Goal: Task Accomplishment & Management: Manage account settings

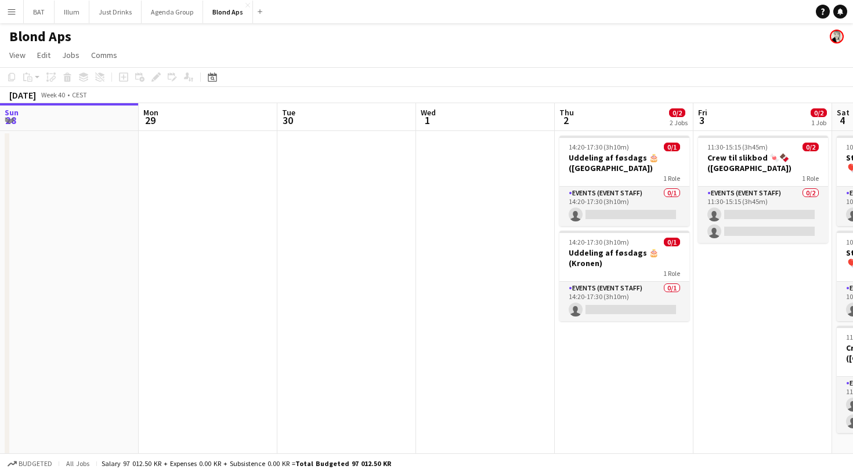
scroll to position [0, 323]
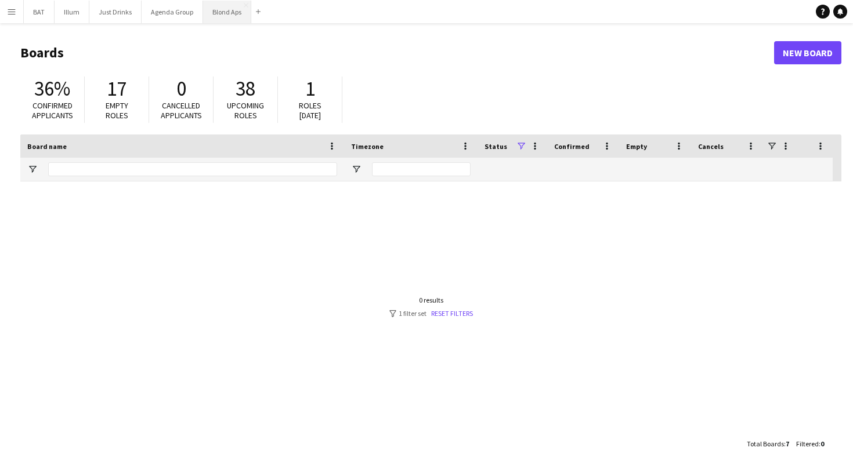
click at [221, 17] on button "Blond Aps Close" at bounding box center [227, 12] width 48 height 23
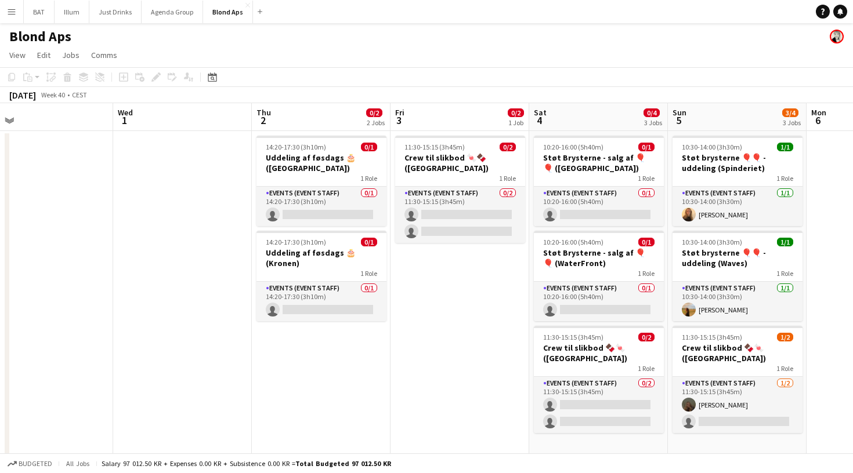
scroll to position [0, 447]
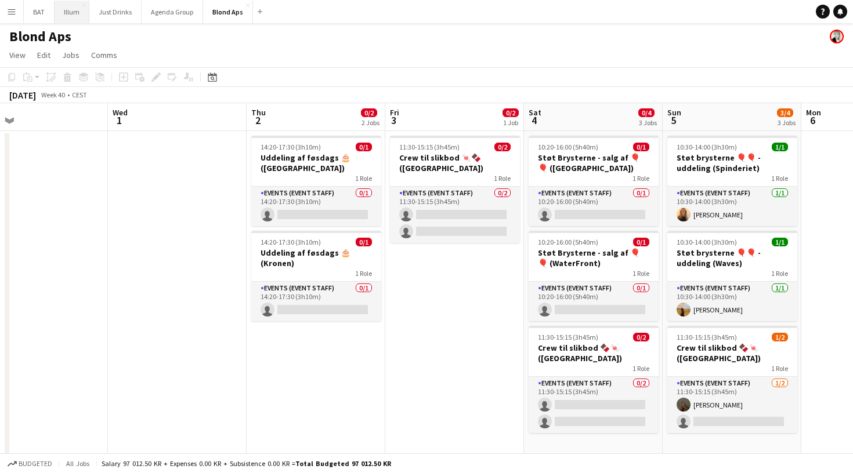
click at [75, 17] on button "Illum Close" at bounding box center [72, 12] width 35 height 23
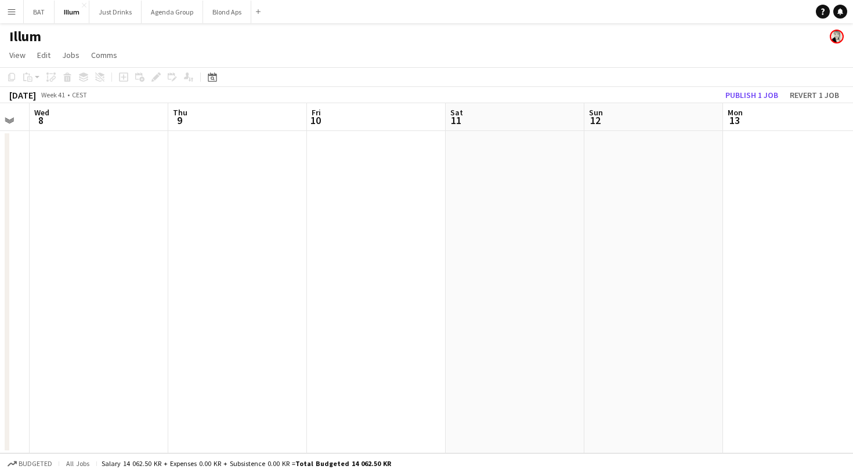
scroll to position [0, 376]
click at [741, 96] on button "Publish 1 job" at bounding box center [751, 95] width 62 height 15
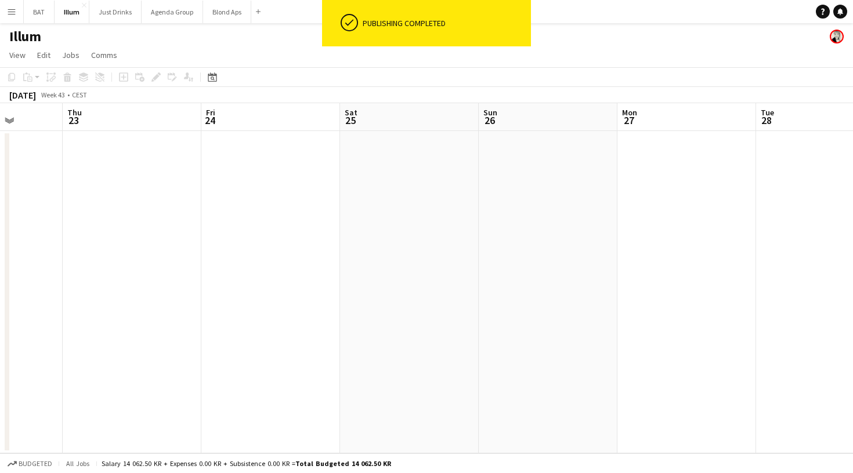
scroll to position [0, 344]
click at [219, 22] on button "Blond Aps Close" at bounding box center [227, 12] width 48 height 23
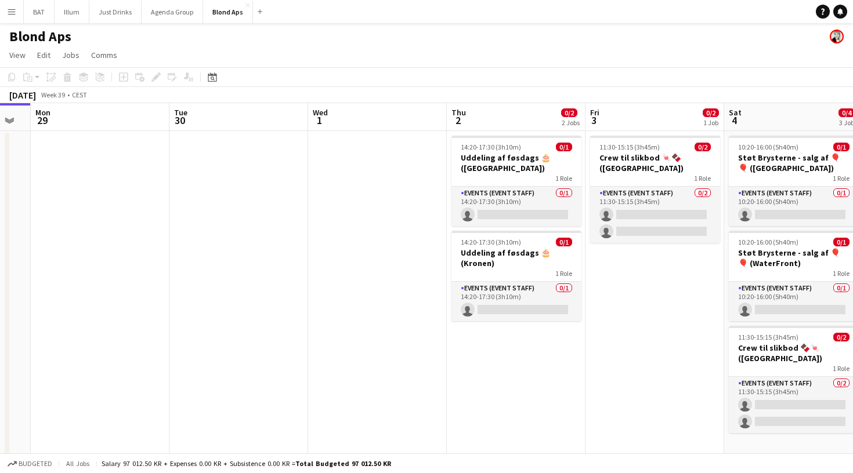
scroll to position [0, 528]
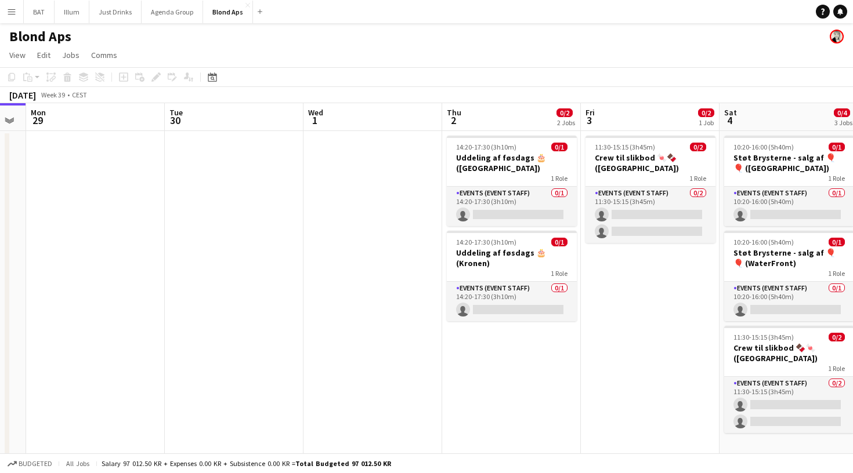
click at [6, 13] on button "Menu" at bounding box center [11, 11] width 23 height 23
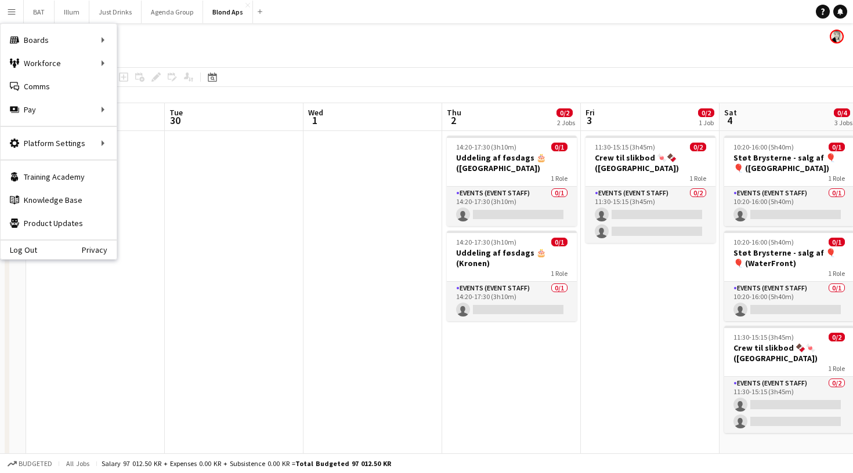
click at [220, 39] on div "Blond Aps" at bounding box center [426, 34] width 853 height 22
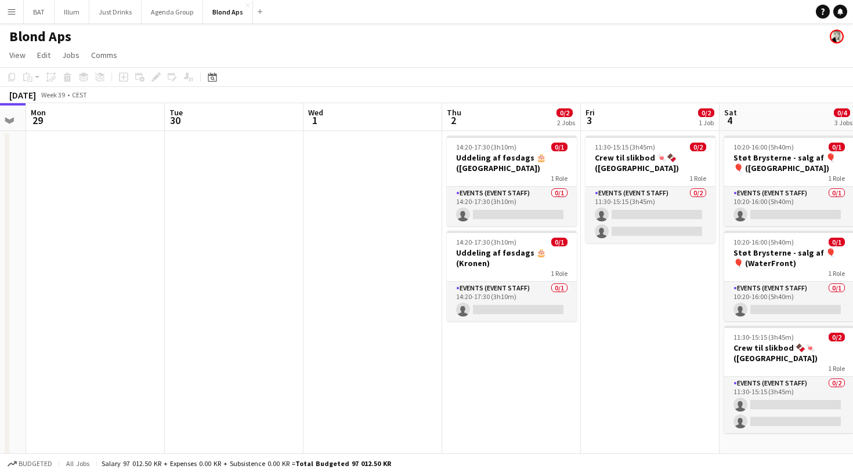
click at [10, 15] on app-icon "Menu" at bounding box center [11, 11] width 9 height 9
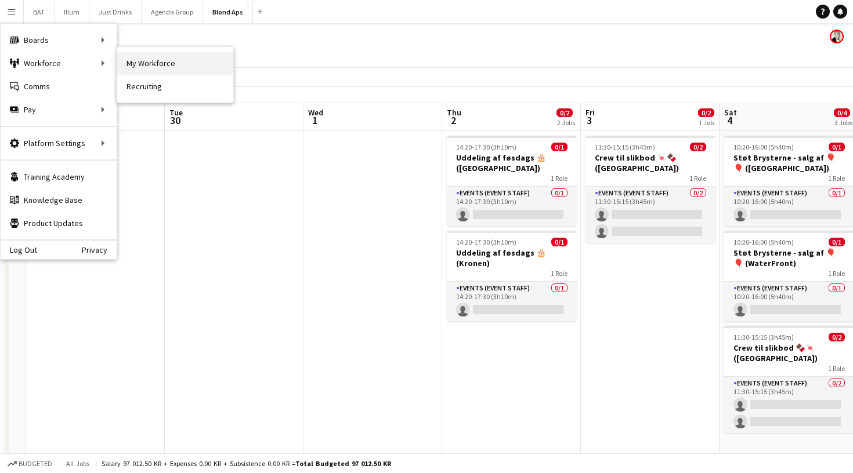
click at [135, 68] on link "My Workforce" at bounding box center [175, 63] width 116 height 23
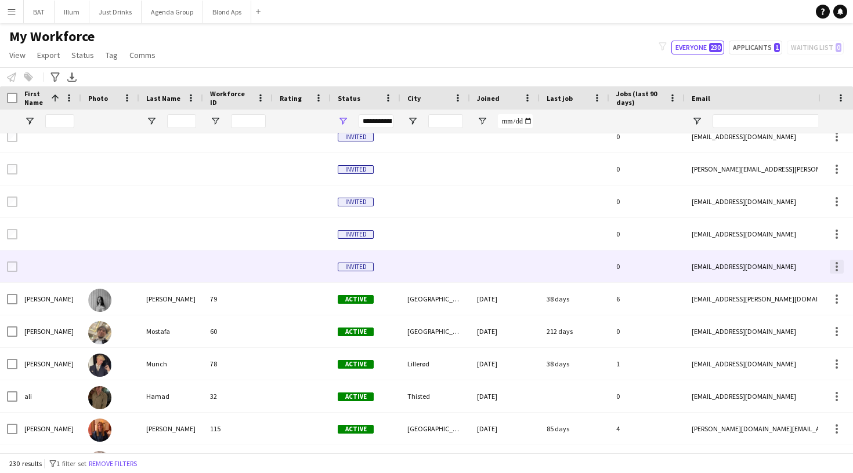
click at [831, 266] on div at bounding box center [836, 267] width 14 height 14
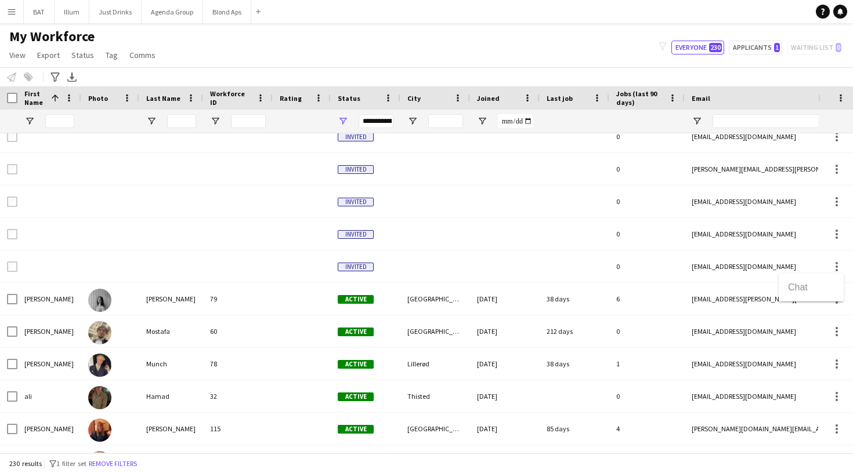
click at [817, 251] on div at bounding box center [426, 236] width 853 height 473
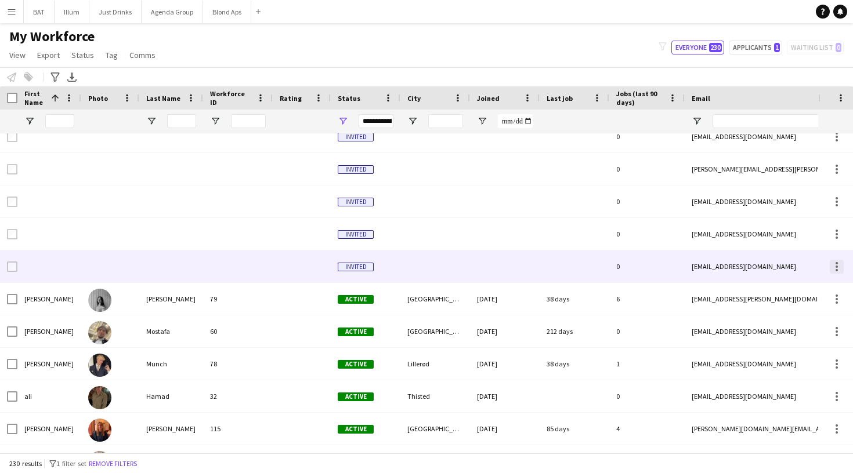
click at [842, 262] on div at bounding box center [836, 267] width 14 height 14
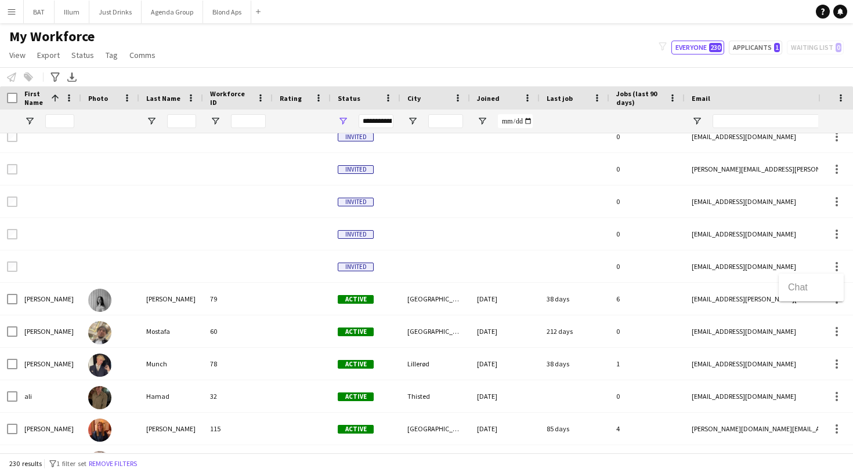
click at [755, 257] on div at bounding box center [426, 236] width 853 height 473
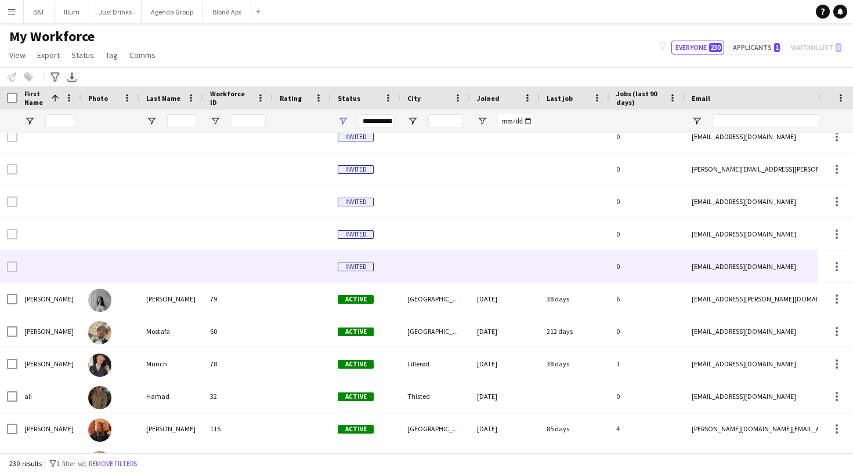
click at [743, 267] on div "Nadjalundschmidt@gmail.com" at bounding box center [800, 267] width 232 height 32
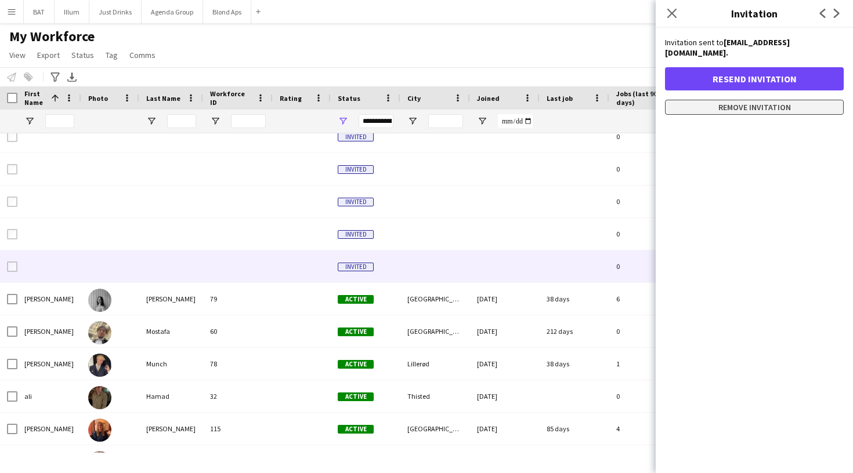
click at [746, 102] on button "Remove invitation" at bounding box center [754, 107] width 179 height 15
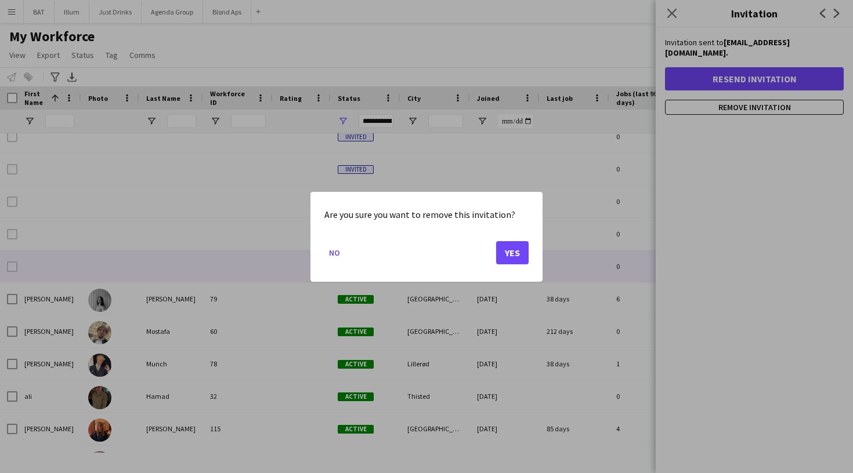
click at [510, 253] on button "Yes" at bounding box center [512, 252] width 32 height 23
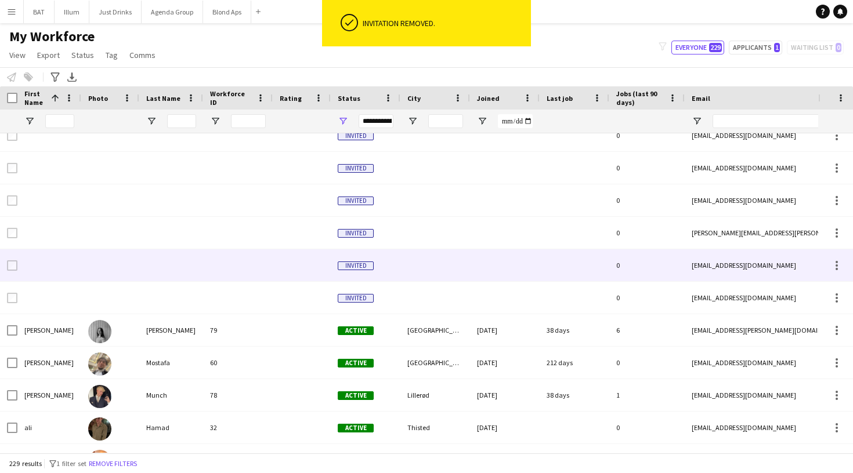
click at [18, 266] on div at bounding box center [49, 265] width 64 height 32
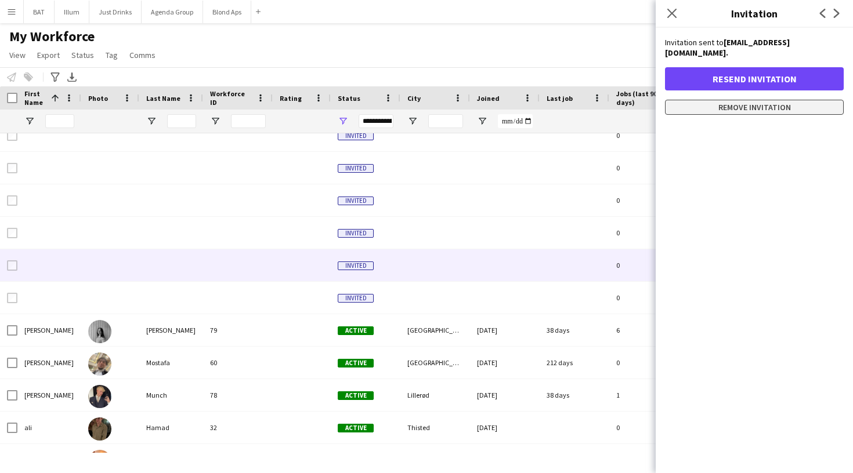
click at [745, 100] on button "Remove invitation" at bounding box center [754, 107] width 179 height 15
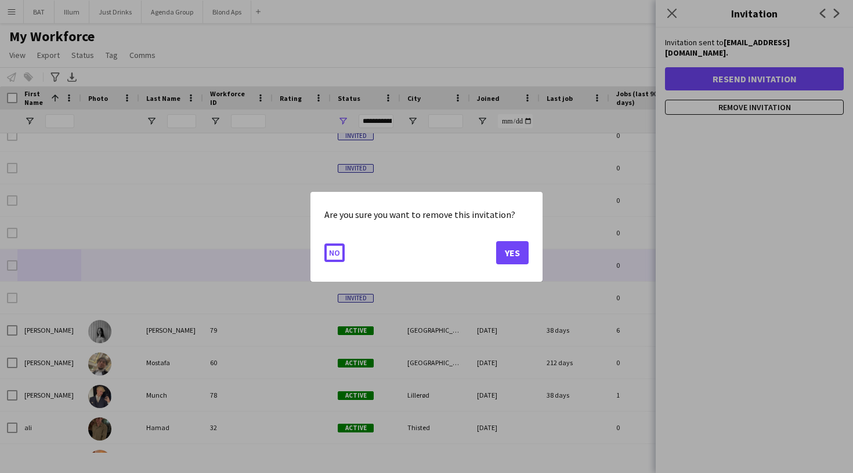
click at [334, 252] on button "No" at bounding box center [334, 252] width 20 height 19
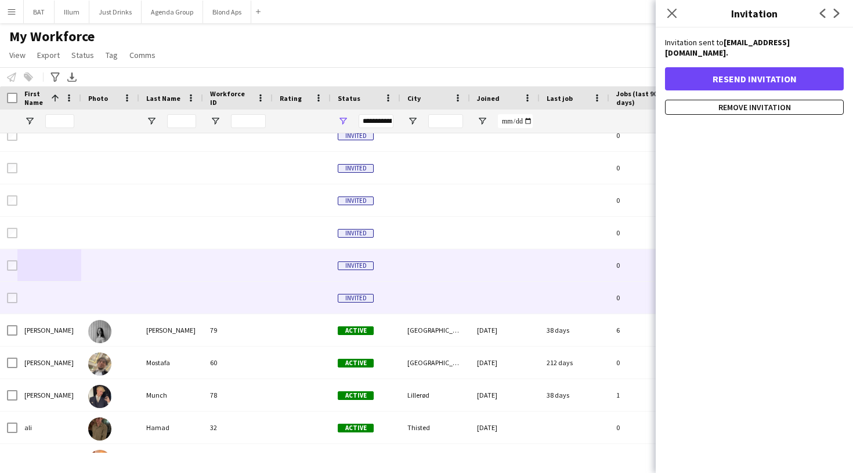
click at [523, 283] on div at bounding box center [505, 298] width 70 height 32
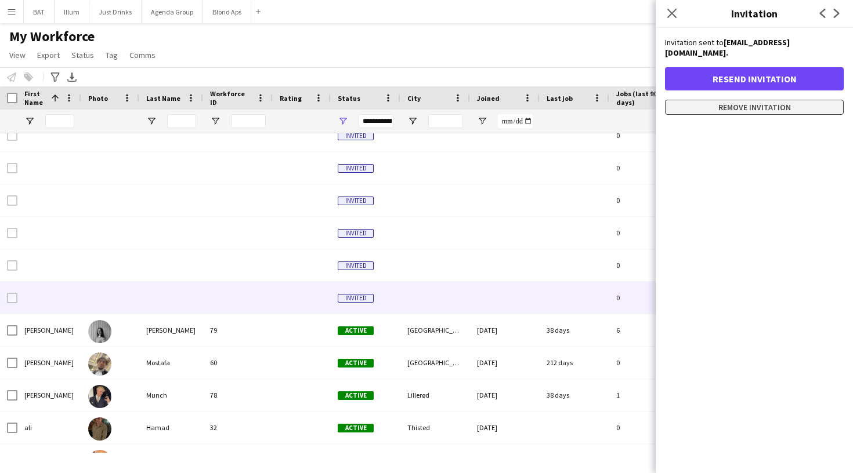
click at [733, 100] on button "Remove invitation" at bounding box center [754, 107] width 179 height 15
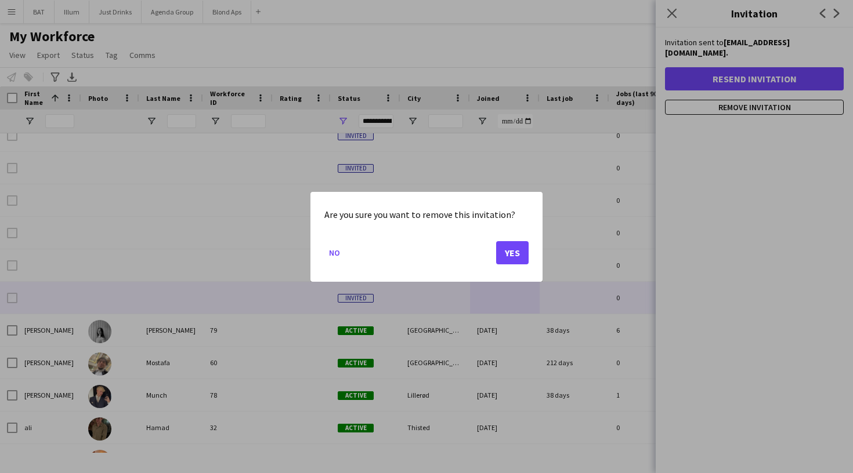
click at [518, 250] on button "Yes" at bounding box center [512, 252] width 32 height 23
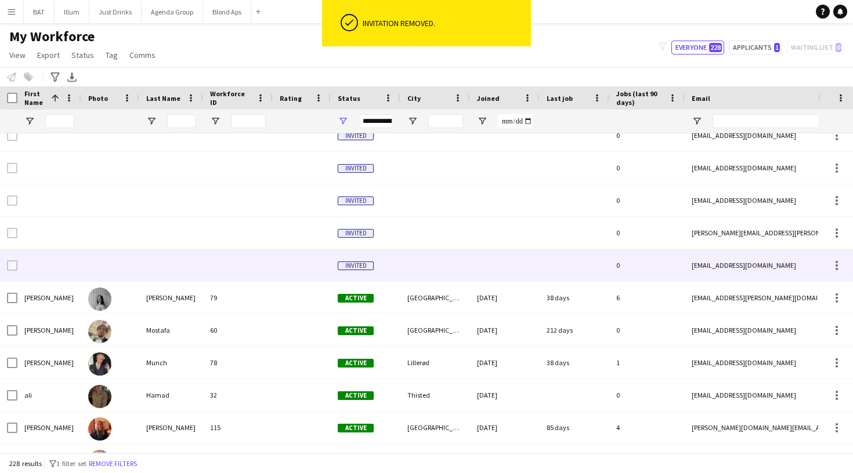
click at [532, 258] on div at bounding box center [505, 265] width 70 height 32
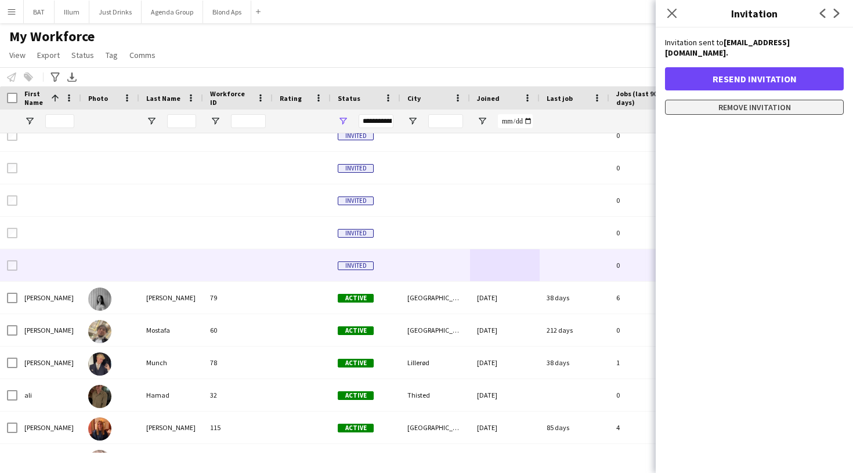
click at [732, 100] on button "Remove invitation" at bounding box center [754, 107] width 179 height 15
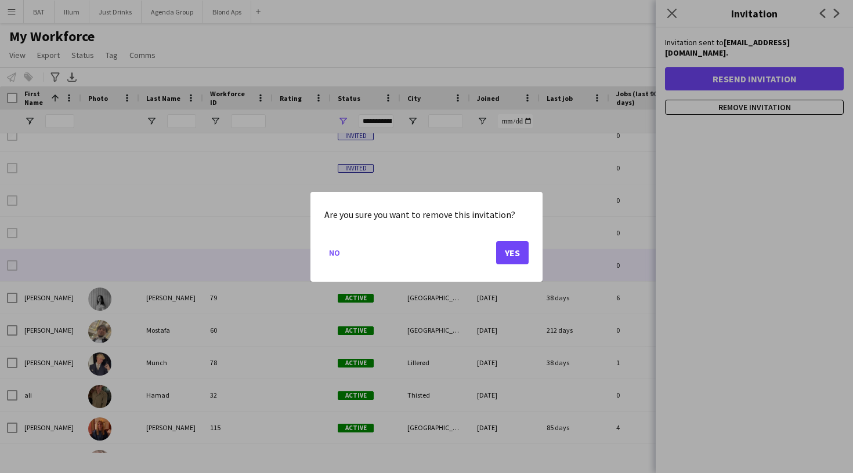
click at [516, 253] on button "Yes" at bounding box center [512, 252] width 32 height 23
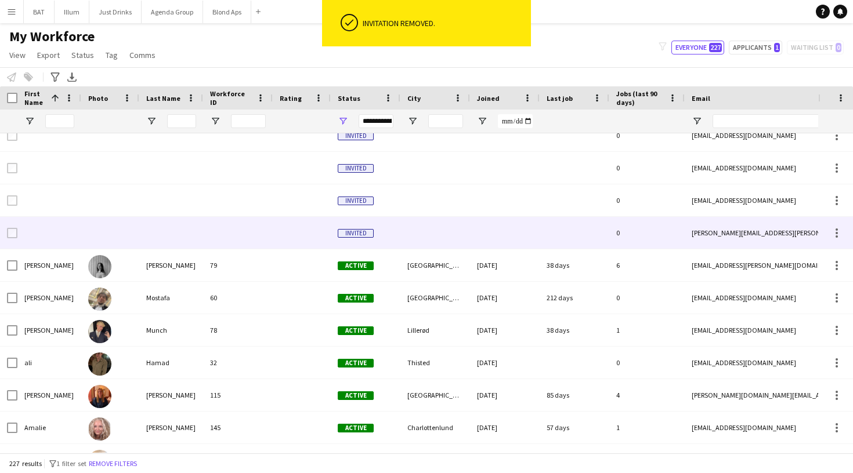
click at [520, 235] on div at bounding box center [505, 233] width 70 height 32
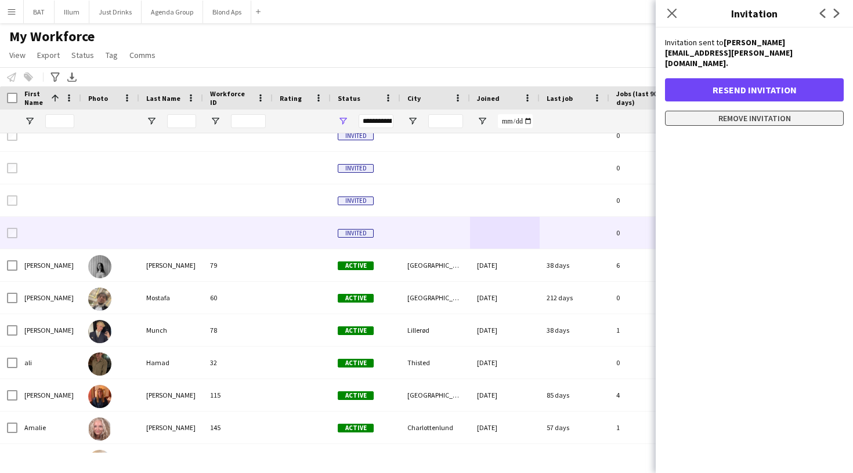
click at [707, 111] on button "Remove invitation" at bounding box center [754, 118] width 179 height 15
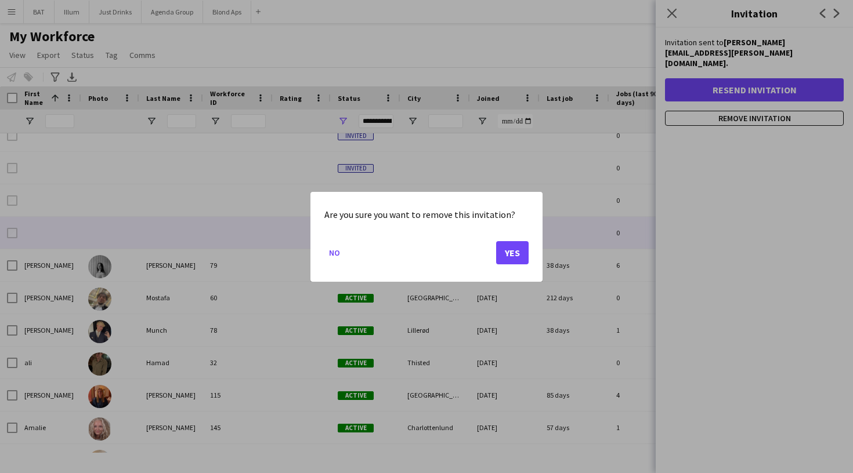
click at [499, 246] on button "Yes" at bounding box center [512, 252] width 32 height 23
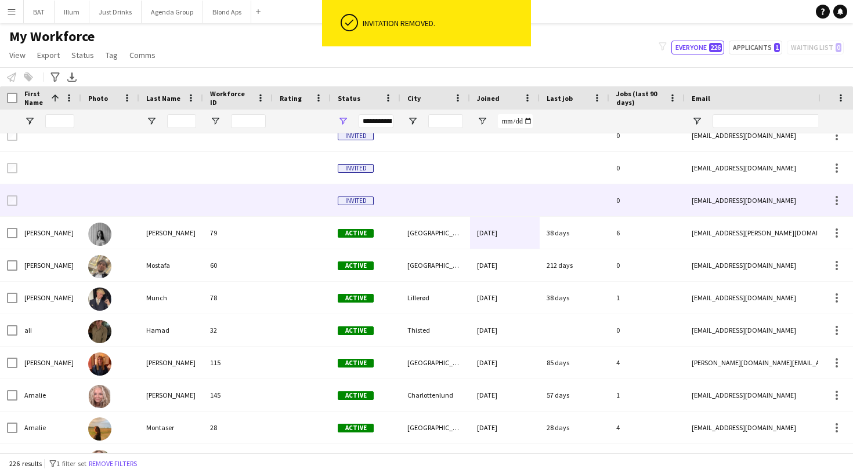
click at [499, 191] on div at bounding box center [505, 200] width 70 height 32
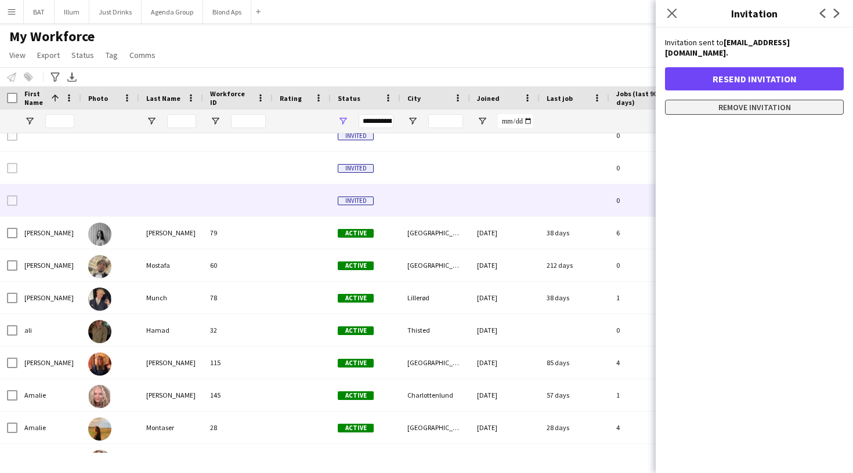
click at [790, 100] on button "Remove invitation" at bounding box center [754, 107] width 179 height 15
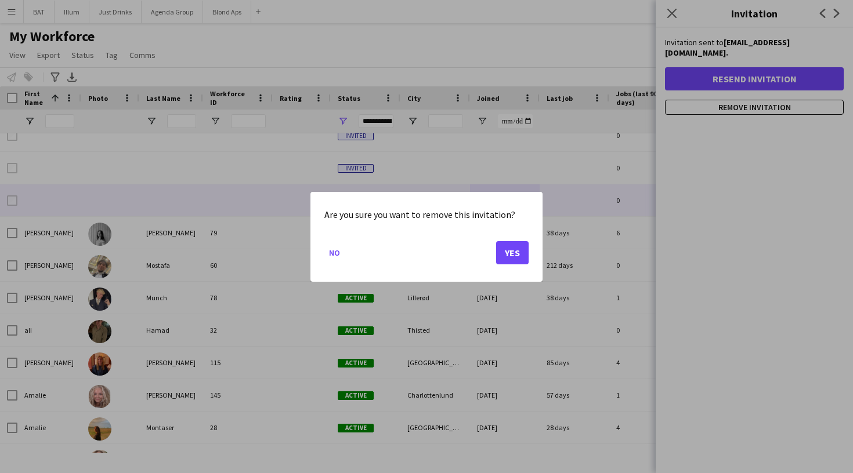
click at [509, 248] on button "Yes" at bounding box center [512, 252] width 32 height 23
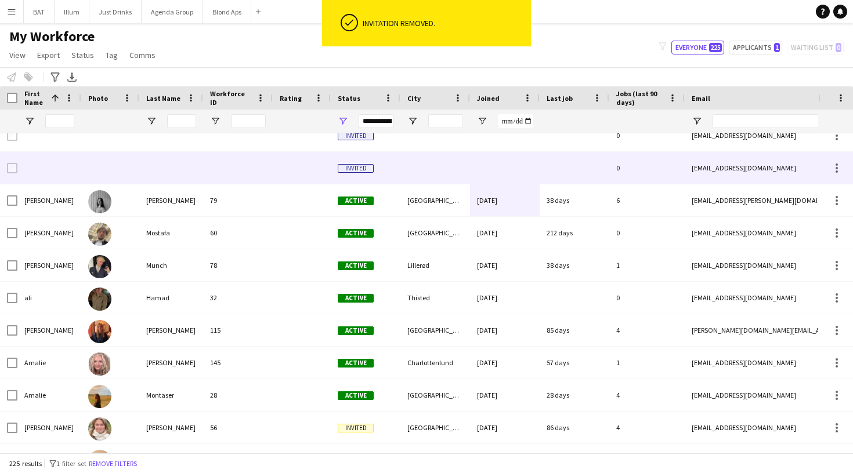
click at [585, 164] on div at bounding box center [574, 168] width 70 height 32
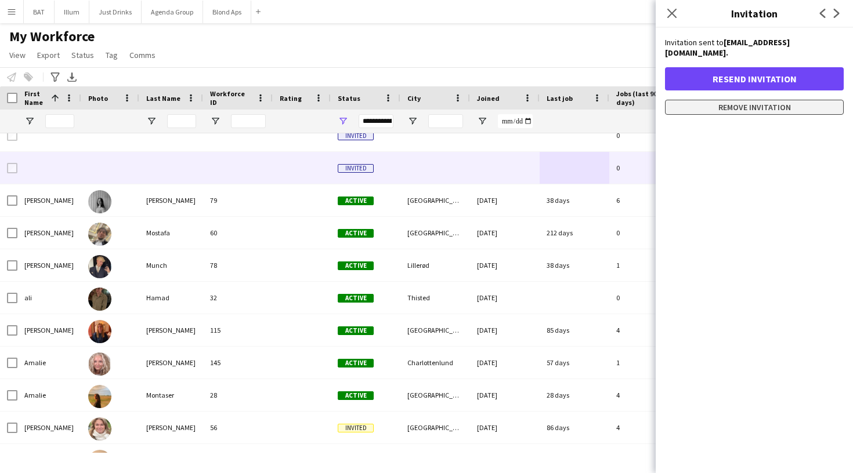
click at [741, 100] on button "Remove invitation" at bounding box center [754, 107] width 179 height 15
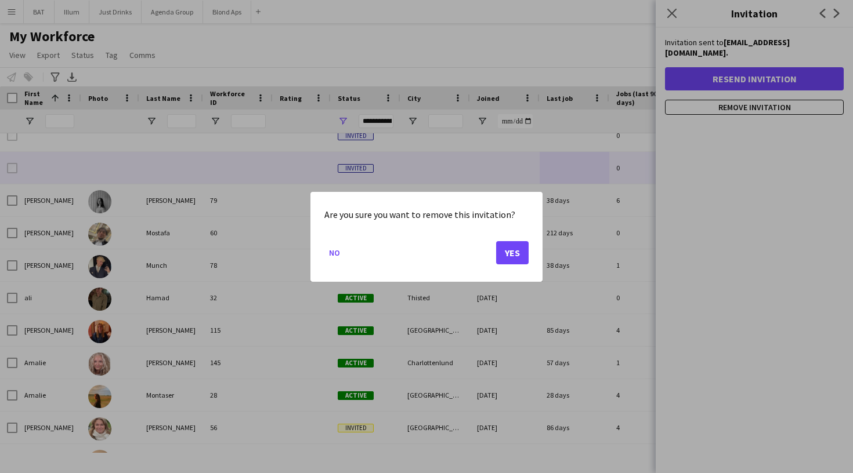
click at [514, 255] on button "Yes" at bounding box center [512, 252] width 32 height 23
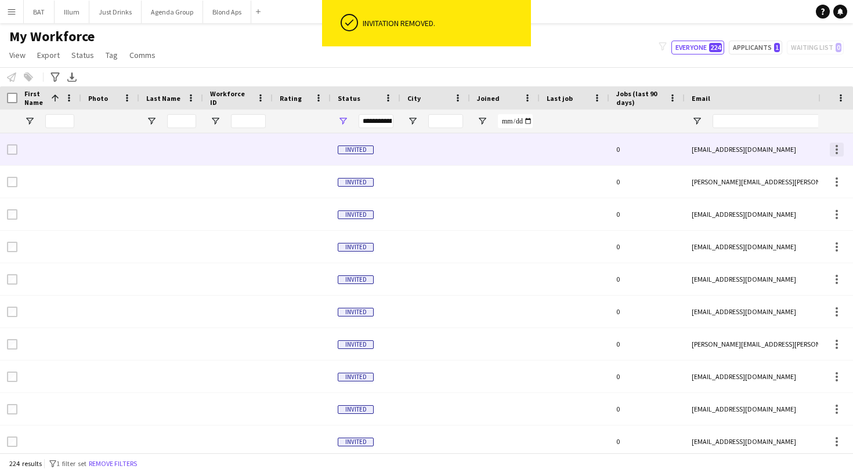
click at [830, 148] on div at bounding box center [836, 150] width 14 height 14
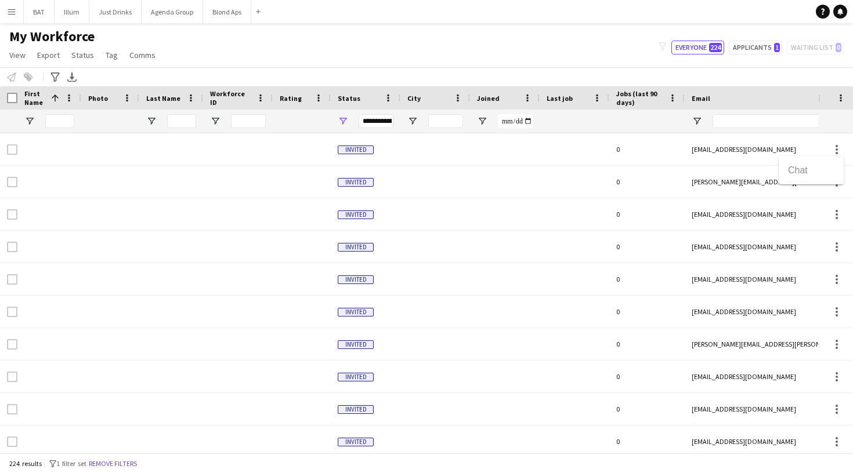
click at [689, 232] on div at bounding box center [426, 236] width 853 height 473
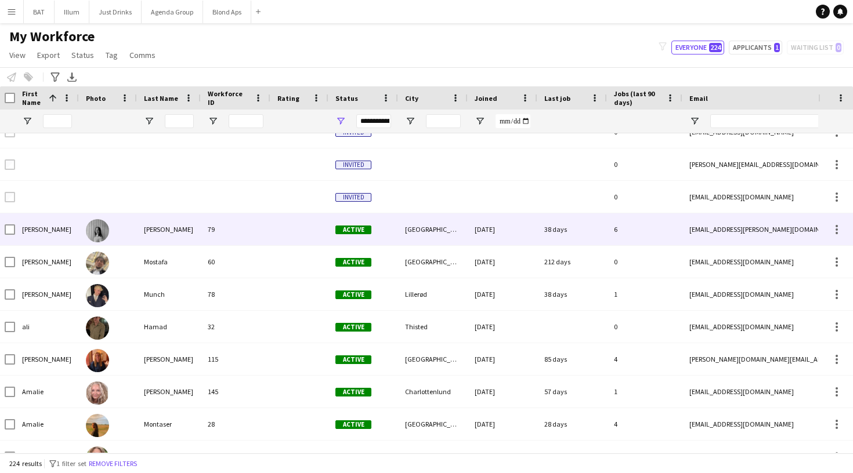
click at [473, 231] on div "27-04-2025" at bounding box center [502, 229] width 70 height 32
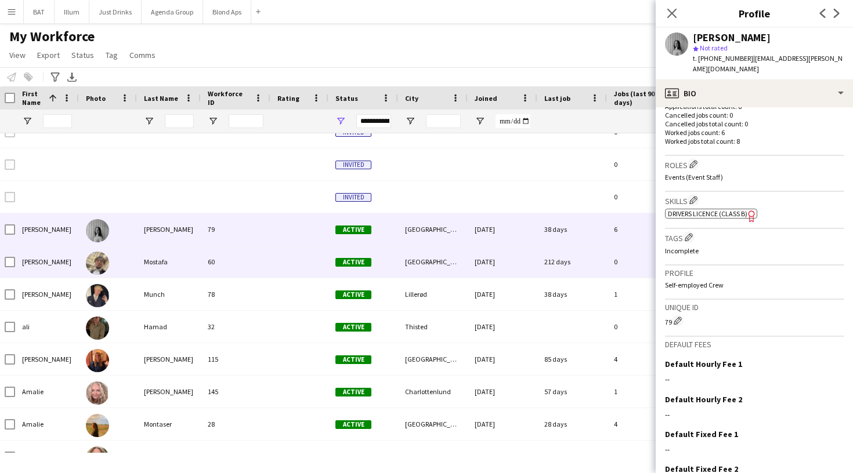
click at [459, 256] on div "Aarhus" at bounding box center [433, 262] width 70 height 32
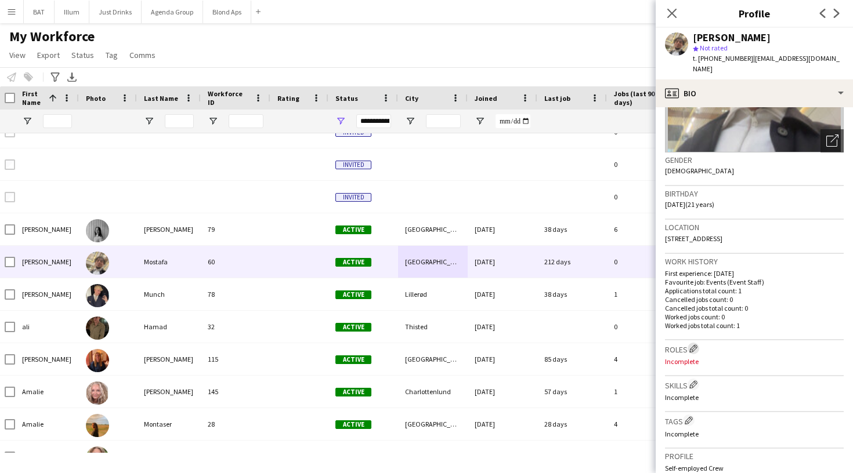
click at [696, 344] on app-icon "Edit crew company roles" at bounding box center [693, 348] width 8 height 8
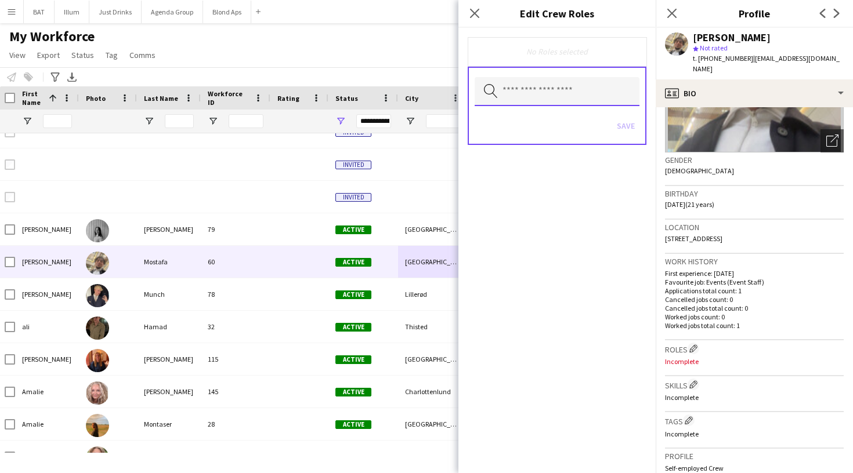
click at [565, 95] on input "text" at bounding box center [556, 91] width 165 height 29
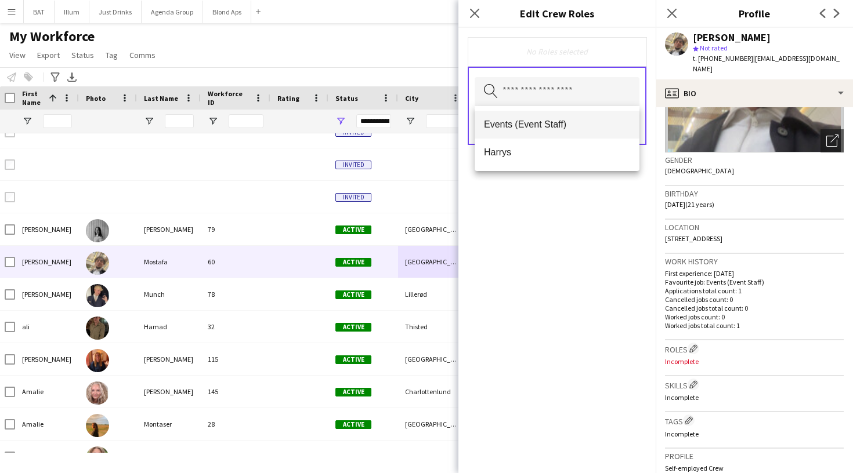
click at [555, 126] on span "Events (Event Staff)" at bounding box center [557, 124] width 146 height 11
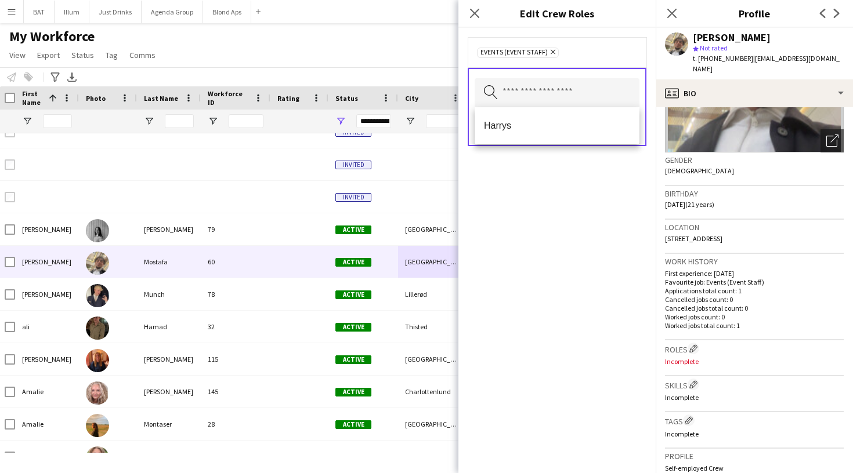
click at [599, 218] on div "Events (Event Staff) Remove Search by role type Save" at bounding box center [556, 250] width 197 height 445
click at [626, 123] on button "Save" at bounding box center [625, 127] width 27 height 19
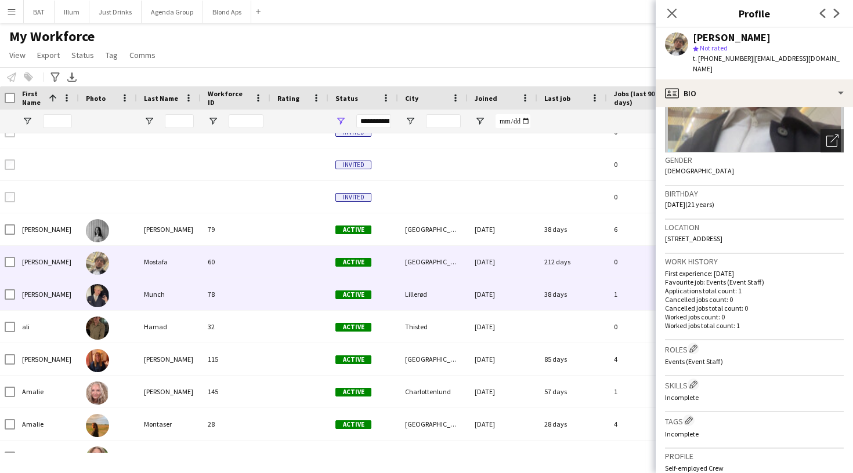
click at [457, 289] on div "Lillerød" at bounding box center [433, 294] width 70 height 32
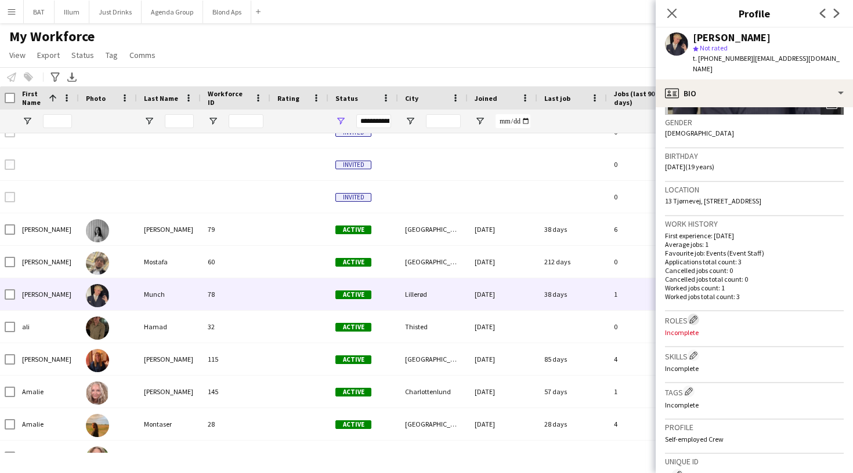
click at [699, 314] on button "Edit crew company roles" at bounding box center [693, 320] width 12 height 12
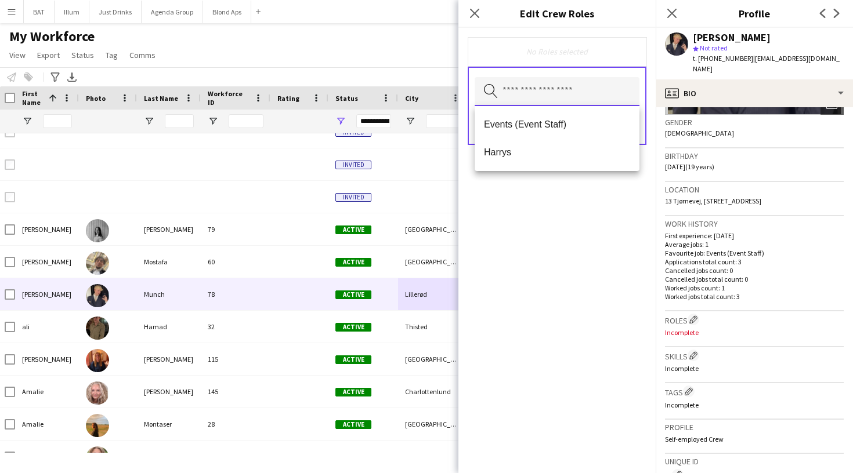
click at [607, 96] on input "text" at bounding box center [556, 91] width 165 height 29
click at [581, 124] on span "Events (Event Staff)" at bounding box center [557, 124] width 146 height 11
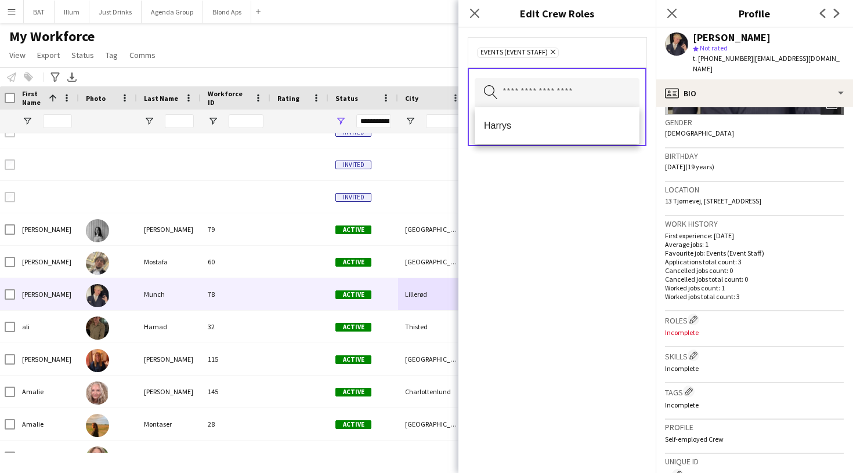
click at [581, 59] on div "Events (Event Staff) Remove" at bounding box center [556, 52] width 179 height 30
click at [624, 129] on button "Save" at bounding box center [625, 127] width 27 height 19
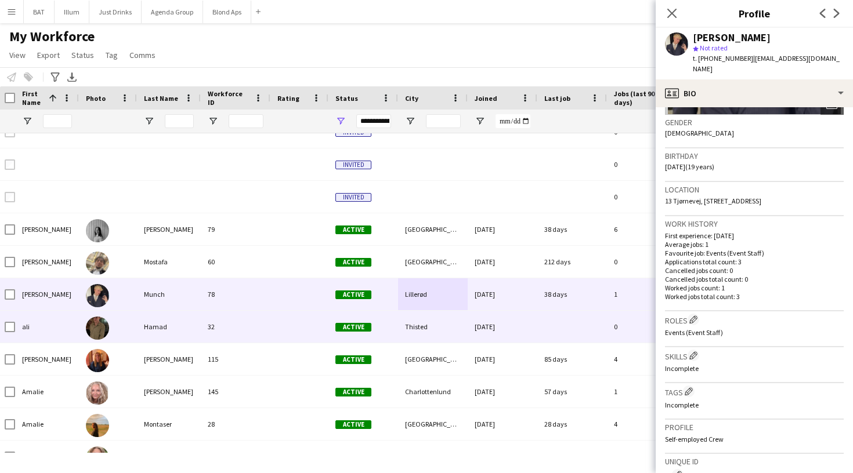
click at [476, 329] on div "31-01-2025" at bounding box center [502, 327] width 70 height 32
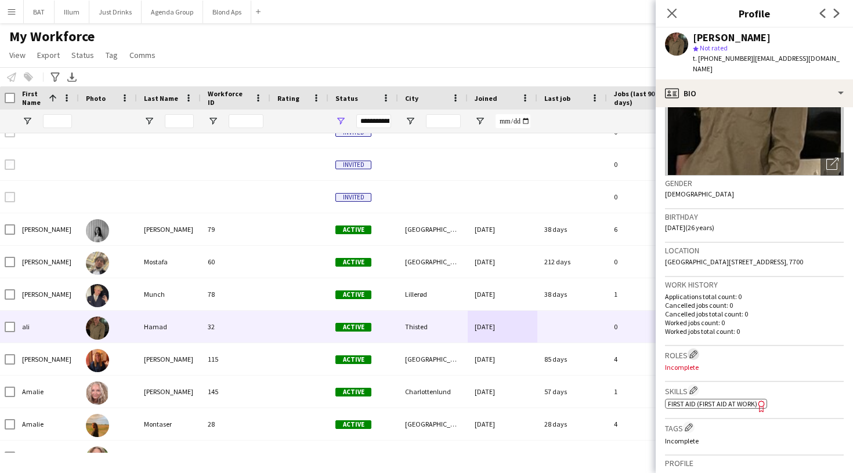
click at [692, 350] on app-icon "Edit crew company roles" at bounding box center [693, 354] width 8 height 8
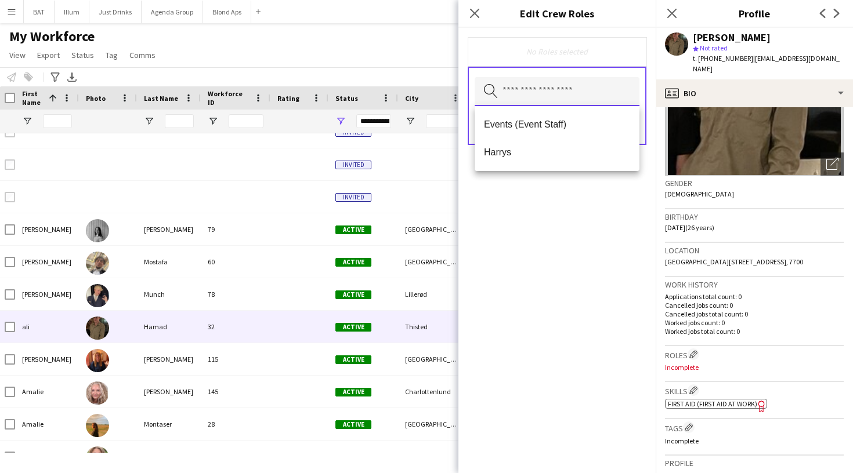
click at [605, 86] on input "text" at bounding box center [556, 91] width 165 height 29
click at [573, 129] on span "Events (Event Staff)" at bounding box center [557, 124] width 146 height 11
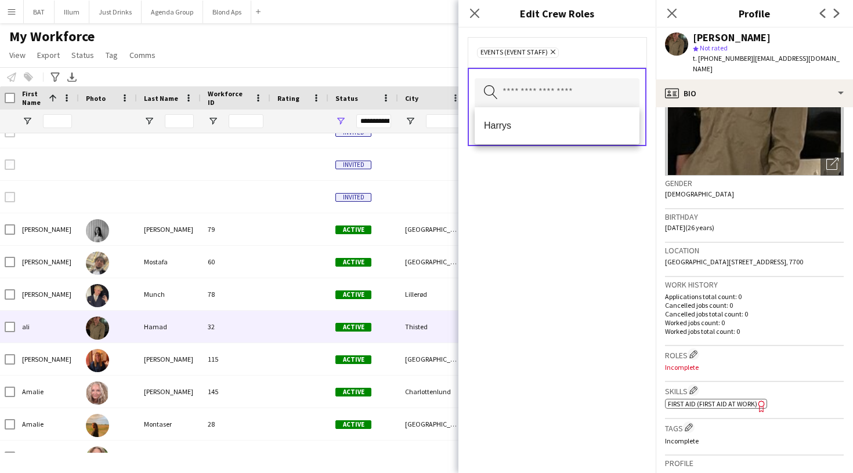
click at [561, 257] on div "Events (Event Staff) Remove Search by role type Save" at bounding box center [556, 250] width 197 height 445
click at [623, 132] on button "Save" at bounding box center [625, 127] width 27 height 19
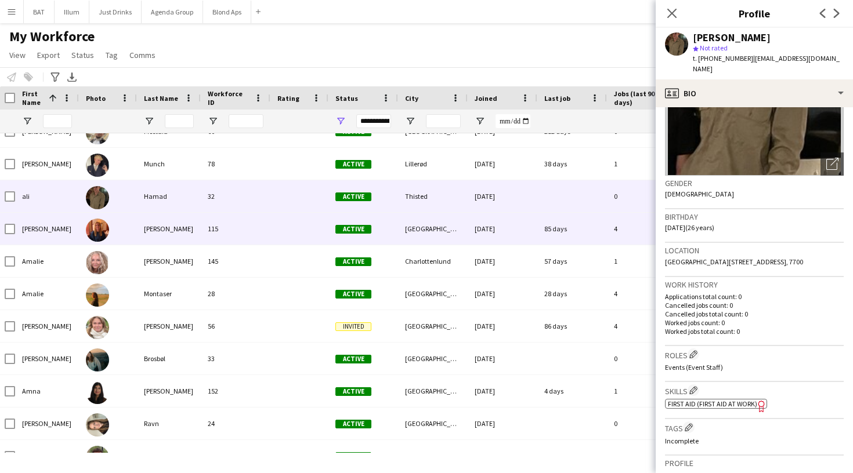
click at [419, 240] on div "København" at bounding box center [433, 229] width 70 height 32
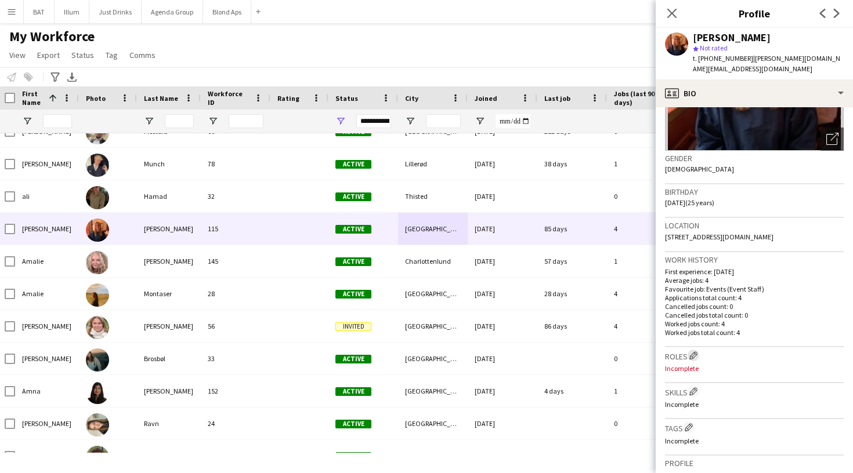
click at [694, 351] on app-icon "Edit crew company roles" at bounding box center [693, 355] width 8 height 8
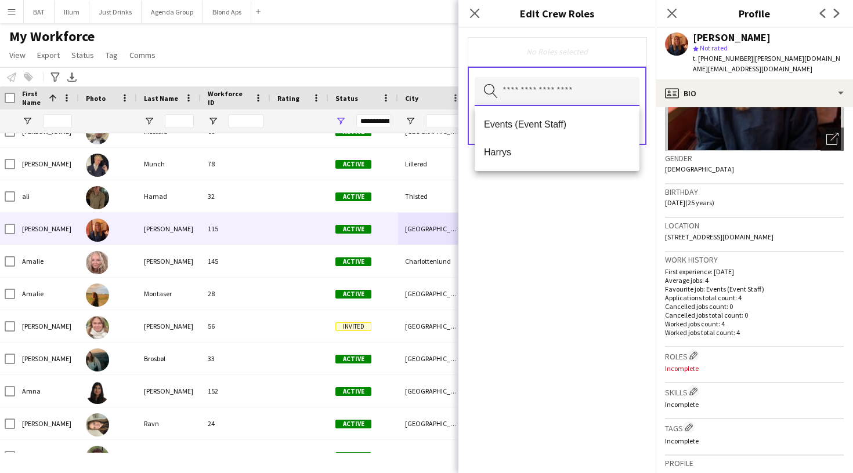
click at [563, 85] on input "text" at bounding box center [556, 91] width 165 height 29
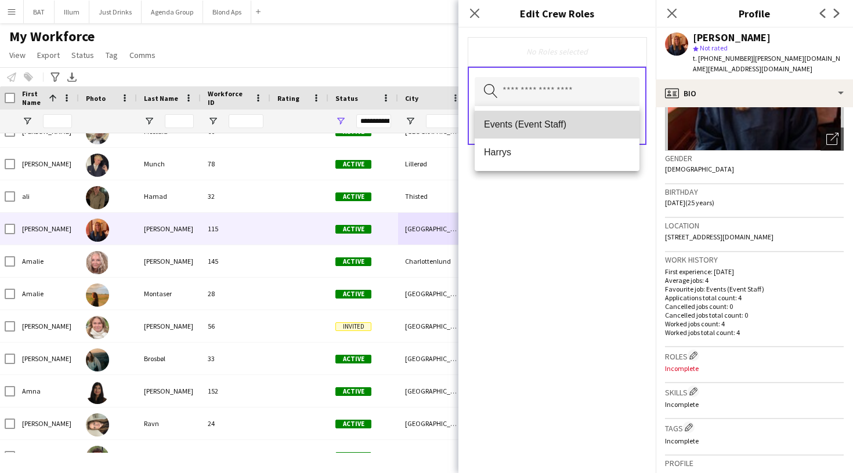
click at [558, 114] on mat-option "Events (Event Staff)" at bounding box center [556, 125] width 165 height 28
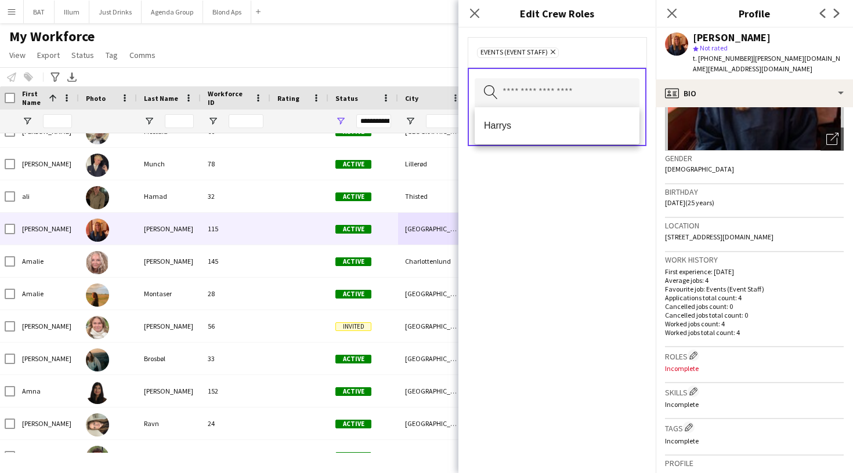
click at [599, 162] on form "Events (Event Staff) Remove Search by role type Save" at bounding box center [556, 103] width 197 height 151
click at [629, 130] on button "Save" at bounding box center [625, 127] width 27 height 19
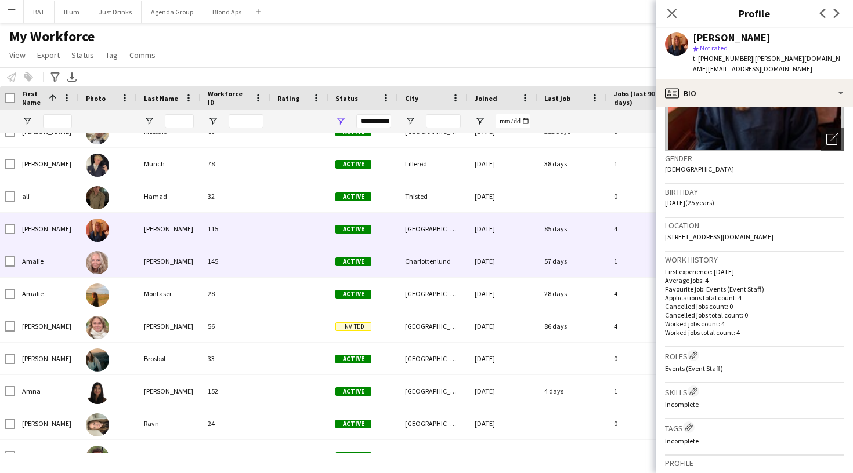
click at [538, 256] on div "57 days" at bounding box center [572, 261] width 70 height 32
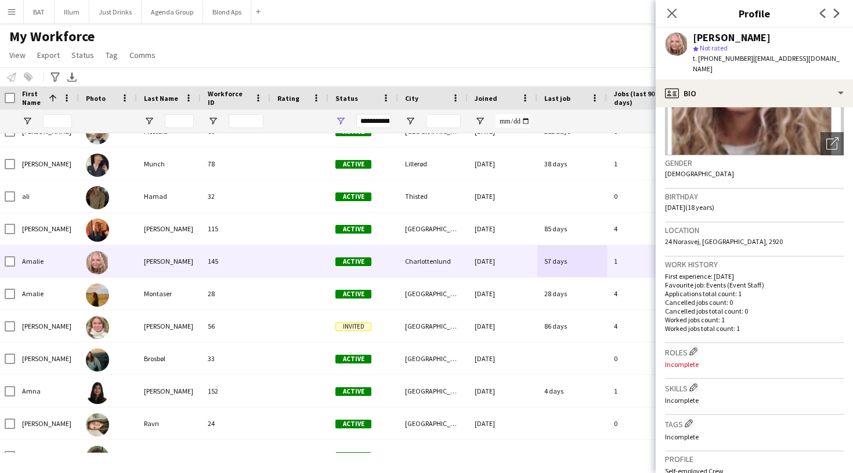
click at [697, 347] on div "Roles Edit crew company roles Incomplete" at bounding box center [754, 361] width 179 height 36
click at [693, 347] on app-icon "Edit crew company roles" at bounding box center [693, 351] width 8 height 8
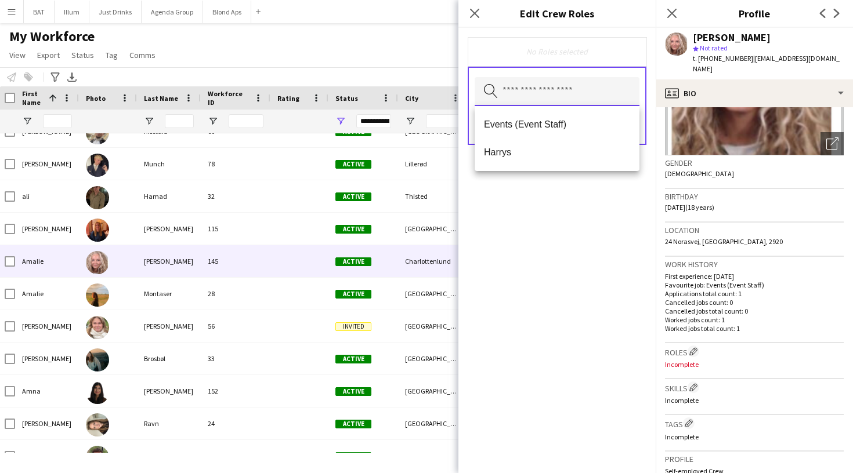
click at [597, 86] on input "text" at bounding box center [556, 91] width 165 height 29
click at [585, 120] on span "Events (Event Staff)" at bounding box center [557, 124] width 146 height 11
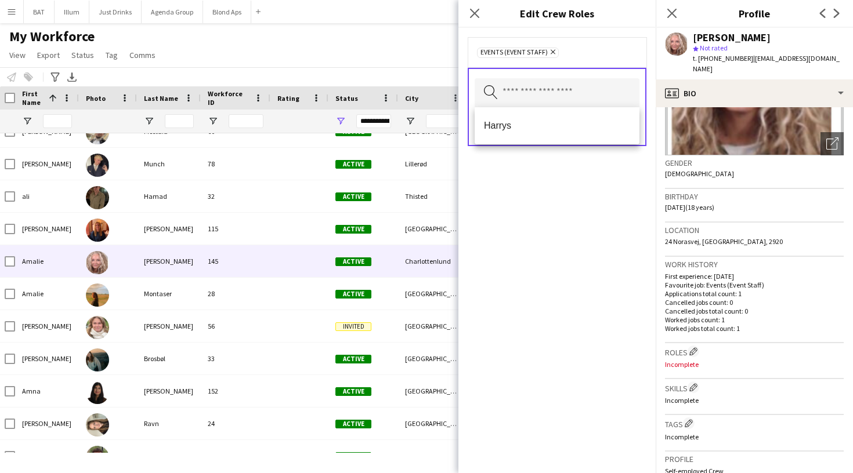
click at [630, 187] on div "Events (Event Staff) Remove Search by role type Save" at bounding box center [556, 250] width 197 height 445
click at [628, 133] on button "Save" at bounding box center [625, 127] width 27 height 19
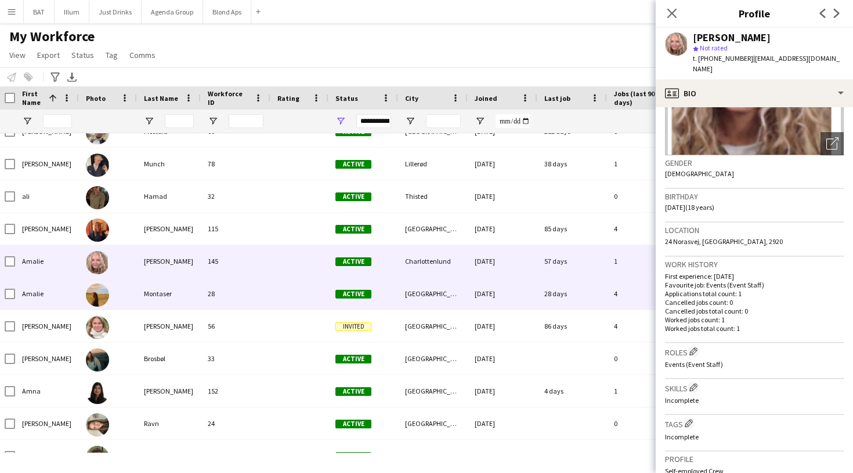
click at [476, 287] on div "31-01-2025" at bounding box center [502, 294] width 70 height 32
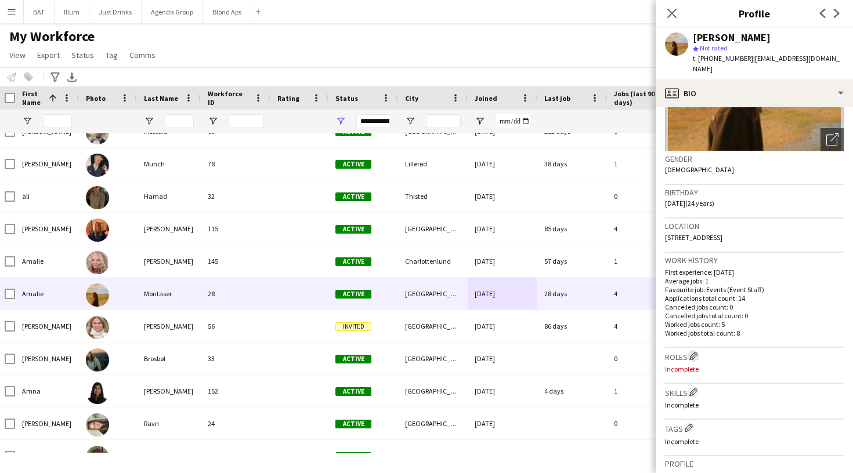
click at [697, 352] on app-icon "Edit crew company roles" at bounding box center [693, 356] width 8 height 8
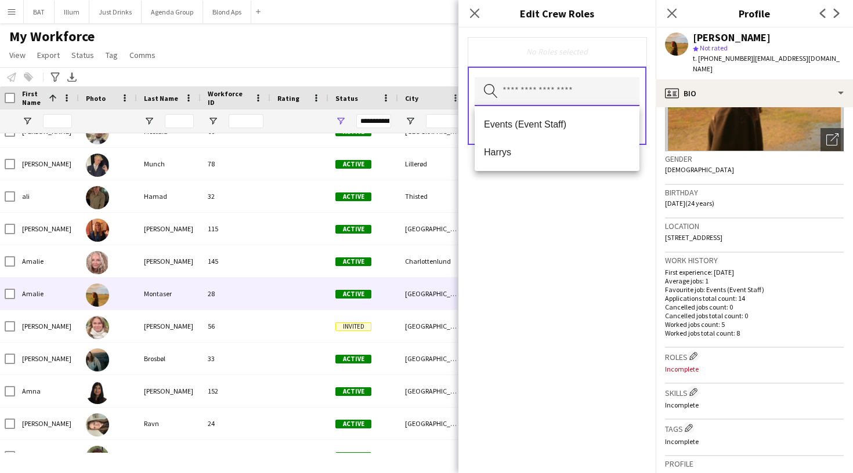
click at [621, 95] on input "text" at bounding box center [556, 91] width 165 height 29
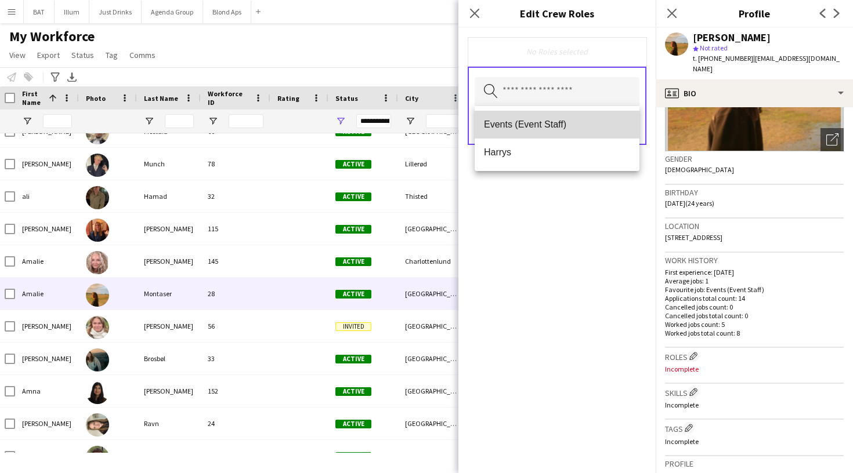
click at [596, 123] on span "Events (Event Staff)" at bounding box center [557, 124] width 146 height 11
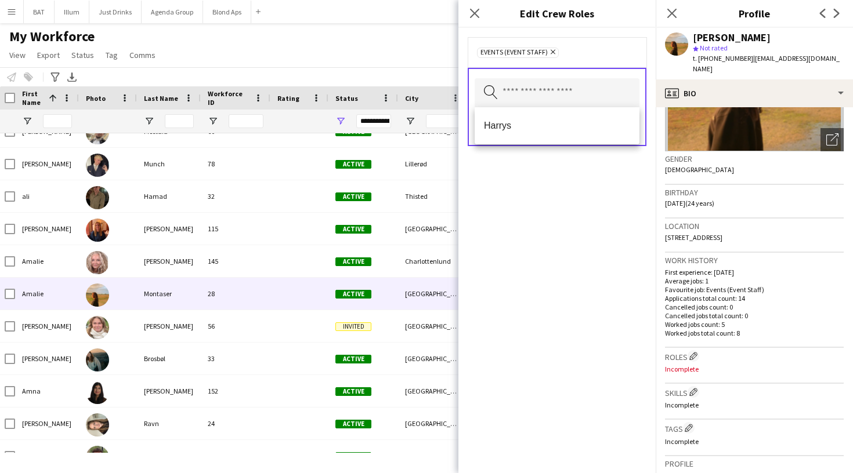
click at [636, 174] on form "Events (Event Staff) Remove Search by role type Save" at bounding box center [556, 103] width 197 height 151
click at [636, 130] on button "Save" at bounding box center [625, 127] width 27 height 19
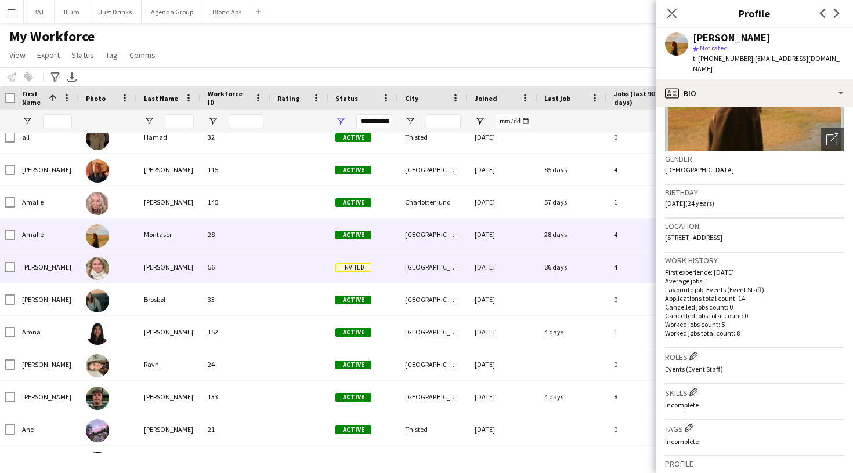
click at [436, 263] on div "København" at bounding box center [433, 267] width 70 height 32
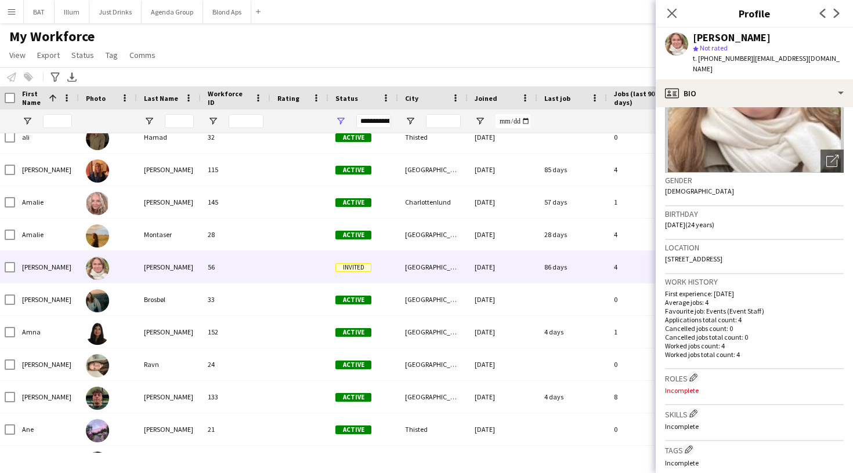
scroll to position [121, 0]
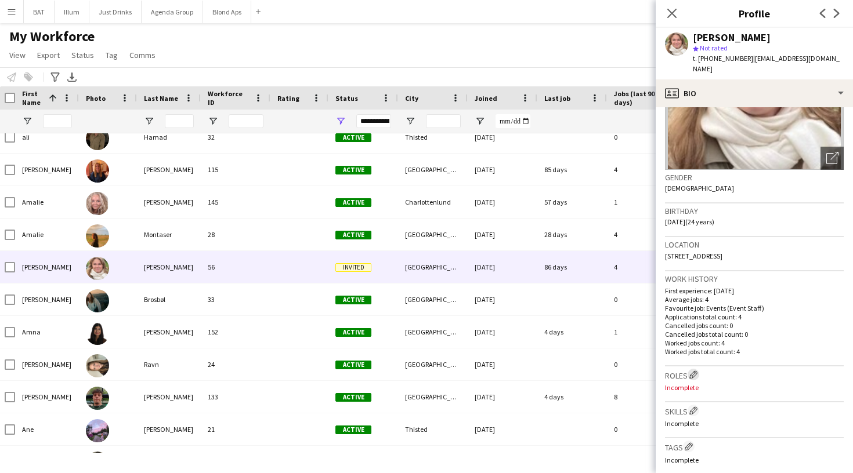
click at [692, 371] on app-icon "Edit crew company roles" at bounding box center [693, 375] width 8 height 8
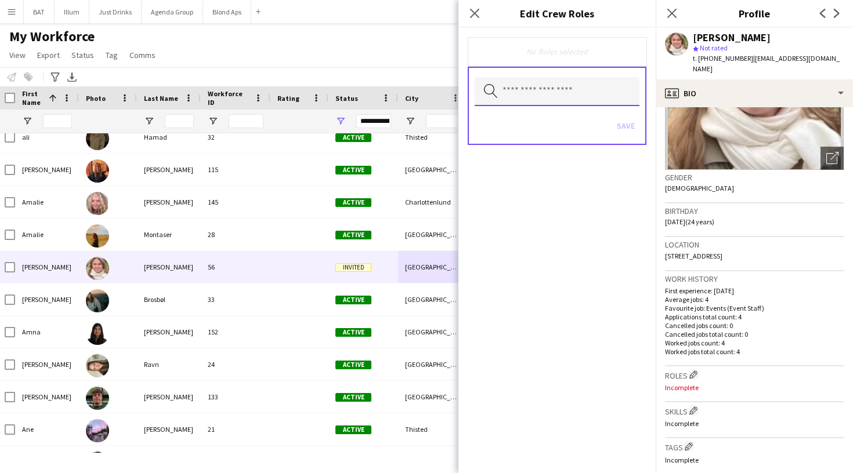
click at [592, 90] on input "text" at bounding box center [556, 91] width 165 height 29
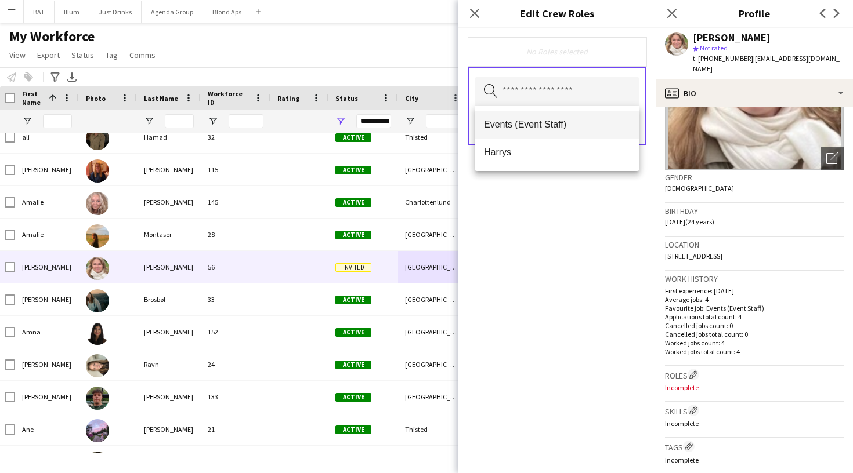
click at [581, 119] on span "Events (Event Staff)" at bounding box center [557, 124] width 146 height 11
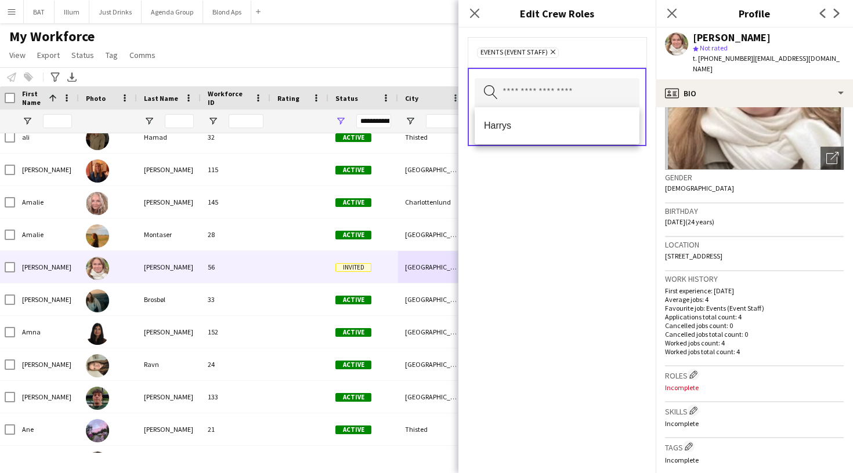
click at [619, 172] on form "Events (Event Staff) Remove Search by role type Save" at bounding box center [556, 103] width 197 height 151
click at [629, 130] on button "Save" at bounding box center [625, 127] width 27 height 19
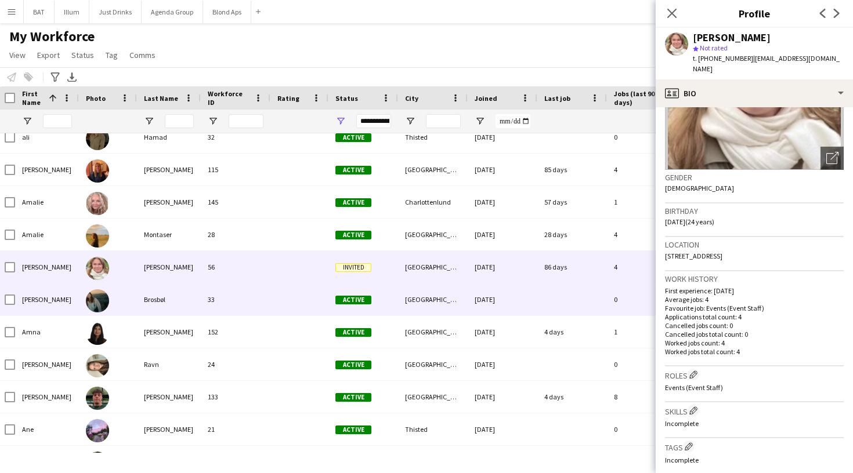
click at [487, 302] on div "31-01-2025" at bounding box center [502, 300] width 70 height 32
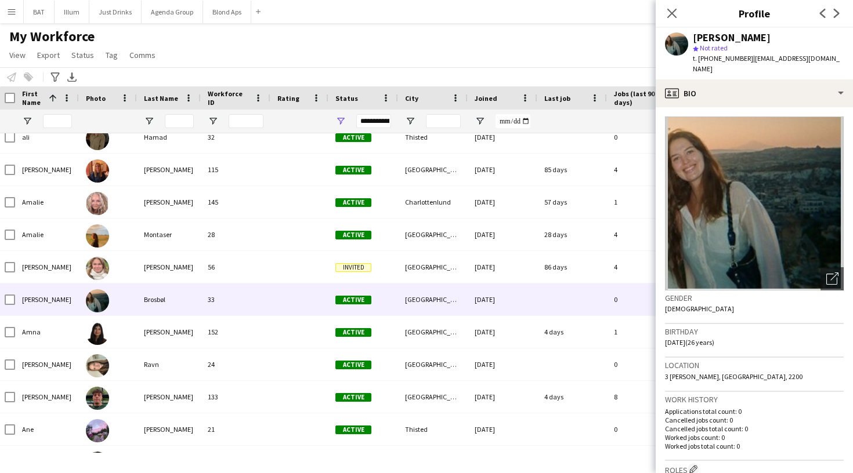
scroll to position [99, 0]
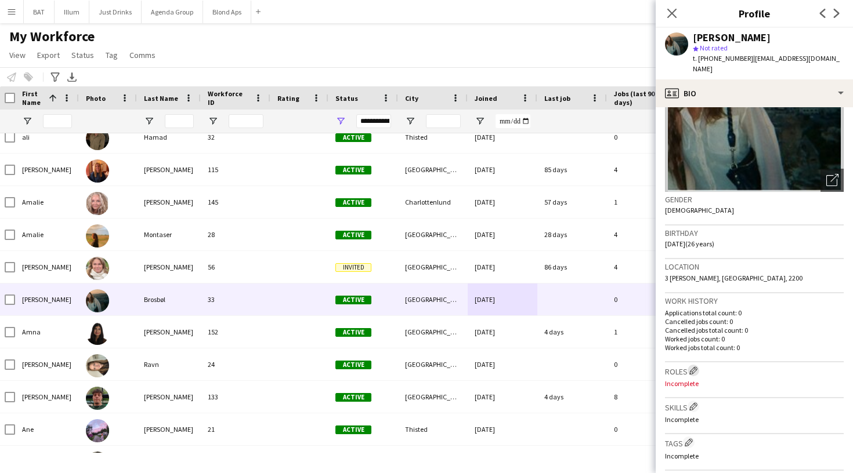
click at [691, 365] on button "Edit crew company roles" at bounding box center [693, 371] width 12 height 12
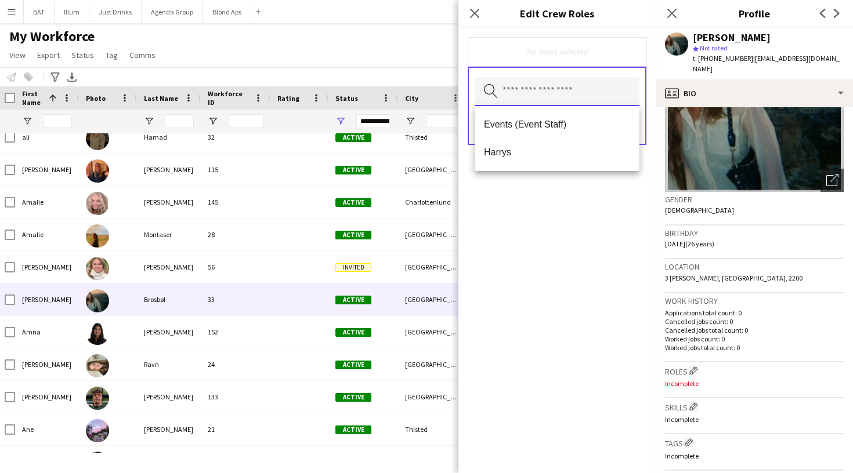
click at [582, 90] on input "text" at bounding box center [556, 91] width 165 height 29
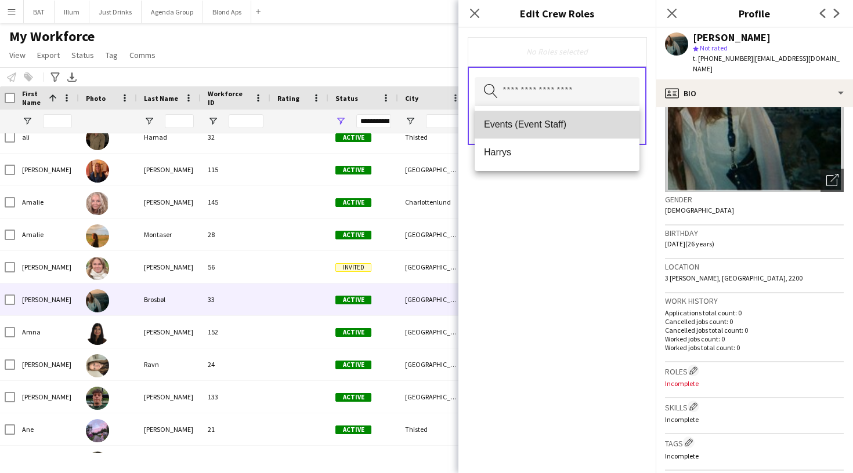
click at [576, 114] on mat-option "Events (Event Staff)" at bounding box center [556, 125] width 165 height 28
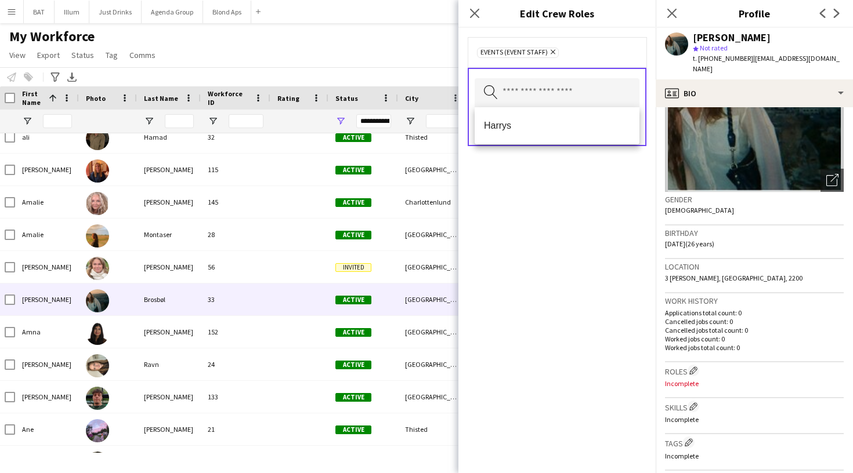
click at [623, 187] on div "Events (Event Staff) Remove Search by role type Save" at bounding box center [556, 250] width 197 height 445
click at [622, 125] on button "Save" at bounding box center [625, 127] width 27 height 19
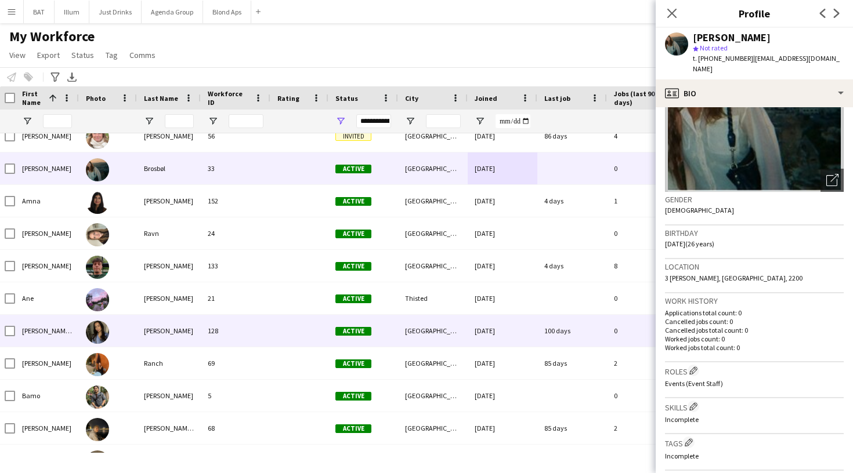
scroll to position [2355, 0]
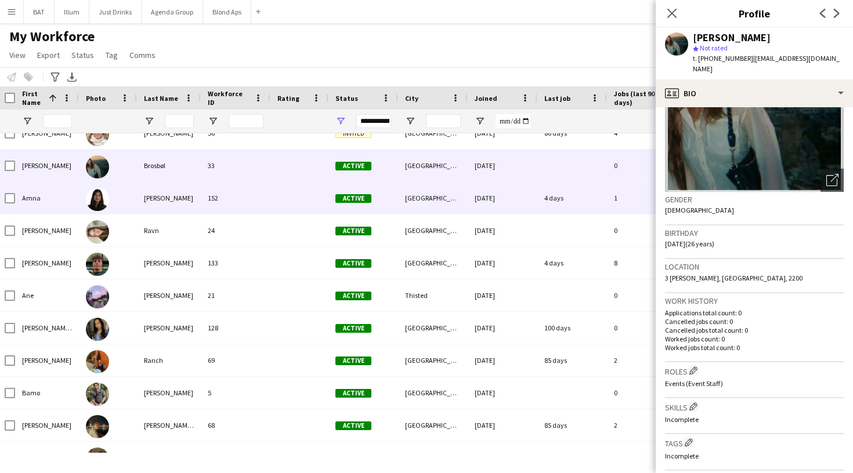
click at [468, 209] on div "15-09-2025" at bounding box center [502, 198] width 70 height 32
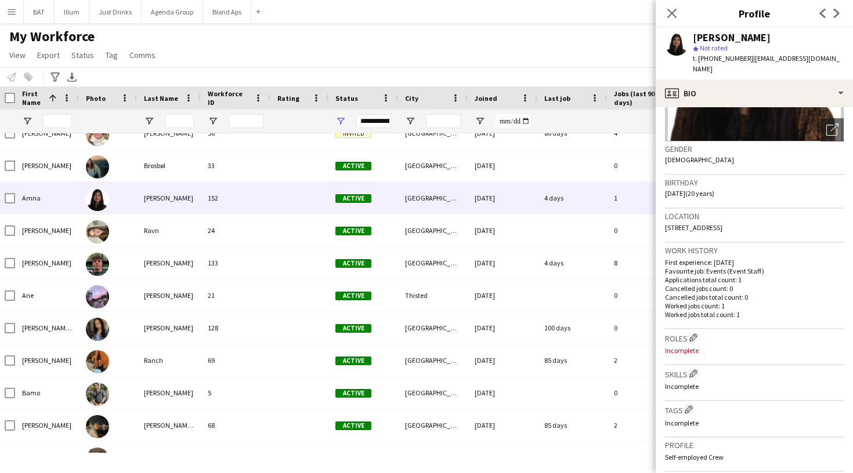
scroll to position [151, 0]
click at [695, 332] on app-icon "Edit crew company roles" at bounding box center [693, 336] width 8 height 8
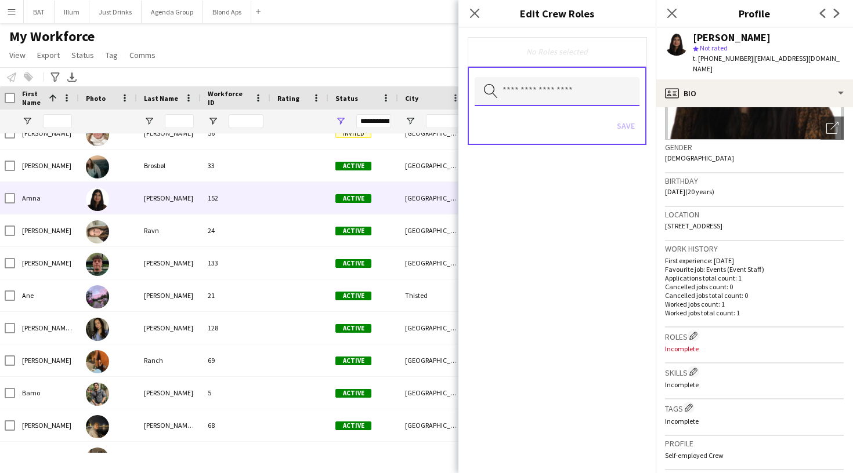
click at [623, 96] on input "text" at bounding box center [556, 91] width 165 height 29
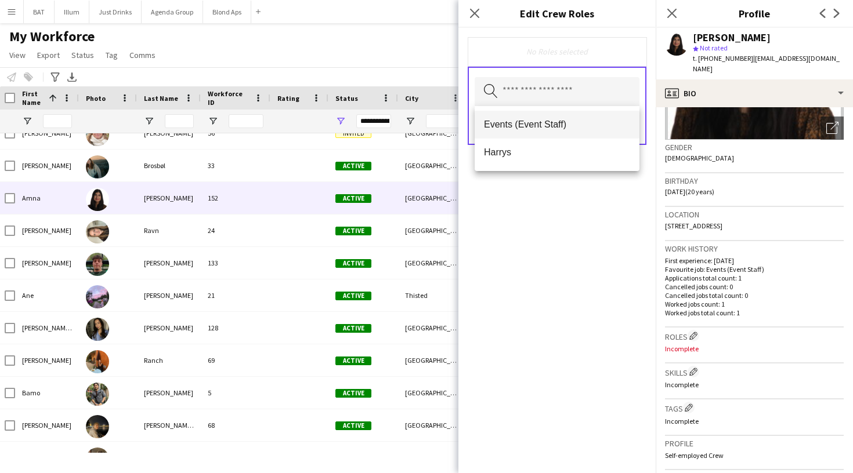
click at [597, 129] on span "Events (Event Staff)" at bounding box center [557, 124] width 146 height 11
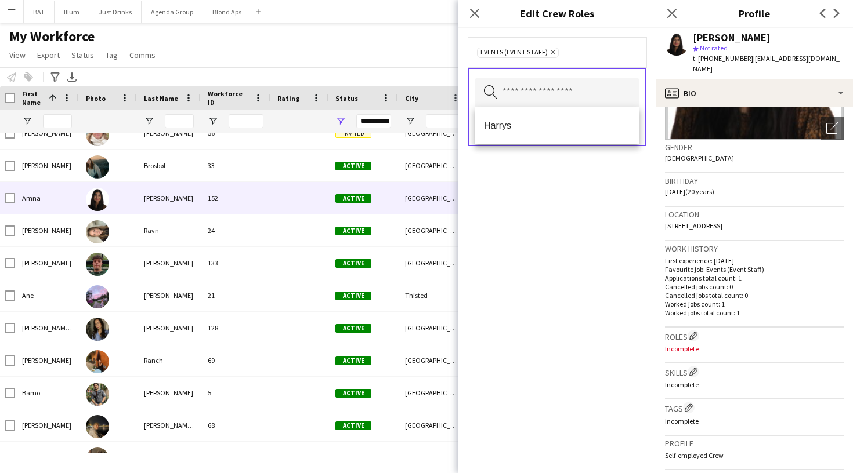
click at [618, 177] on form "Events (Event Staff) Remove Search by role type Save" at bounding box center [556, 103] width 197 height 151
click at [628, 128] on button "Save" at bounding box center [625, 127] width 27 height 19
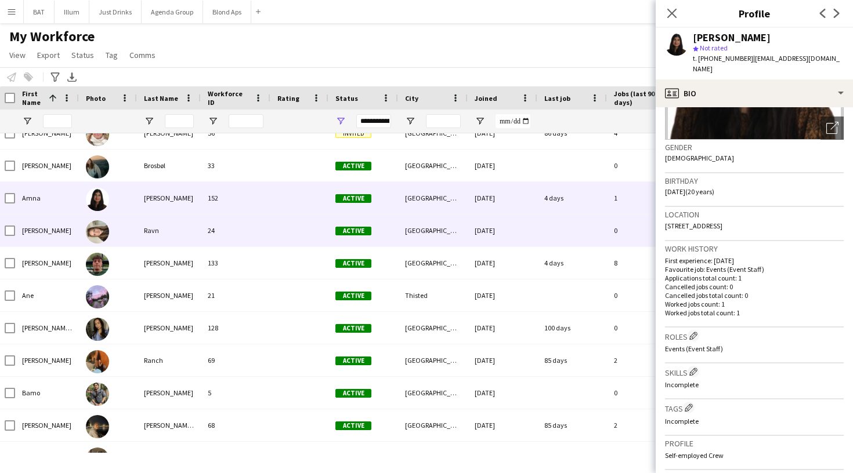
click at [547, 227] on div at bounding box center [572, 231] width 70 height 32
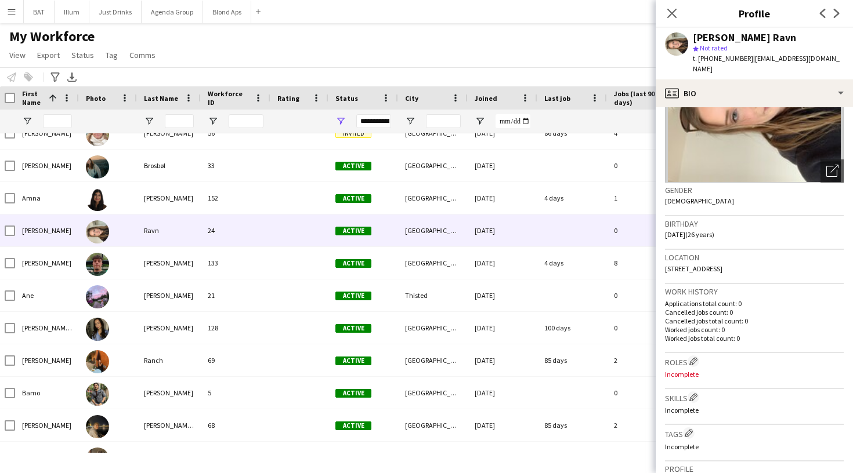
scroll to position [108, 0]
click at [694, 357] on app-icon "Edit crew company roles" at bounding box center [693, 361] width 8 height 8
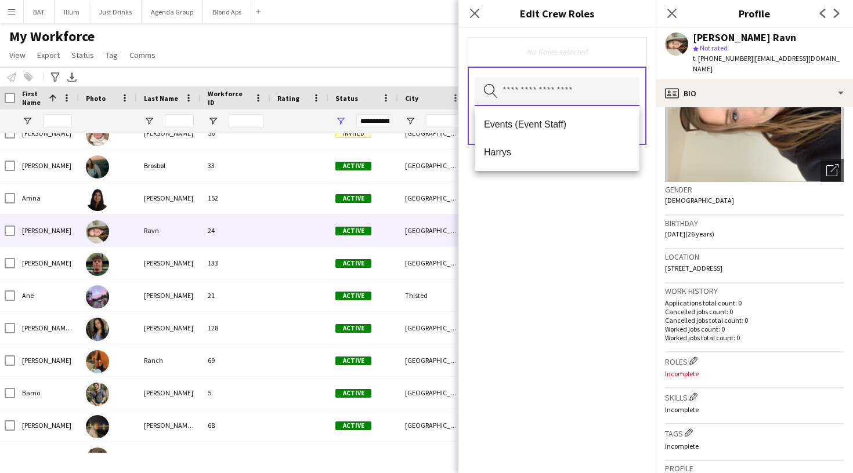
click at [625, 101] on input "text" at bounding box center [556, 91] width 165 height 29
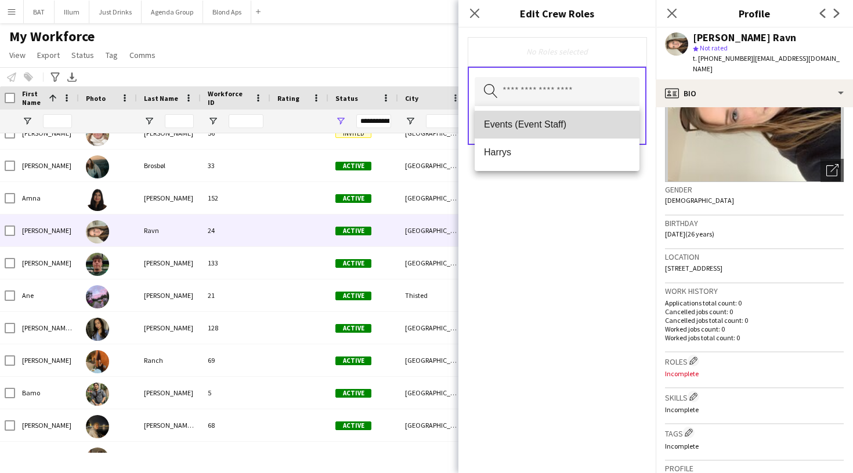
click at [593, 128] on span "Events (Event Staff)" at bounding box center [557, 124] width 146 height 11
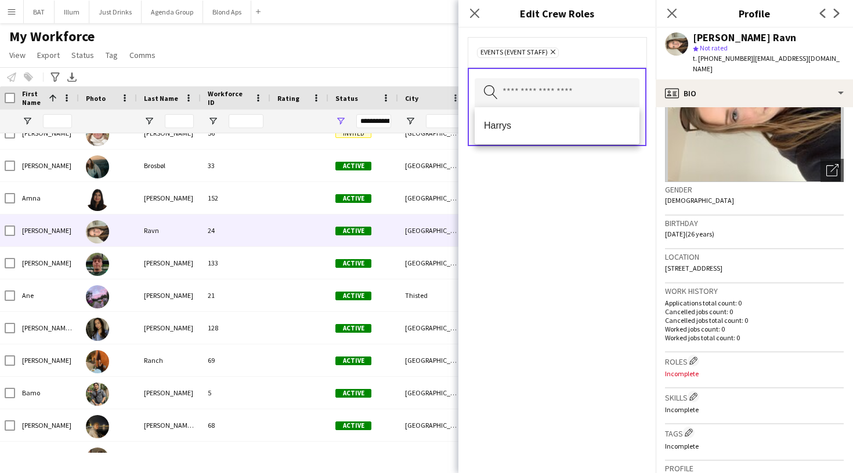
click at [697, 184] on div "Gender Female" at bounding box center [754, 199] width 179 height 34
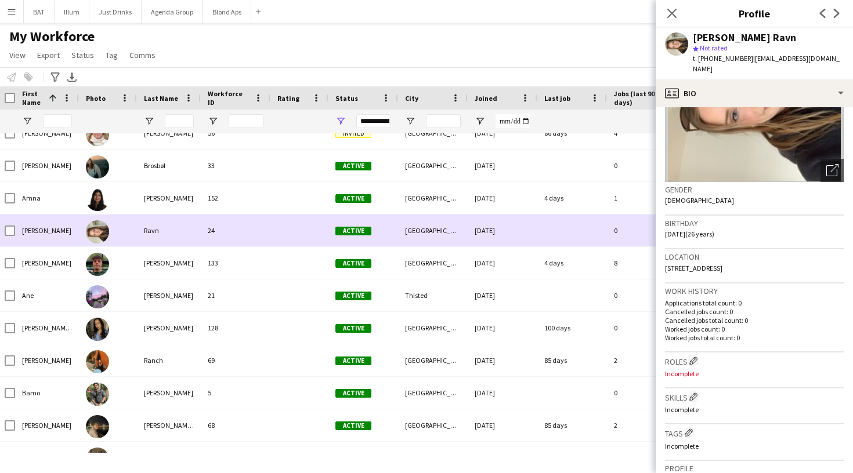
click at [596, 234] on div at bounding box center [572, 231] width 70 height 32
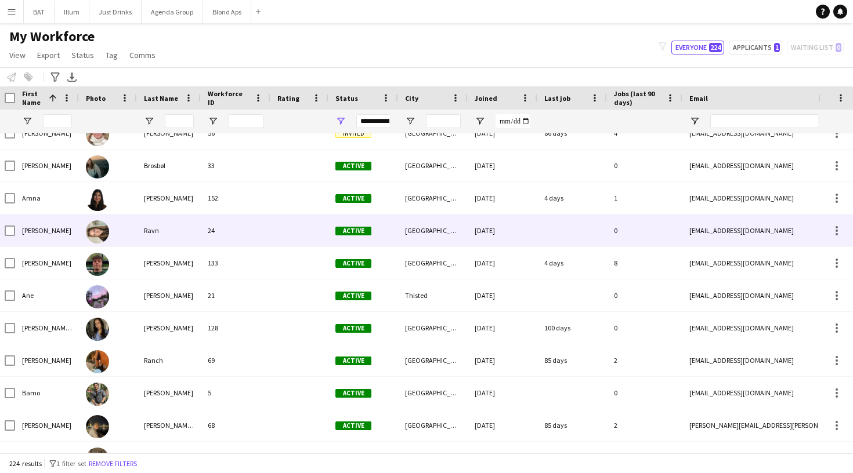
click at [639, 223] on div "0" at bounding box center [644, 231] width 75 height 32
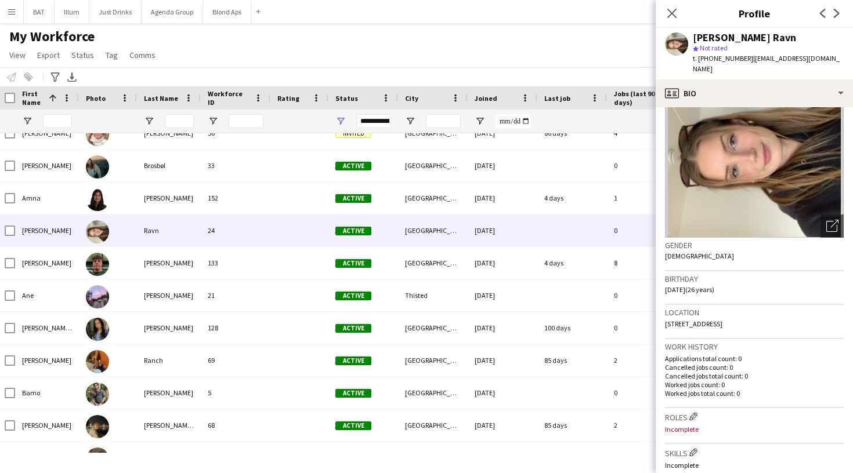
scroll to position [70, 0]
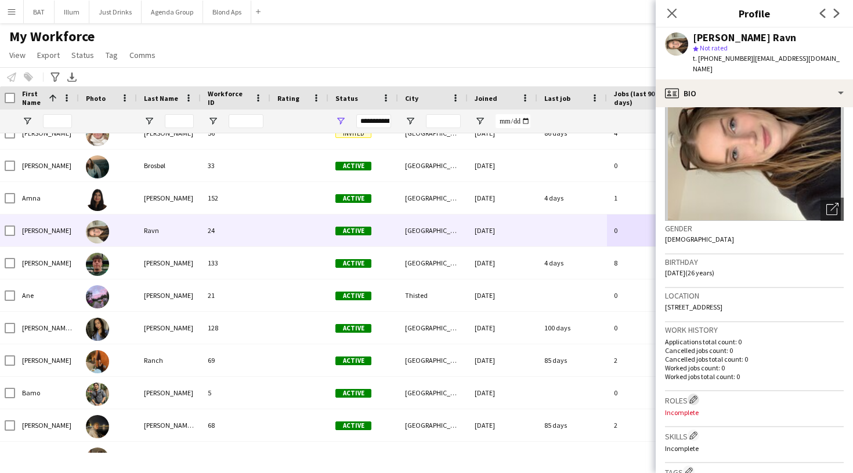
click at [697, 396] on app-icon "Edit crew company roles" at bounding box center [693, 400] width 8 height 8
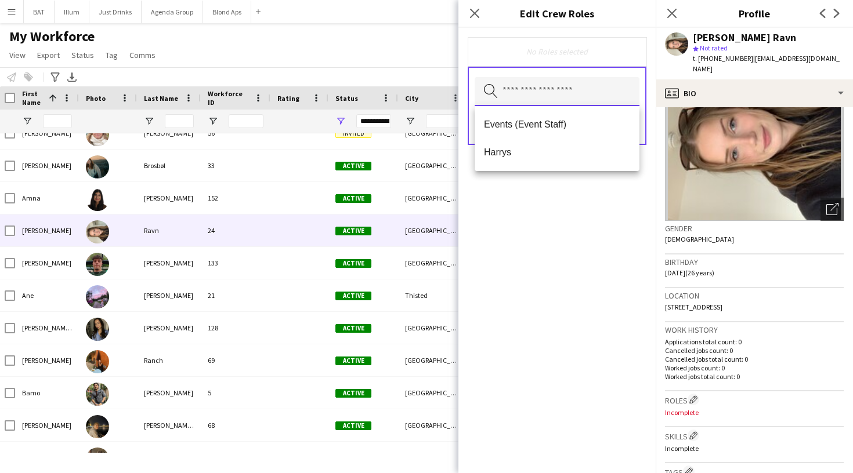
click at [623, 92] on input "text" at bounding box center [556, 91] width 165 height 29
click at [602, 119] on span "Events (Event Staff)" at bounding box center [557, 124] width 146 height 11
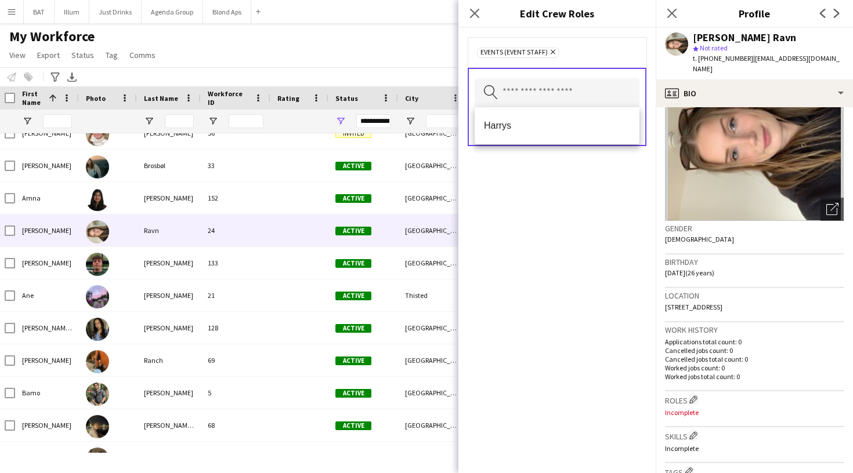
click at [602, 266] on div "Events (Event Staff) Remove Search by role type Save" at bounding box center [556, 250] width 197 height 445
click at [626, 129] on button "Save" at bounding box center [625, 127] width 27 height 19
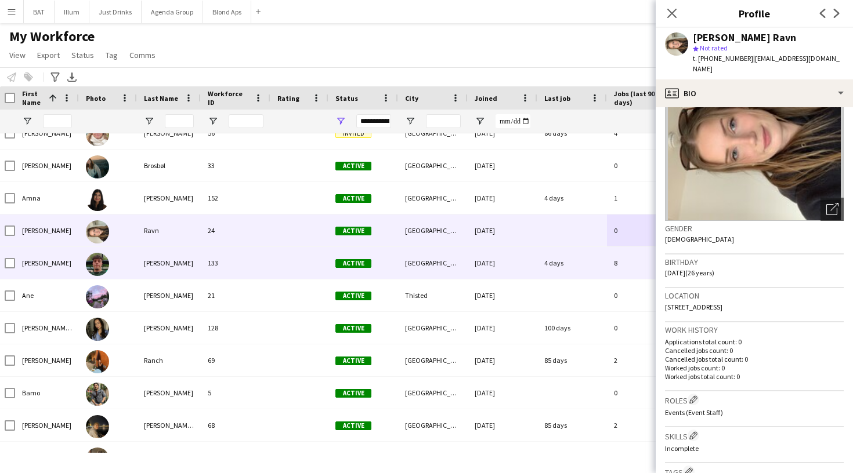
click at [535, 267] on div "29-07-2025" at bounding box center [502, 263] width 70 height 32
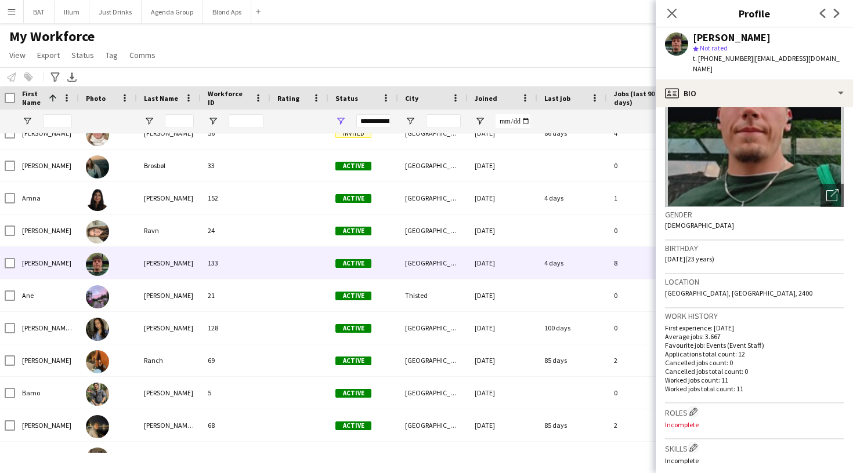
scroll to position [86, 0]
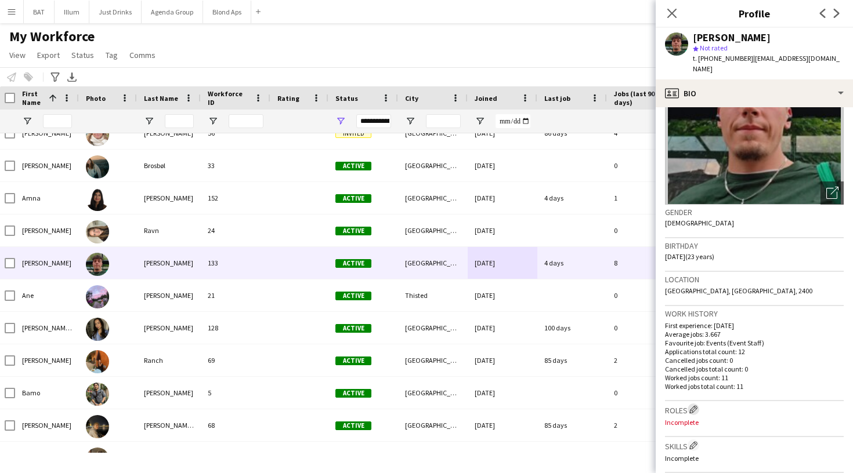
click at [697, 405] on app-icon "Edit crew company roles" at bounding box center [693, 409] width 8 height 8
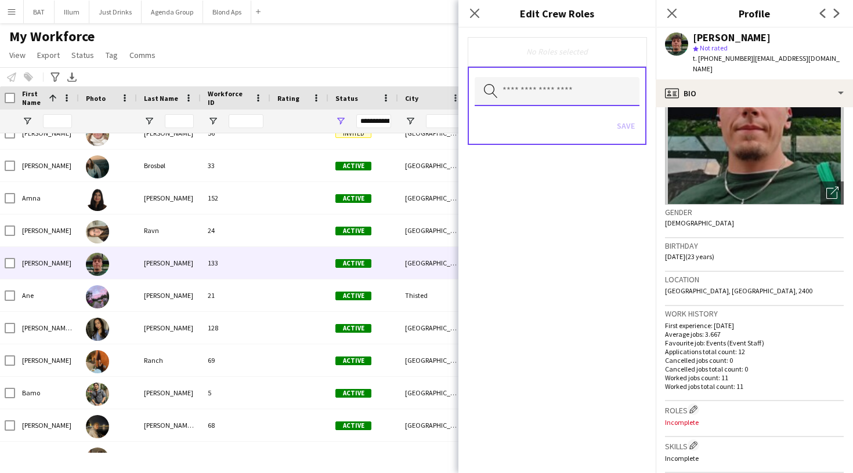
click at [594, 99] on input "text" at bounding box center [556, 91] width 165 height 29
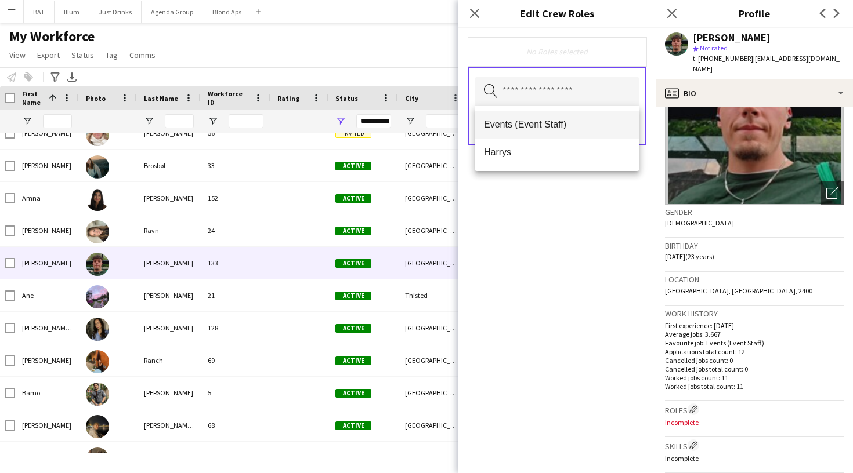
click at [585, 122] on span "Events (Event Staff)" at bounding box center [557, 124] width 146 height 11
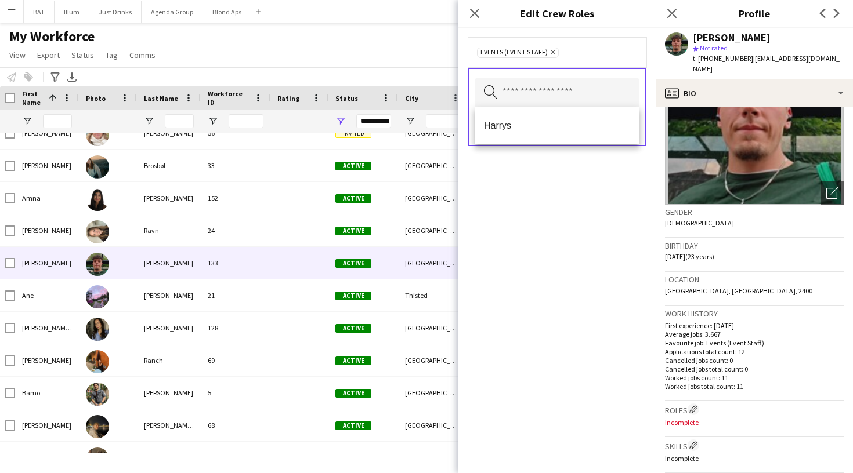
click at [608, 239] on div "Events (Event Staff) Remove Search by role type Save" at bounding box center [556, 250] width 197 height 445
click at [622, 122] on button "Save" at bounding box center [625, 127] width 27 height 19
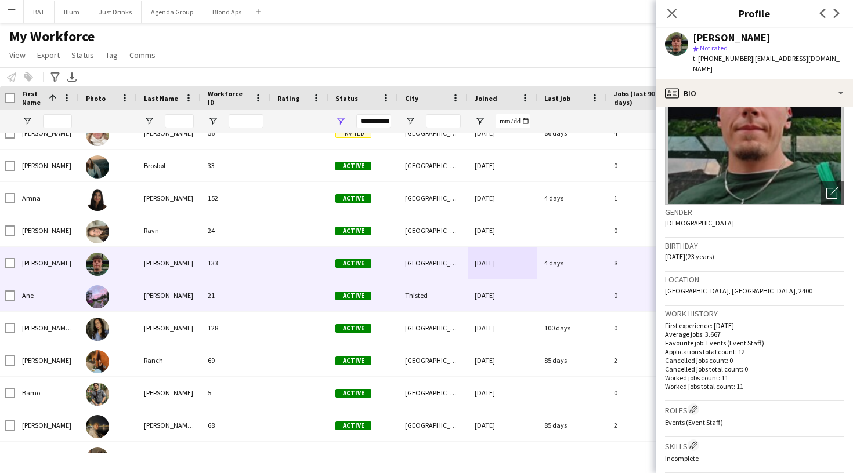
click at [520, 296] on div "30-01-2025" at bounding box center [502, 296] width 70 height 32
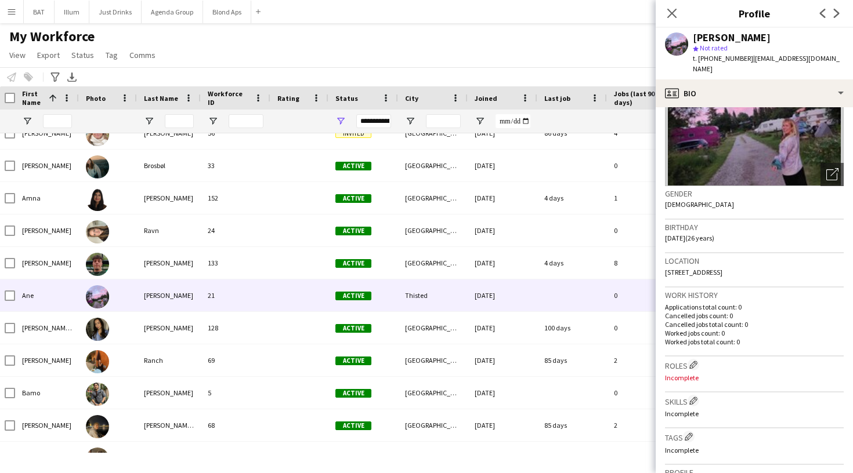
scroll to position [106, 0]
click at [692, 367] on button "Edit crew company roles" at bounding box center [693, 363] width 12 height 12
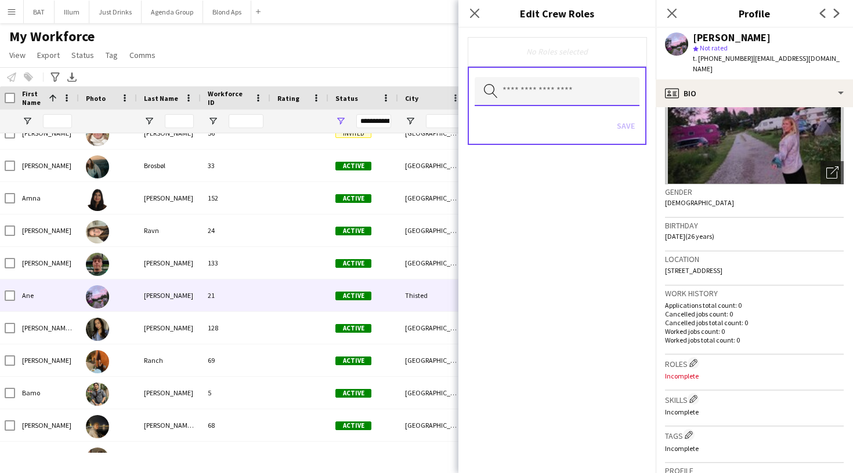
click at [575, 92] on input "text" at bounding box center [556, 91] width 165 height 29
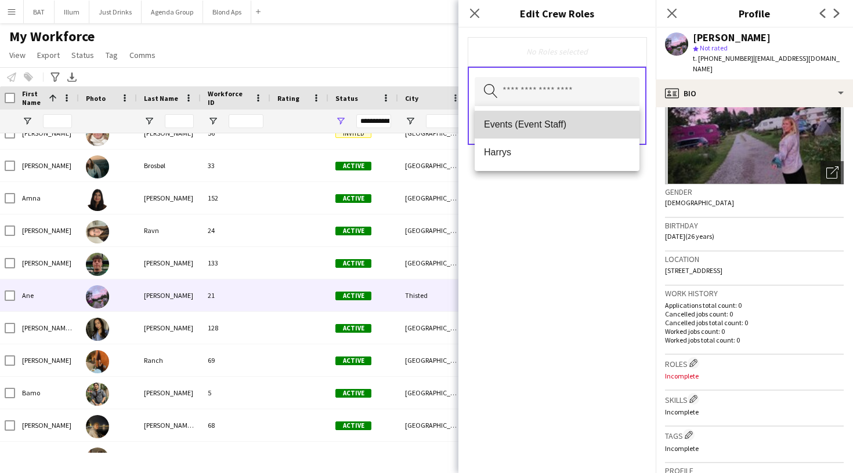
click at [570, 118] on mat-option "Events (Event Staff)" at bounding box center [556, 125] width 165 height 28
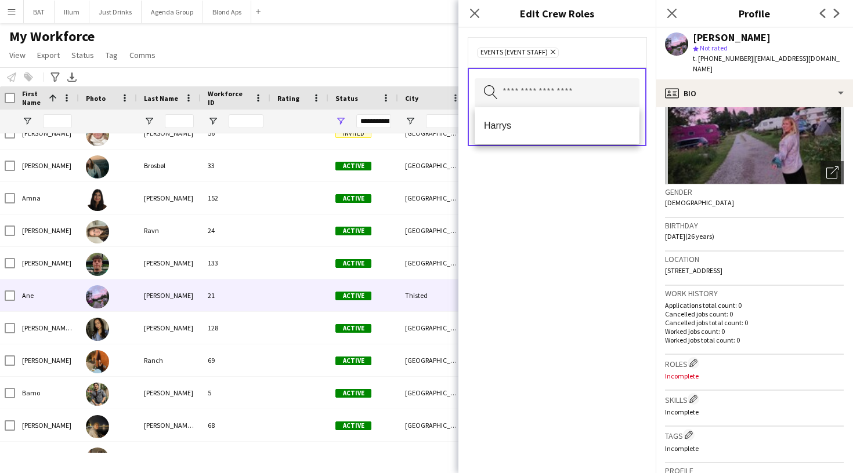
click at [570, 264] on div "Events (Event Staff) Remove Search by role type Save" at bounding box center [556, 250] width 197 height 445
click at [622, 129] on button "Save" at bounding box center [625, 127] width 27 height 19
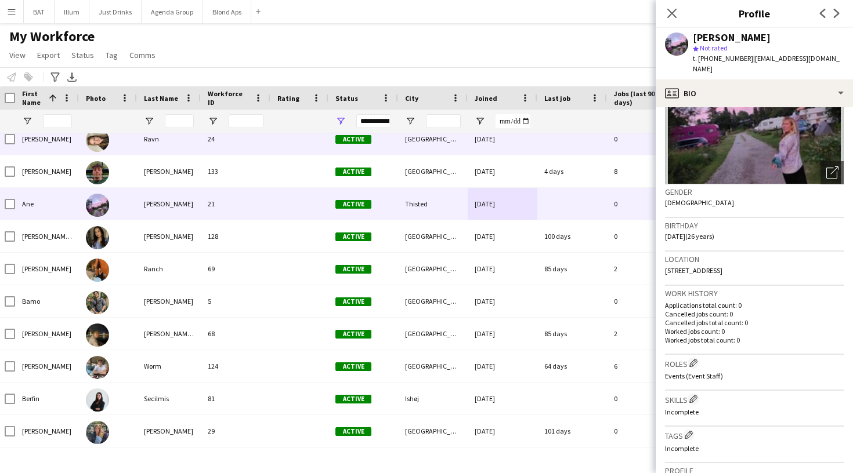
scroll to position [2447, 0]
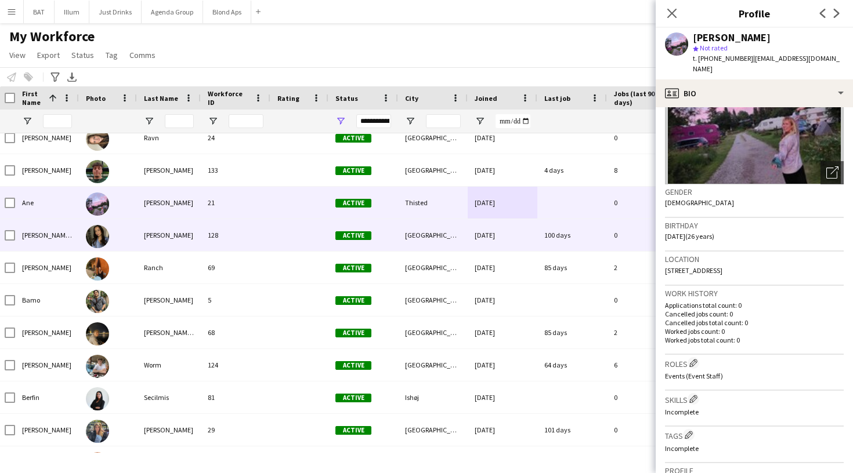
click at [557, 230] on div "100 days" at bounding box center [572, 235] width 70 height 32
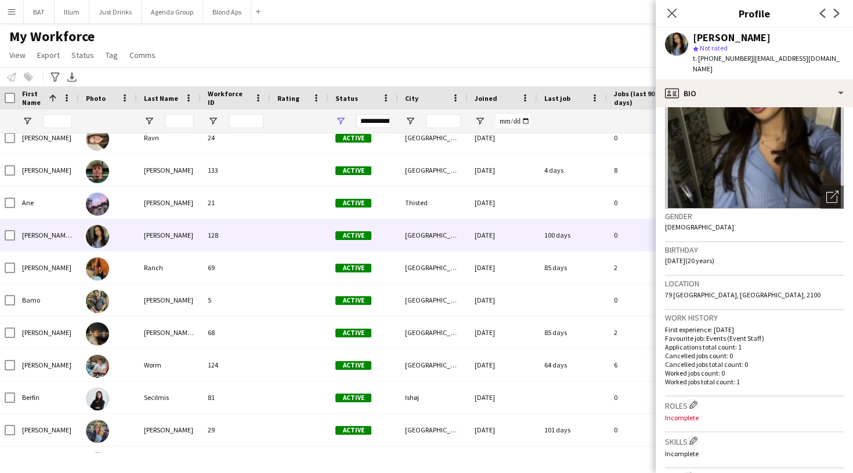
scroll to position [86, 0]
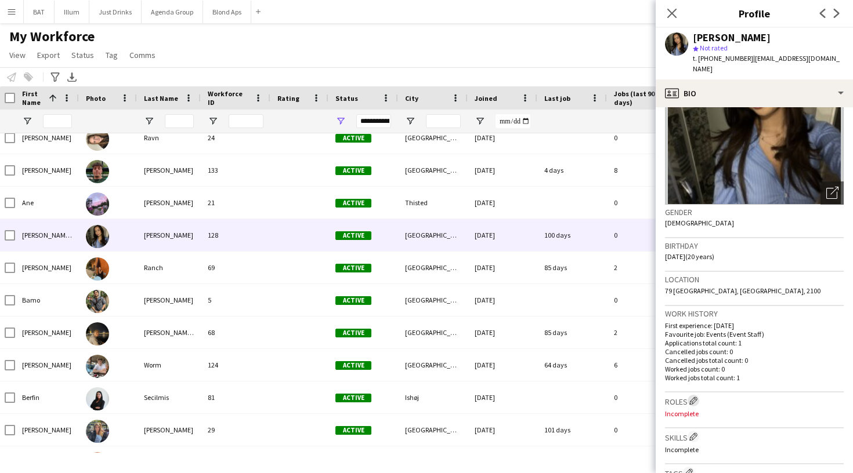
click at [692, 395] on button "Edit crew company roles" at bounding box center [693, 401] width 12 height 12
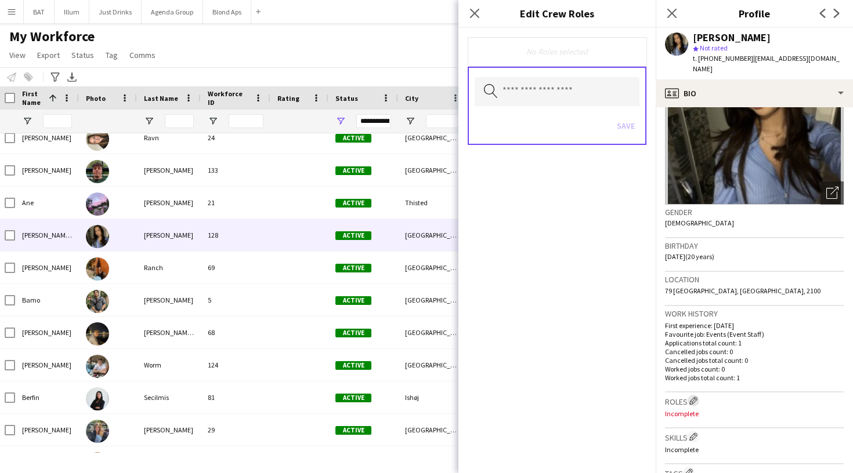
click at [694, 397] on app-icon "Edit crew company roles" at bounding box center [693, 401] width 8 height 8
click at [592, 88] on input "text" at bounding box center [556, 91] width 165 height 29
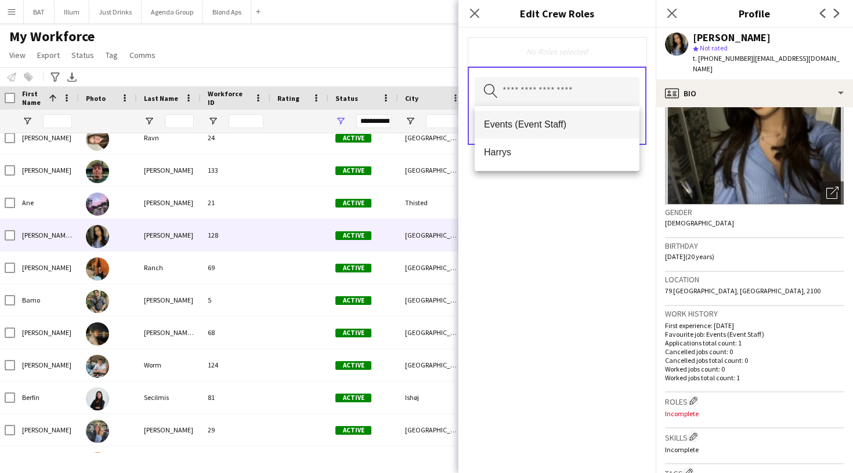
click at [579, 121] on span "Events (Event Staff)" at bounding box center [557, 124] width 146 height 11
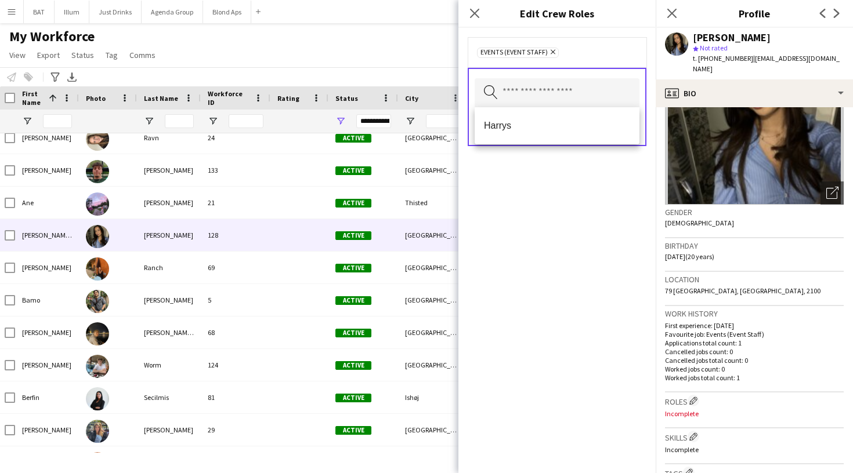
click at [584, 288] on div "Events (Event Staff) Remove Search by role type Save" at bounding box center [556, 250] width 197 height 445
click at [622, 133] on button "Save" at bounding box center [625, 127] width 27 height 19
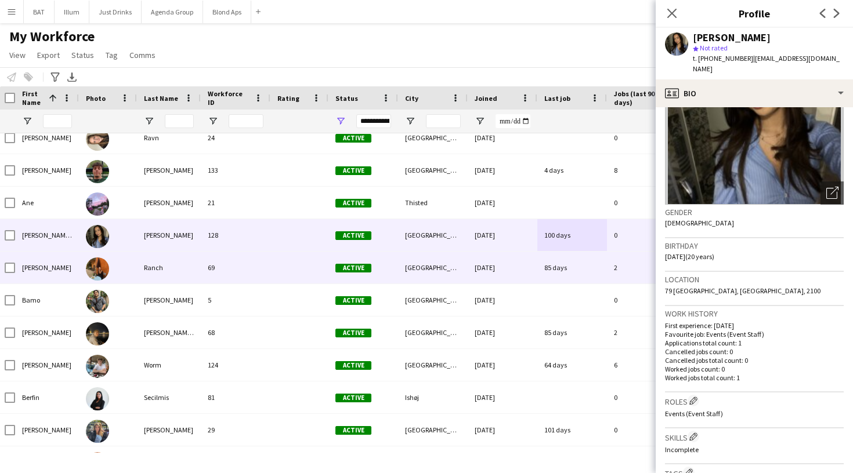
click at [528, 266] on div "18-03-2025" at bounding box center [502, 268] width 70 height 32
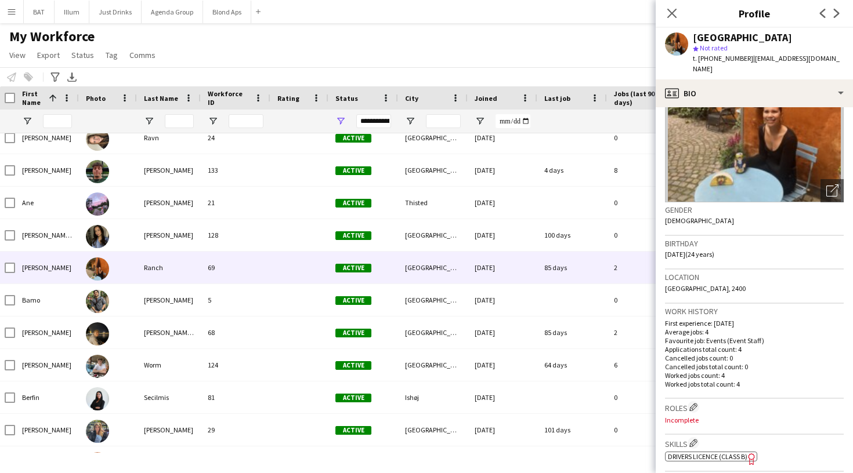
scroll to position [89, 0]
click at [694, 402] on app-icon "Edit crew company roles" at bounding box center [693, 406] width 8 height 8
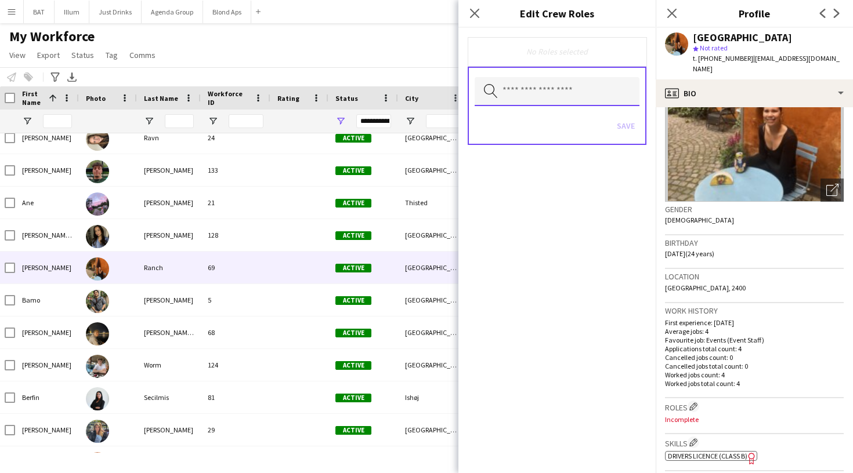
click at [601, 97] on input "text" at bounding box center [556, 91] width 165 height 29
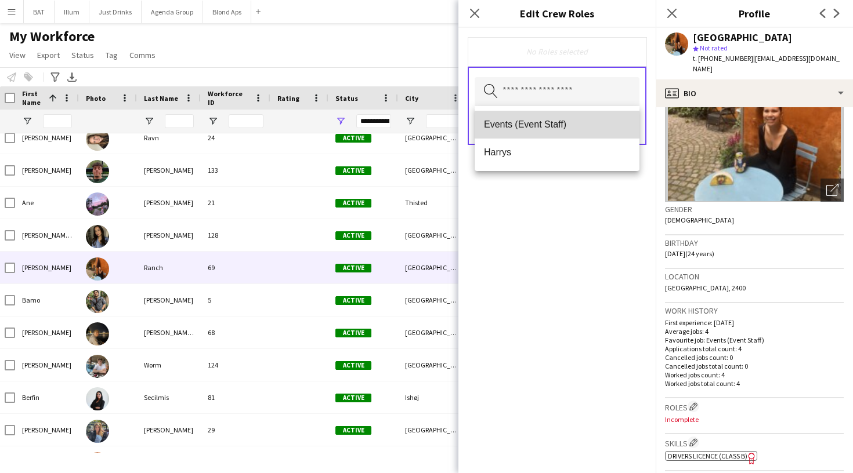
click at [593, 112] on mat-option "Events (Event Staff)" at bounding box center [556, 125] width 165 height 28
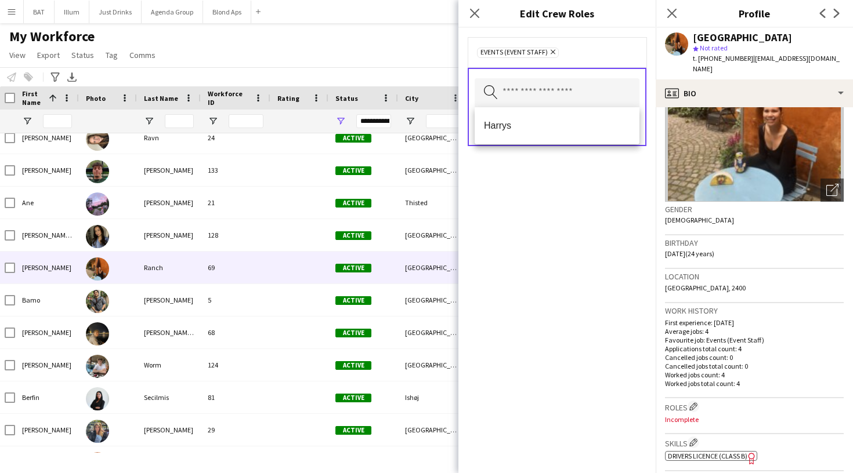
click at [593, 202] on div "Events (Event Staff) Remove Search by role type Save" at bounding box center [556, 250] width 197 height 445
click at [621, 129] on button "Save" at bounding box center [625, 127] width 27 height 19
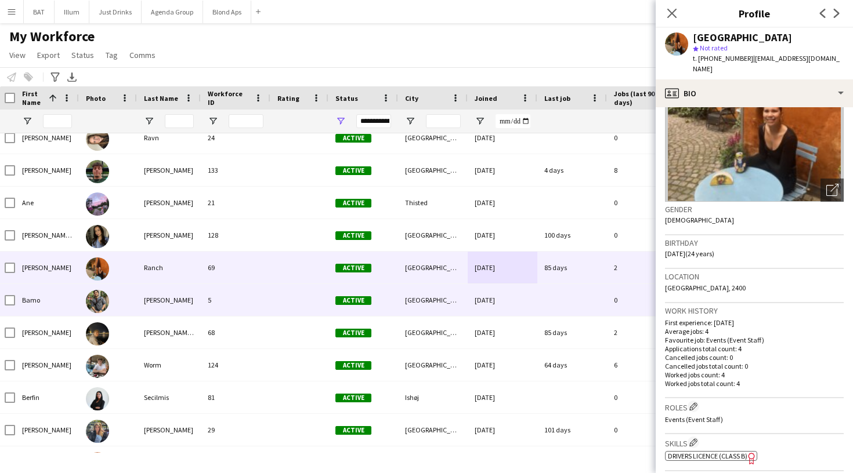
click at [520, 295] on div "30-01-2025" at bounding box center [502, 300] width 70 height 32
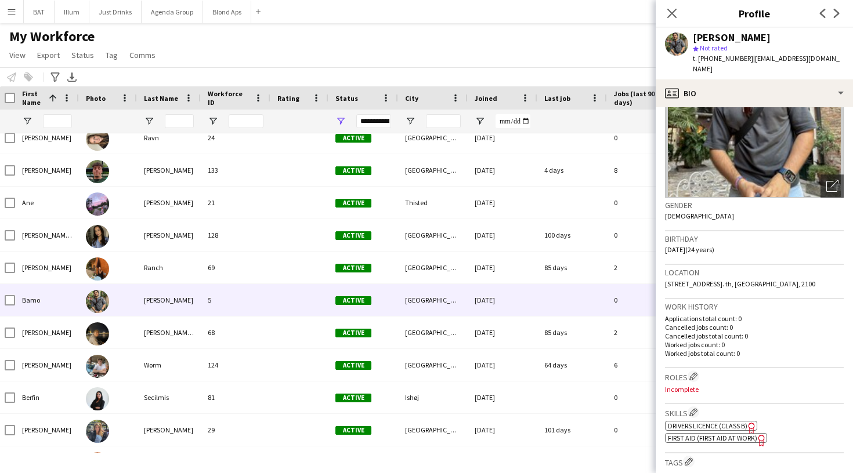
scroll to position [100, 0]
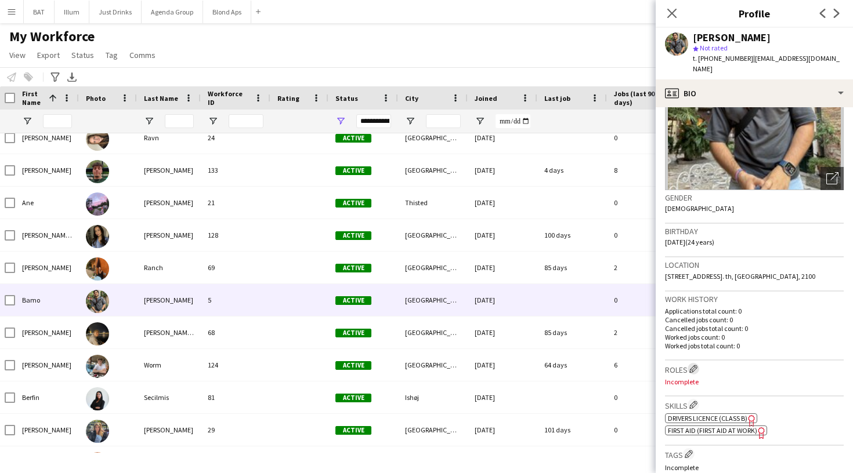
click at [693, 365] on app-icon "Edit crew company roles" at bounding box center [693, 369] width 8 height 8
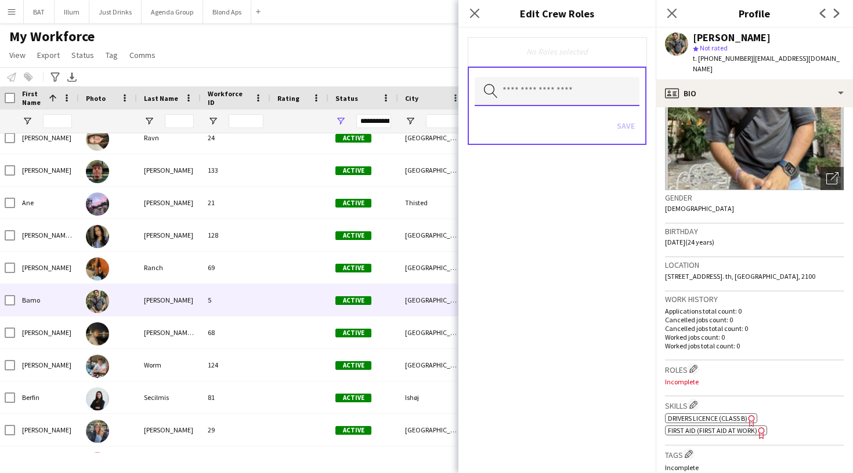
click at [620, 91] on input "text" at bounding box center [556, 91] width 165 height 29
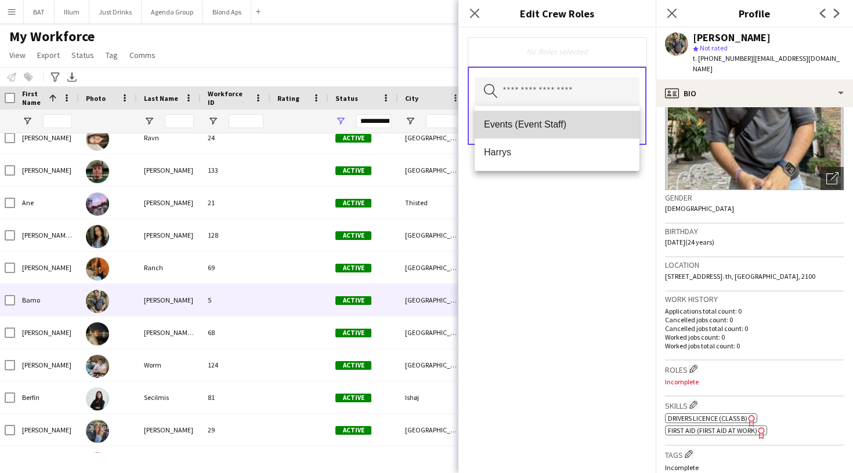
click at [611, 113] on mat-option "Events (Event Staff)" at bounding box center [556, 125] width 165 height 28
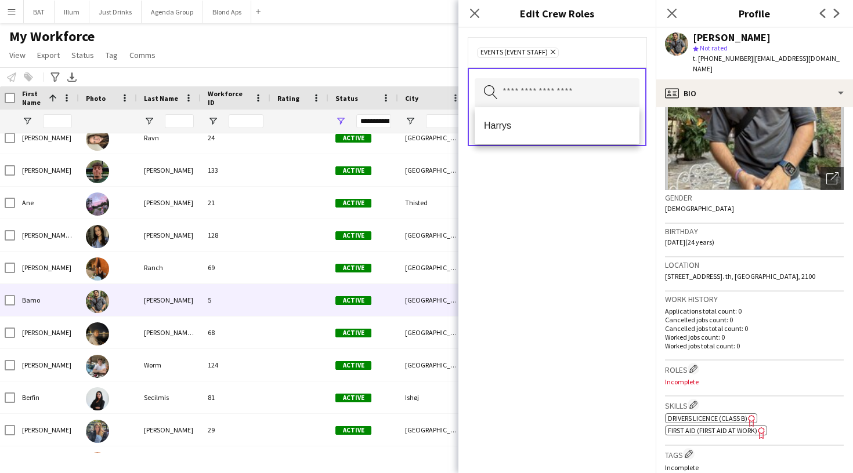
click at [611, 188] on div "Events (Event Staff) Remove Search by role type Save" at bounding box center [556, 250] width 197 height 445
click at [626, 126] on button "Save" at bounding box center [625, 127] width 27 height 19
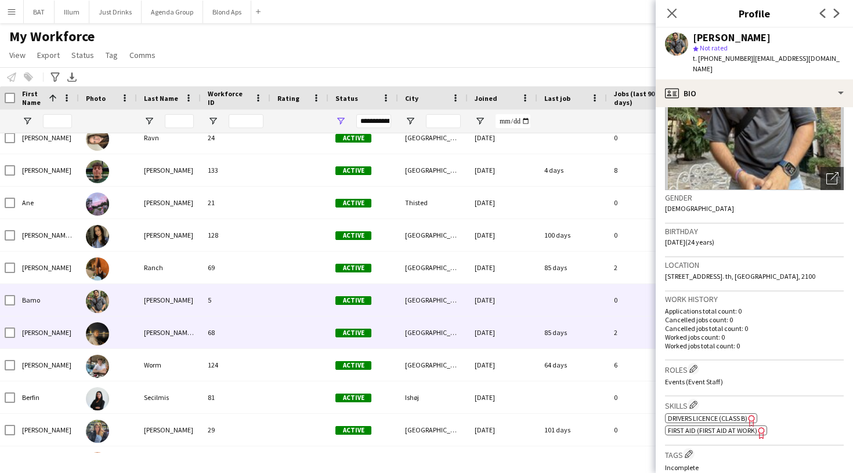
click at [524, 325] on div "18-03-2025" at bounding box center [502, 333] width 70 height 32
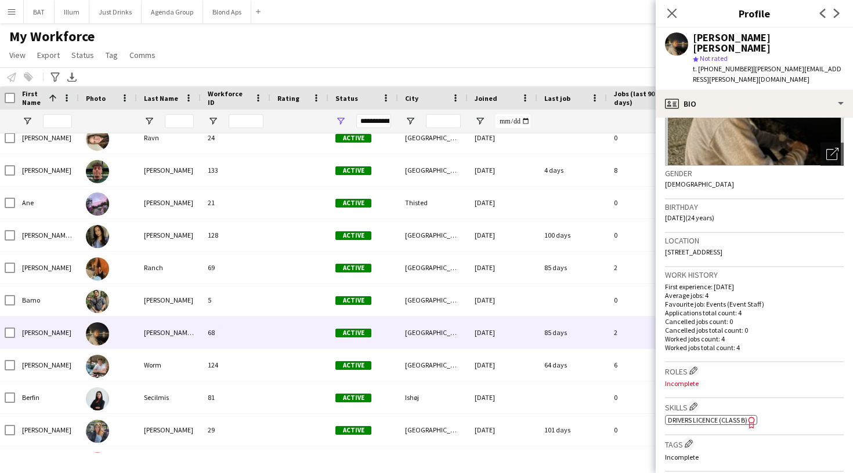
scroll to position [140, 0]
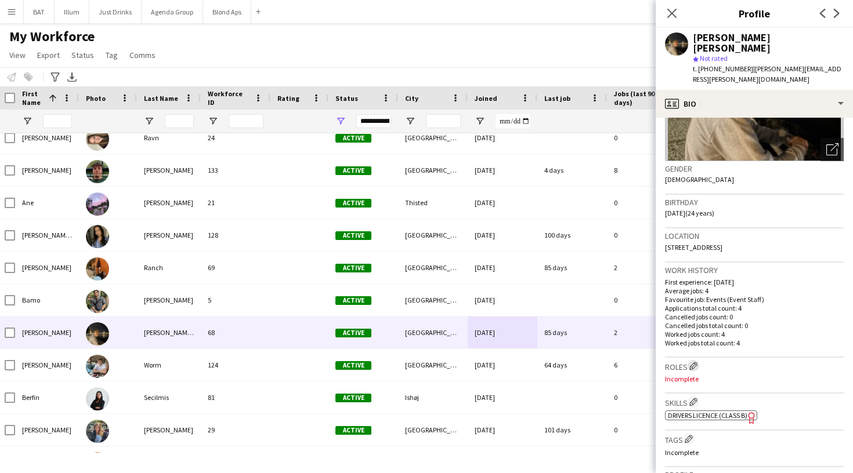
click at [693, 362] on app-icon "Edit crew company roles" at bounding box center [693, 366] width 8 height 8
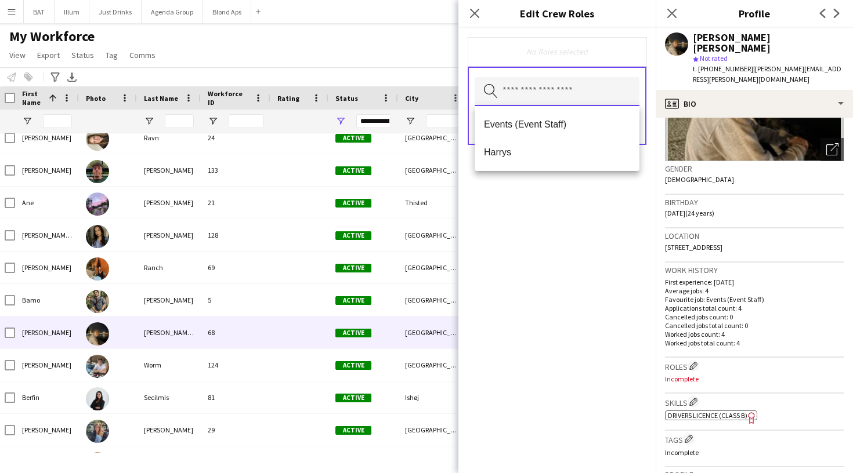
click at [599, 93] on input "text" at bounding box center [556, 91] width 165 height 29
click at [569, 129] on span "Events (Event Staff)" at bounding box center [557, 124] width 146 height 11
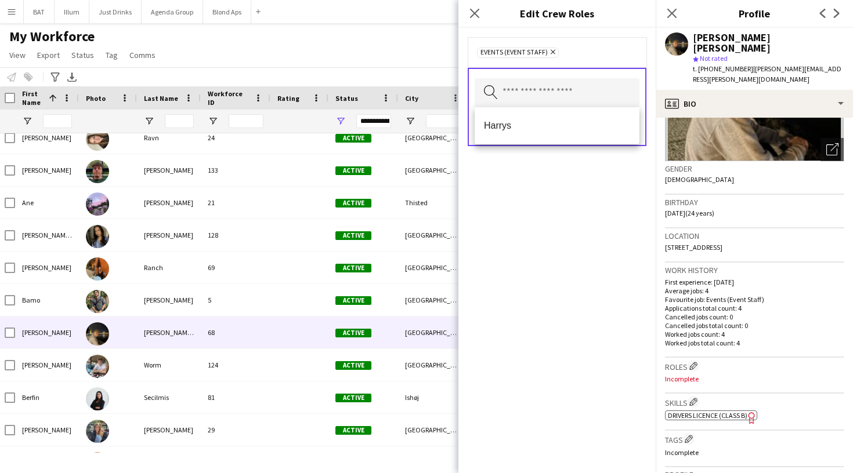
click at [622, 176] on form "Events (Event Staff) Remove Search by role type Save" at bounding box center [556, 103] width 197 height 151
click at [623, 132] on button "Save" at bounding box center [625, 127] width 27 height 19
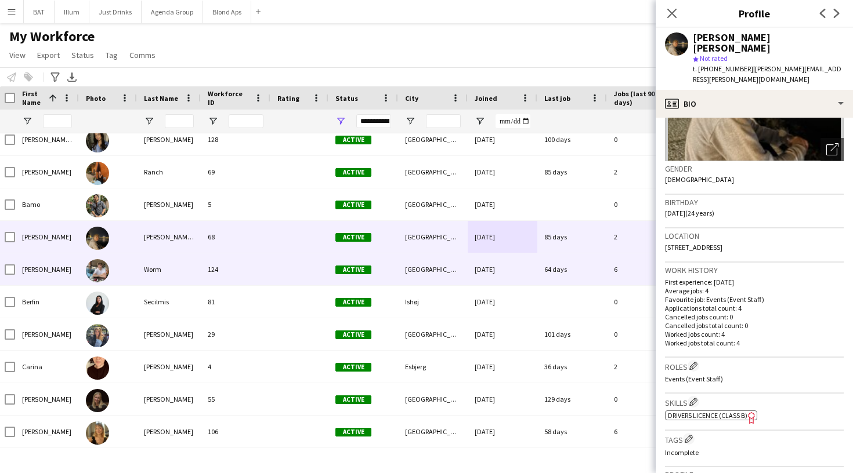
scroll to position [2544, 0]
click at [502, 279] on div "16-06-2025" at bounding box center [502, 269] width 70 height 32
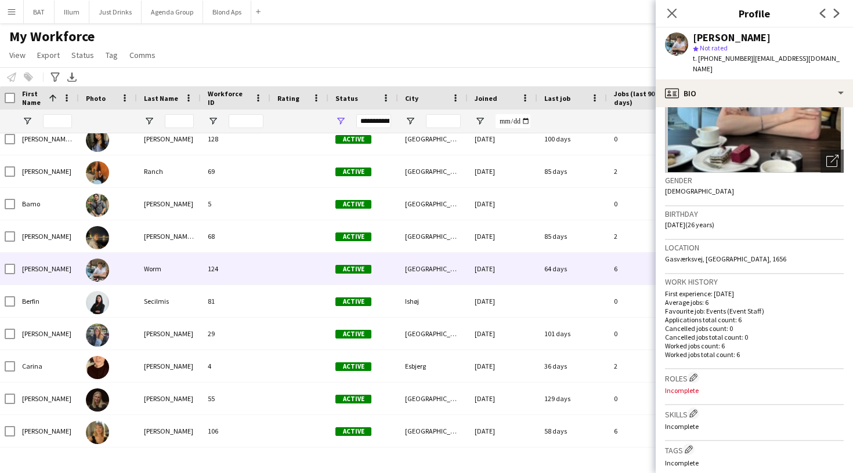
scroll to position [121, 0]
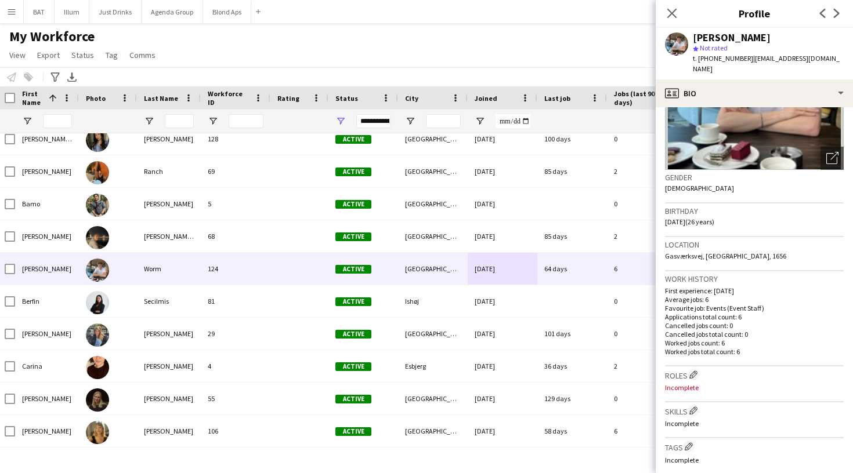
click at [694, 370] on div "Roles Edit crew company roles Incomplete" at bounding box center [754, 385] width 179 height 36
click at [694, 369] on button "Edit crew company roles" at bounding box center [693, 375] width 12 height 12
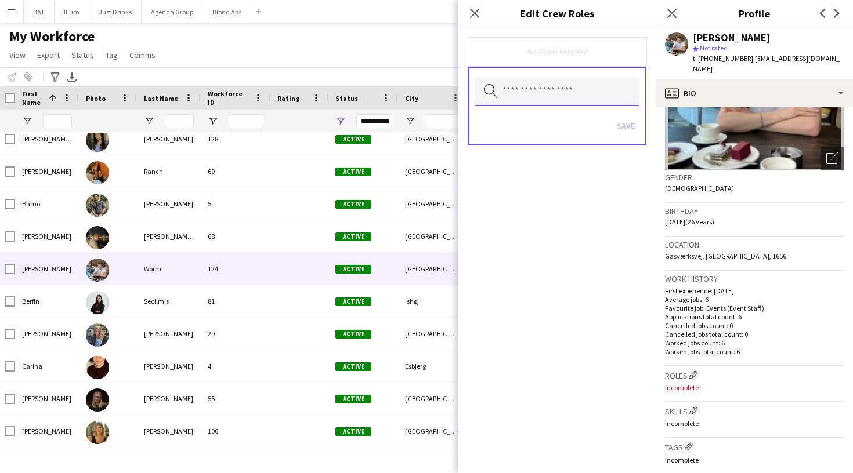
click at [603, 88] on input "text" at bounding box center [556, 91] width 165 height 29
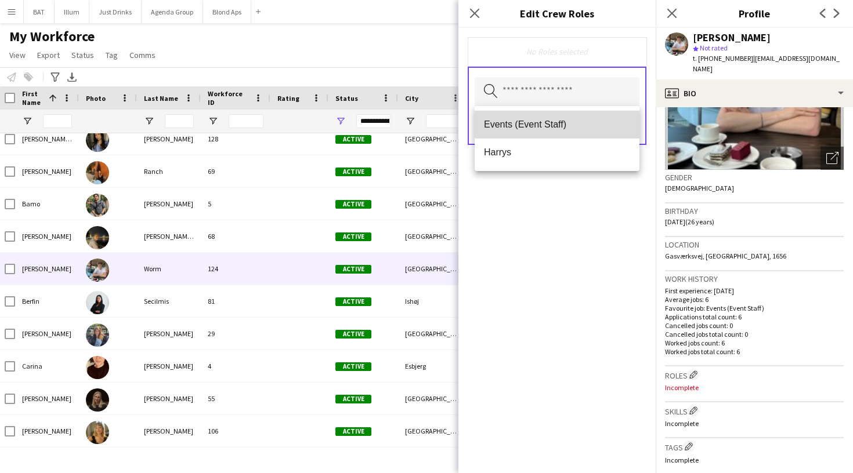
click at [572, 122] on span "Events (Event Staff)" at bounding box center [557, 124] width 146 height 11
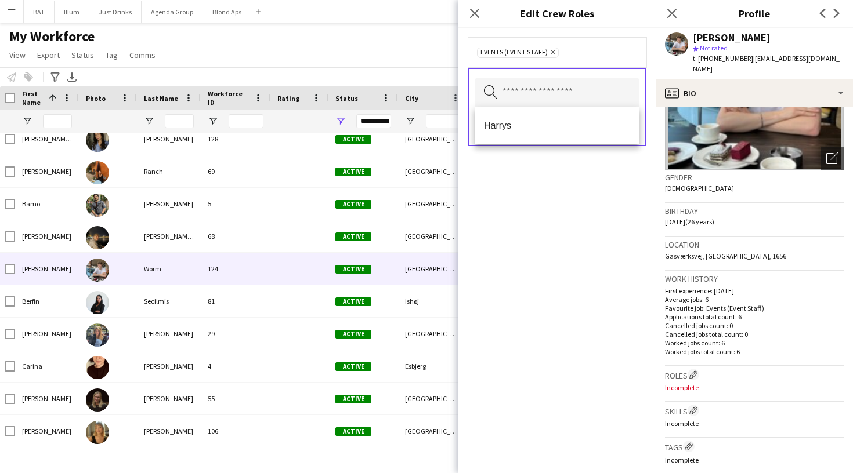
click at [615, 187] on div "Events (Event Staff) Remove Search by role type Save" at bounding box center [556, 250] width 197 height 445
click at [627, 126] on button "Save" at bounding box center [625, 127] width 27 height 19
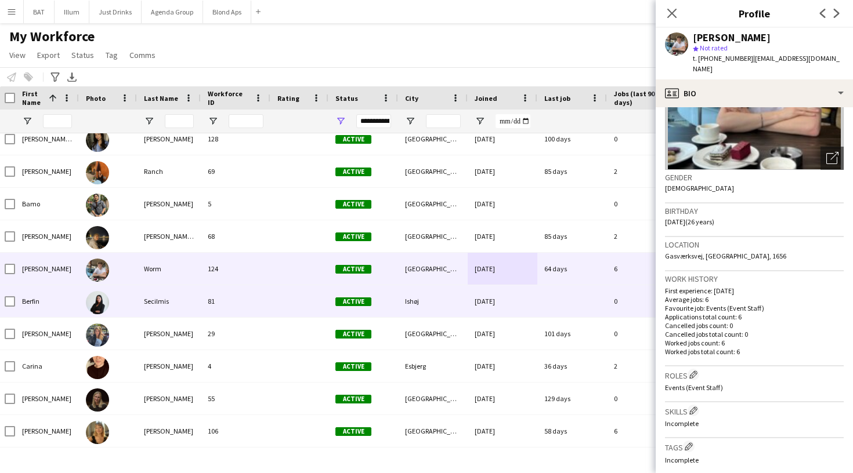
click at [519, 302] on div "28-04-2025" at bounding box center [502, 301] width 70 height 32
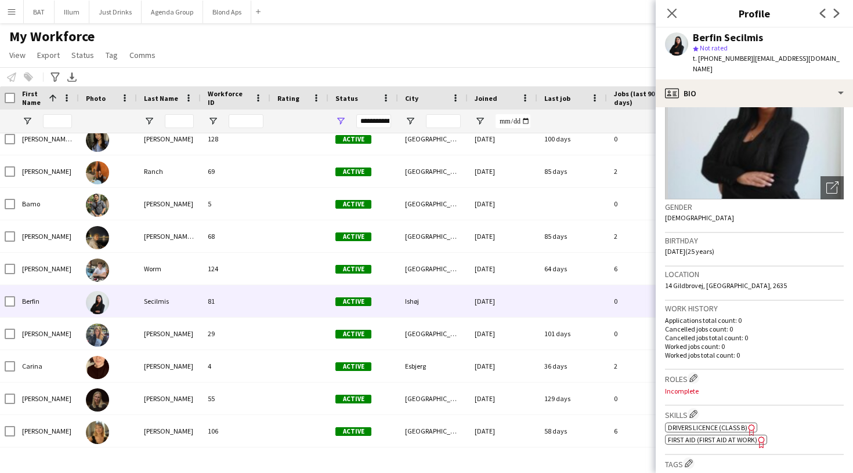
scroll to position [94, 0]
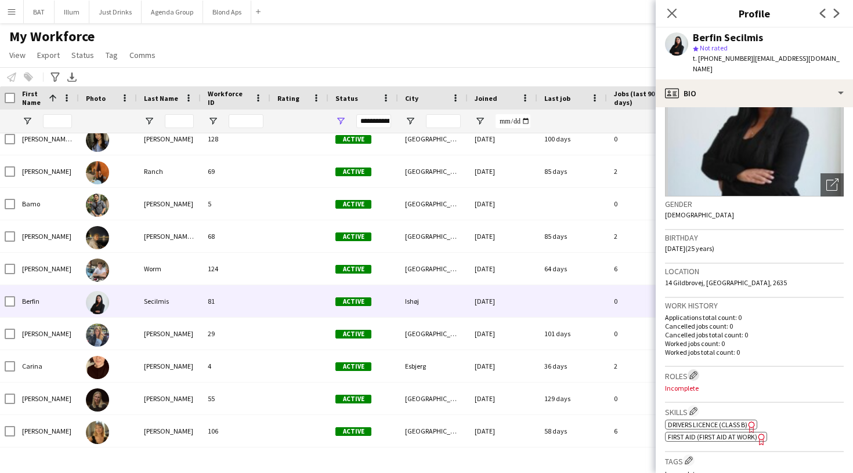
click at [694, 371] on app-icon "Edit crew company roles" at bounding box center [693, 375] width 8 height 8
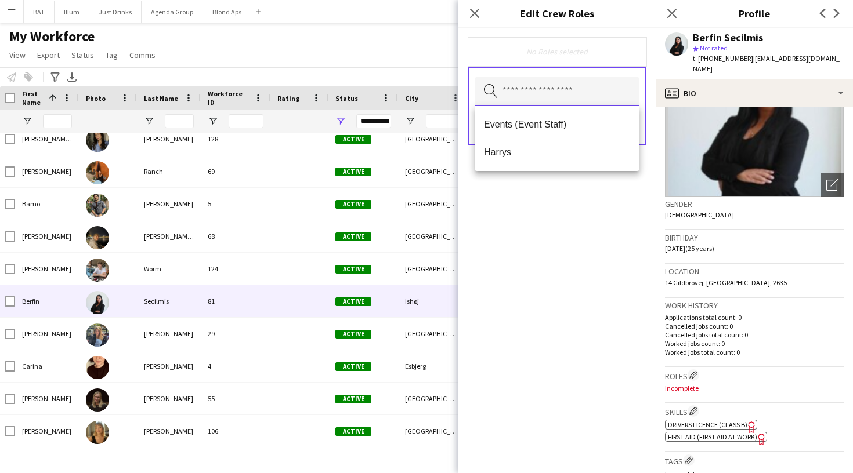
click at [617, 101] on input "text" at bounding box center [556, 91] width 165 height 29
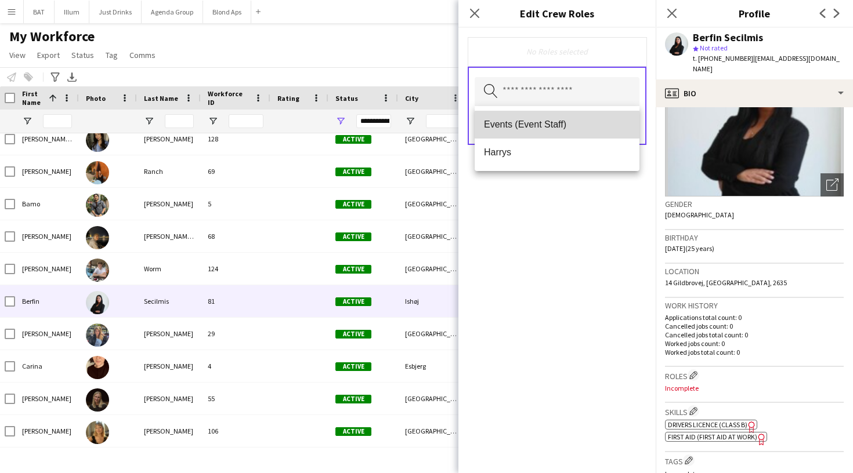
click at [586, 118] on mat-option "Events (Event Staff)" at bounding box center [556, 125] width 165 height 28
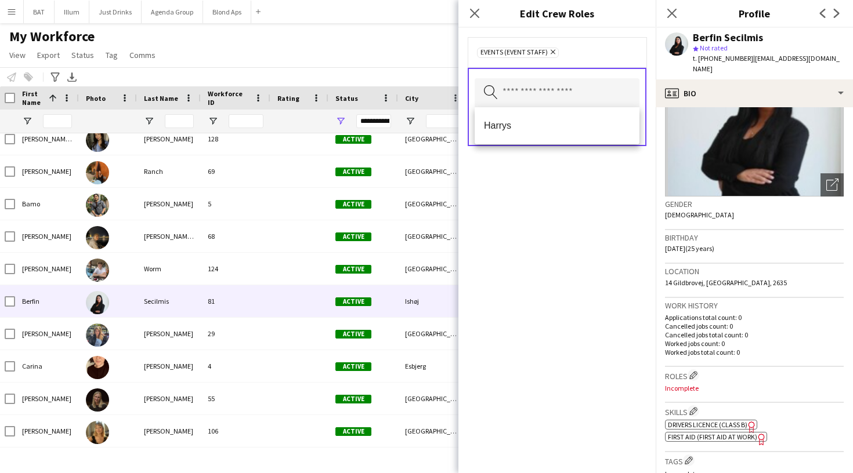
click at [606, 170] on form "Events (Event Staff) Remove Search by role type Save" at bounding box center [556, 103] width 197 height 151
click at [634, 128] on button "Save" at bounding box center [625, 127] width 27 height 19
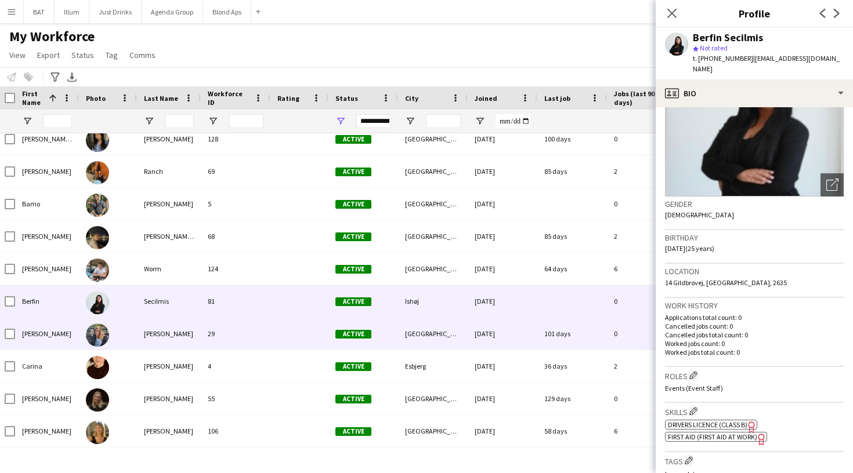
click at [505, 333] on div "31-01-2025" at bounding box center [502, 334] width 70 height 32
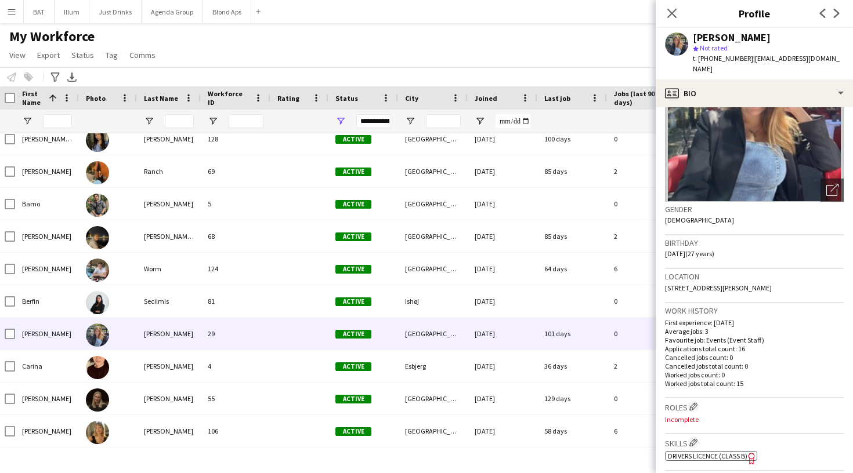
scroll to position [90, 0]
click at [697, 401] on app-icon "Edit crew company roles" at bounding box center [693, 405] width 8 height 8
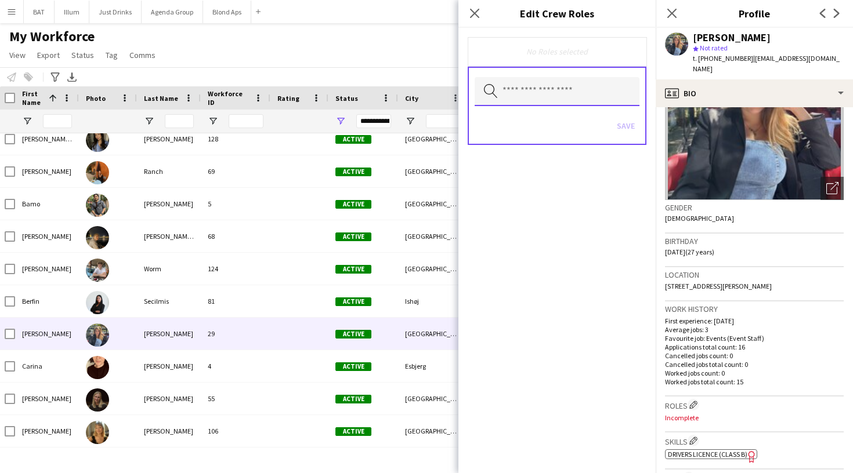
click at [616, 103] on input "text" at bounding box center [556, 91] width 165 height 29
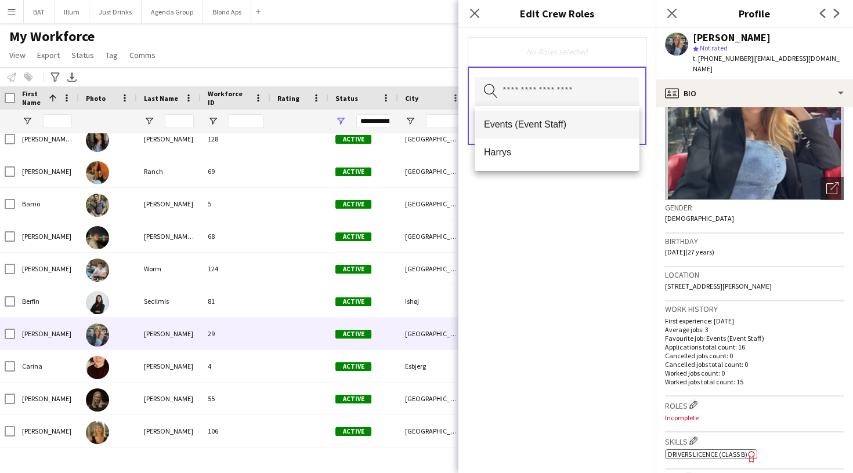
click at [616, 122] on span "Events (Event Staff)" at bounding box center [557, 124] width 146 height 11
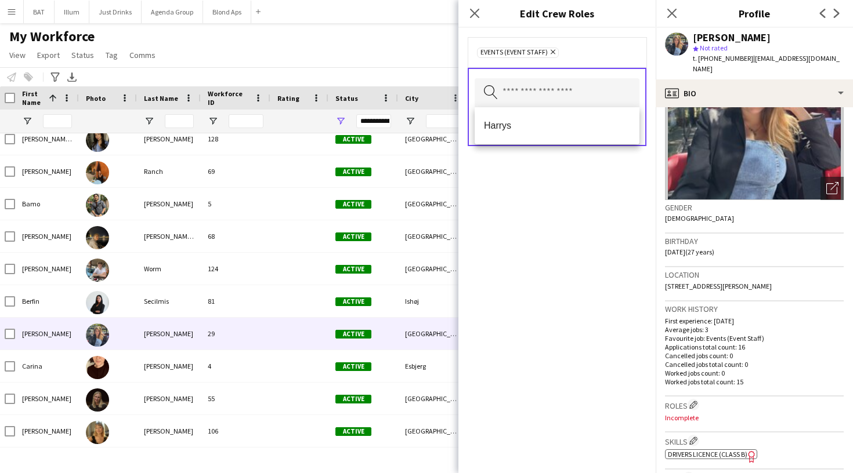
click at [628, 184] on div "Events (Event Staff) Remove Search by role type Save" at bounding box center [556, 250] width 197 height 445
click at [628, 116] on div "Save" at bounding box center [556, 128] width 165 height 33
click at [628, 133] on button "Save" at bounding box center [625, 127] width 27 height 19
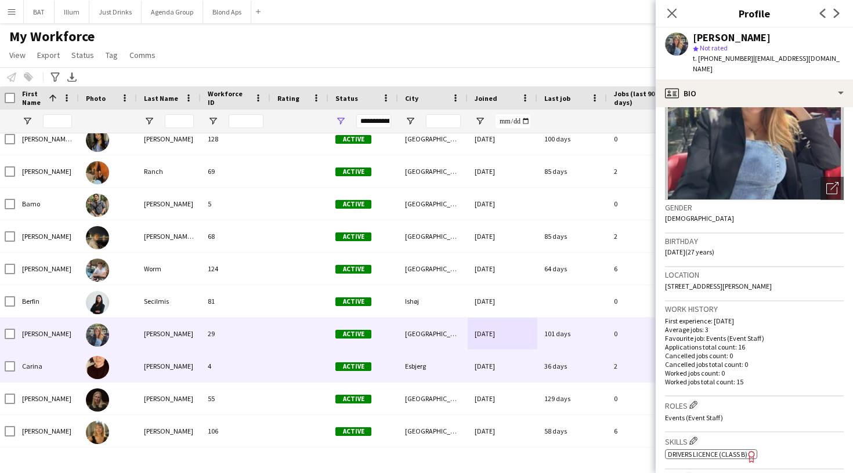
click at [469, 361] on div "30-01-2025" at bounding box center [502, 366] width 70 height 32
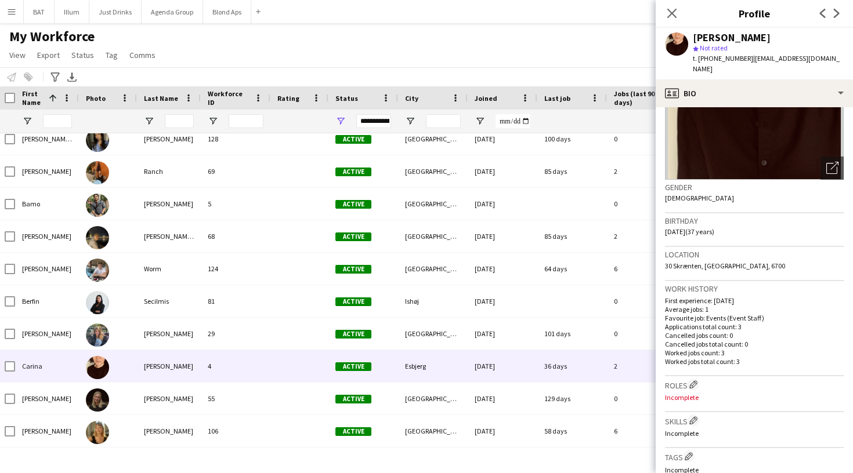
scroll to position [43, 0]
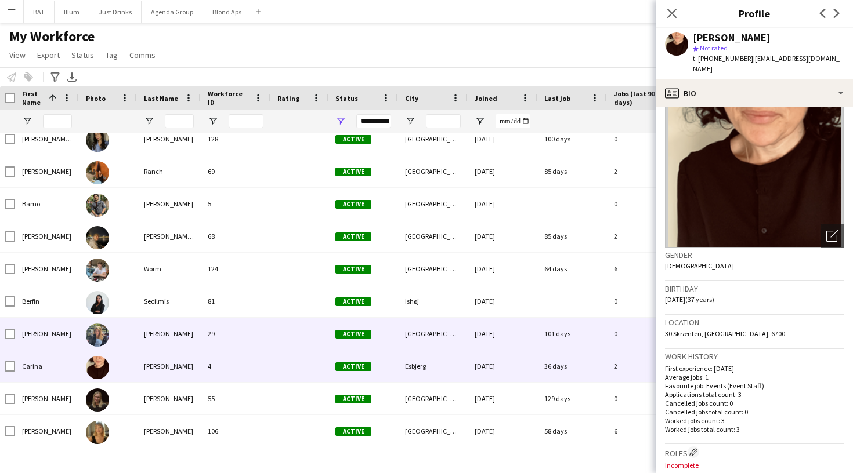
click at [613, 338] on div "0" at bounding box center [644, 334] width 75 height 32
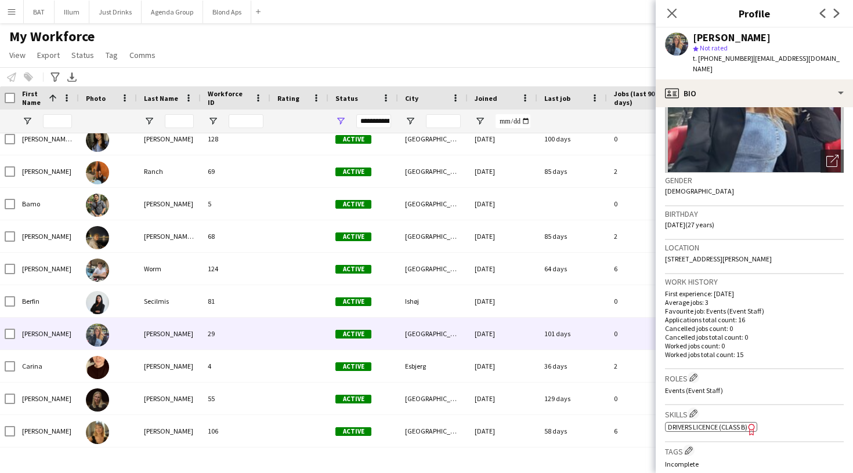
scroll to position [121, 0]
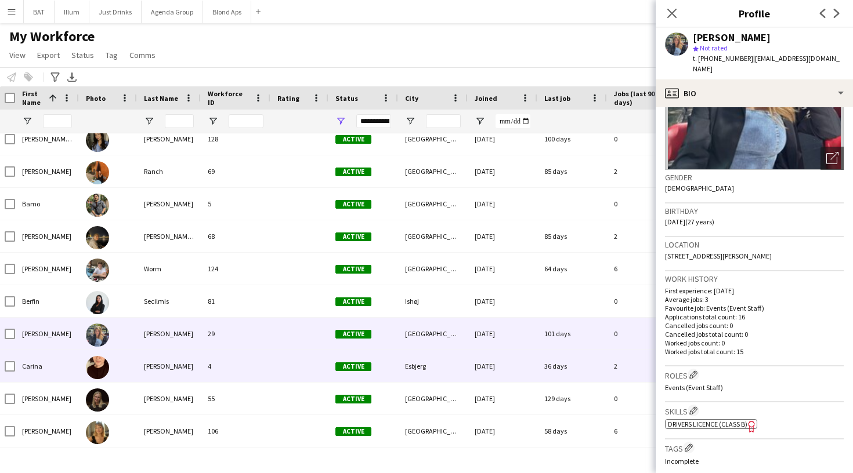
click at [517, 370] on div "30-01-2025" at bounding box center [502, 366] width 70 height 32
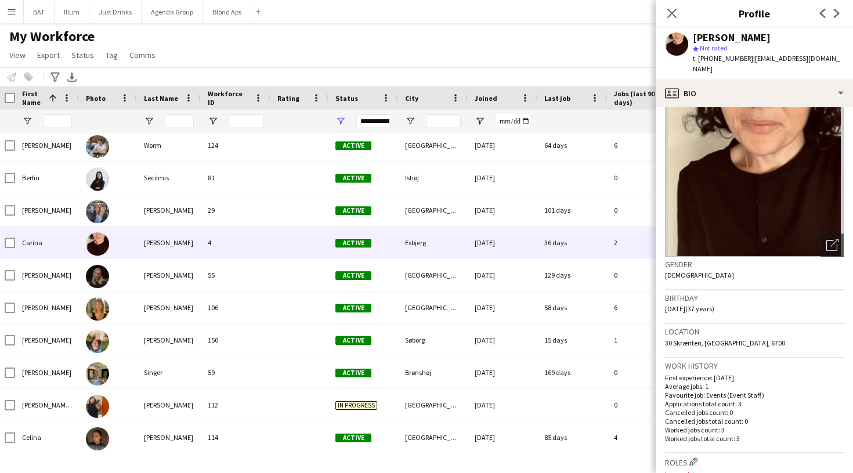
scroll to position [84, 0]
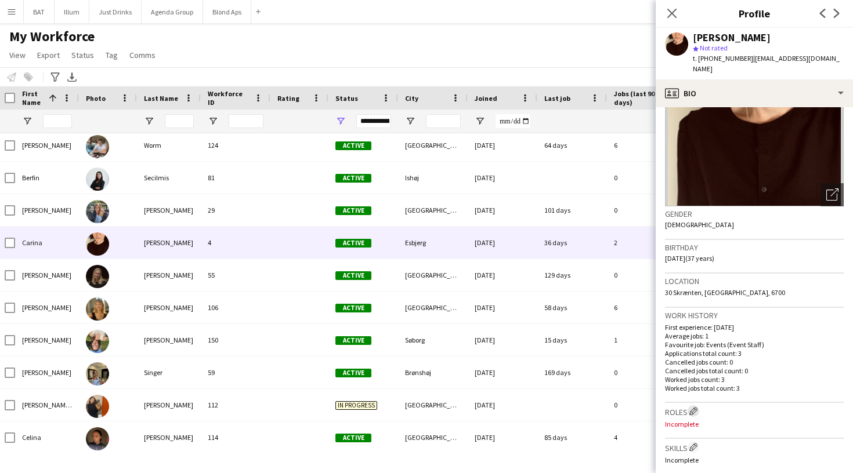
click at [690, 405] on button "Edit crew company roles" at bounding box center [693, 411] width 12 height 12
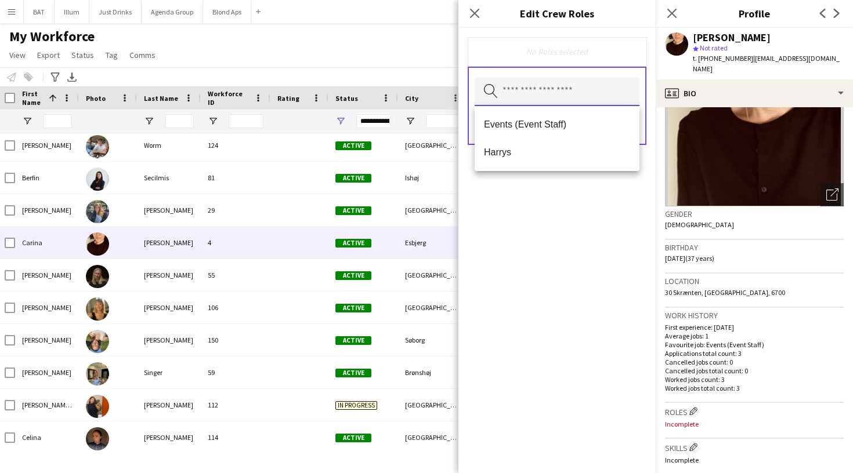
click at [596, 87] on input "text" at bounding box center [556, 91] width 165 height 29
click at [582, 118] on mat-option "Events (Event Staff)" at bounding box center [556, 125] width 165 height 28
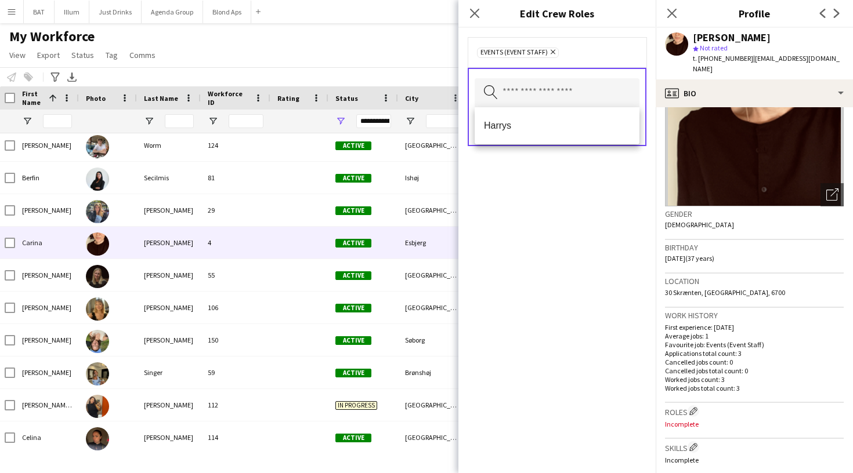
click at [583, 264] on div "Events (Event Staff) Remove Search by role type Save" at bounding box center [556, 250] width 197 height 445
click at [621, 129] on button "Save" at bounding box center [625, 127] width 27 height 19
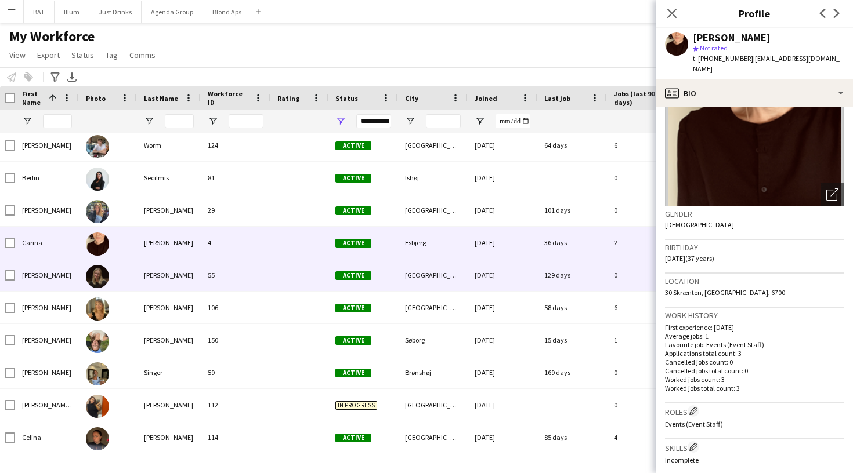
click at [545, 277] on div "129 days" at bounding box center [572, 275] width 70 height 32
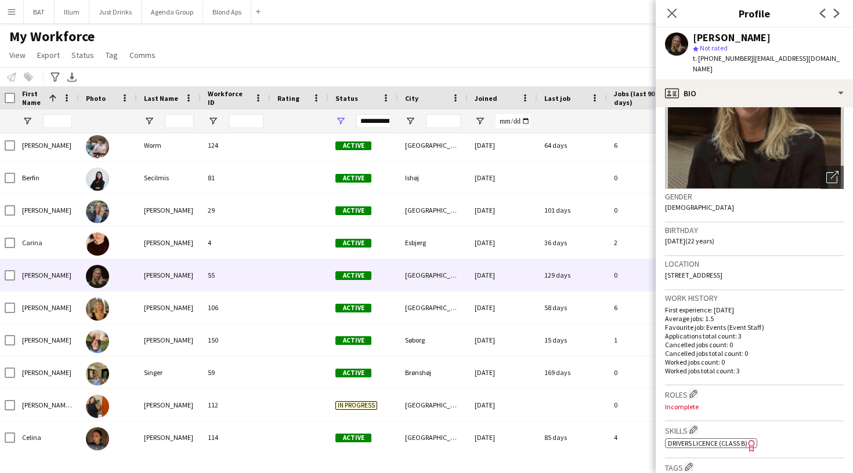
scroll to position [102, 0]
click at [694, 389] on app-icon "Edit crew company roles" at bounding box center [693, 393] width 8 height 8
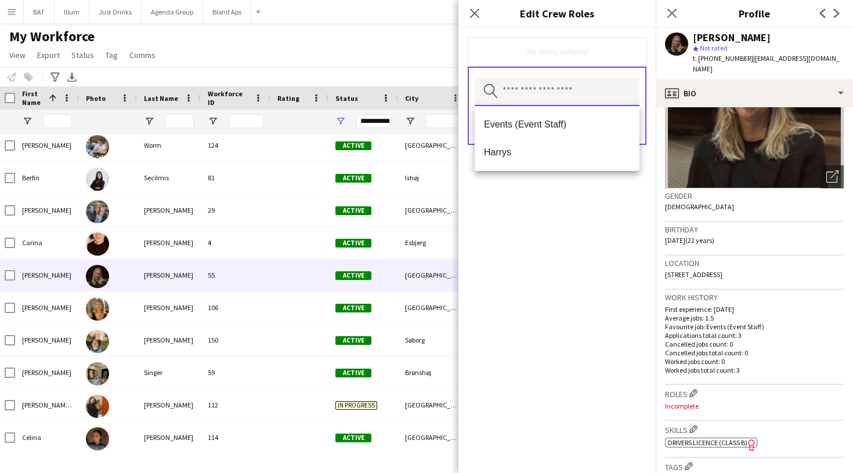
click at [588, 89] on input "text" at bounding box center [556, 91] width 165 height 29
click at [586, 124] on span "Events (Event Staff)" at bounding box center [557, 124] width 146 height 11
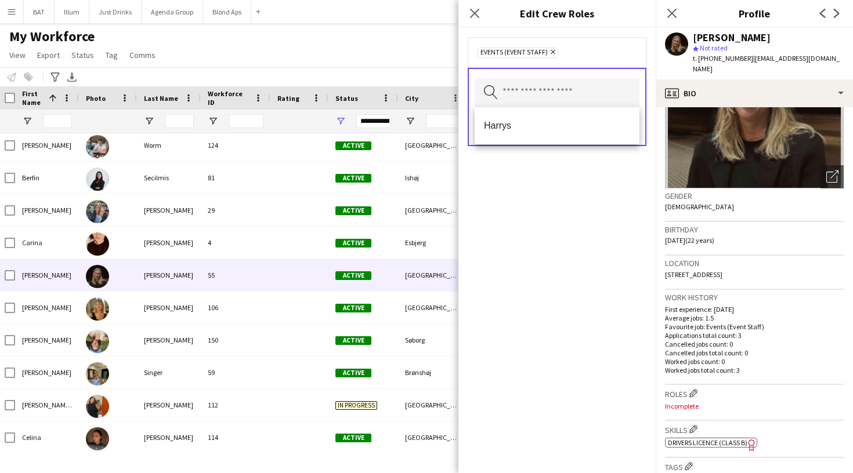
click at [603, 250] on div "Events (Event Staff) Remove Search by role type Save" at bounding box center [556, 250] width 197 height 445
click at [622, 137] on div "Save" at bounding box center [556, 128] width 165 height 33
click at [623, 116] on div "Save" at bounding box center [556, 128] width 165 height 33
click at [623, 124] on button "Save" at bounding box center [625, 127] width 27 height 19
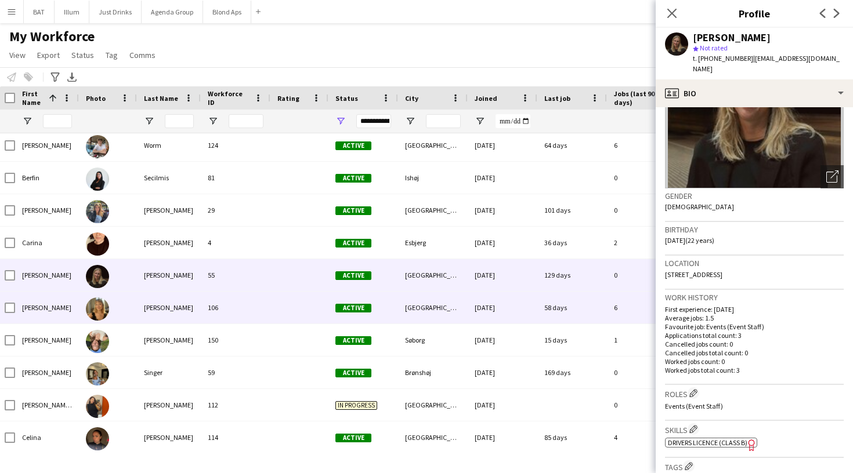
click at [529, 295] on div "25-05-2025" at bounding box center [502, 308] width 70 height 32
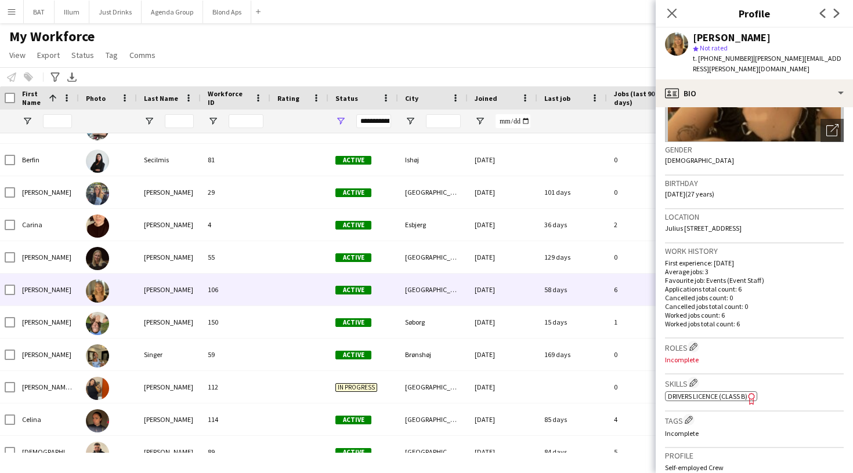
scroll to position [153, 0]
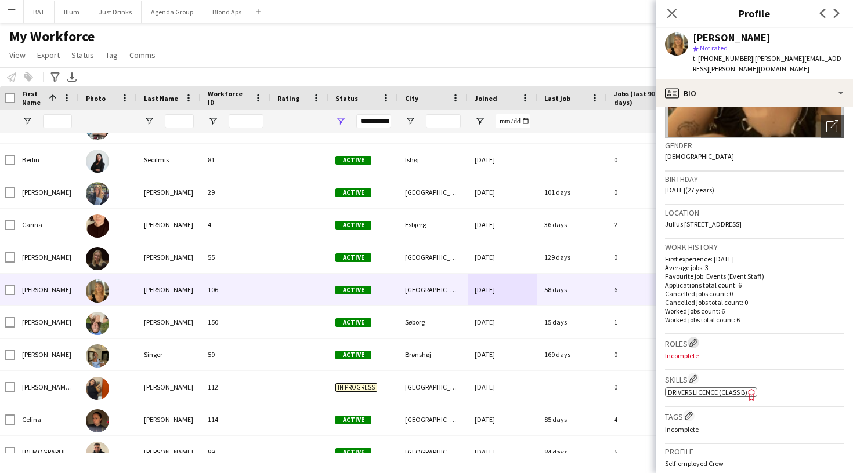
click at [697, 337] on button "Edit crew company roles" at bounding box center [693, 343] width 12 height 12
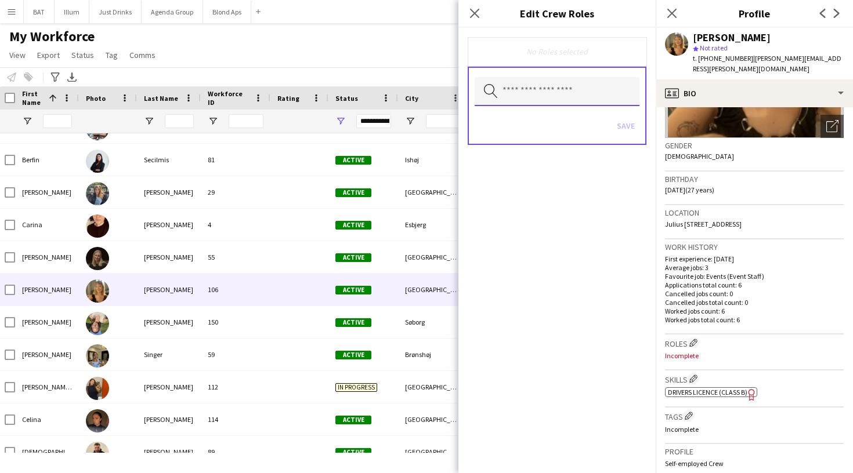
click at [593, 78] on input "text" at bounding box center [556, 91] width 165 height 29
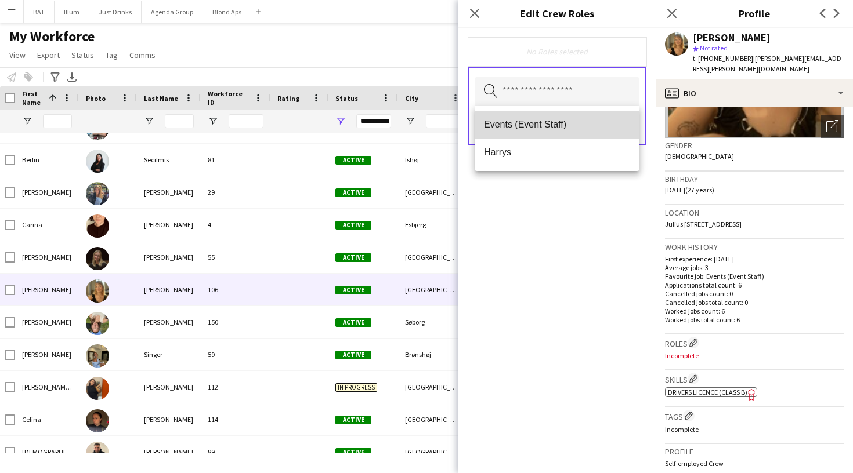
click at [560, 132] on mat-option "Events (Event Staff)" at bounding box center [556, 125] width 165 height 28
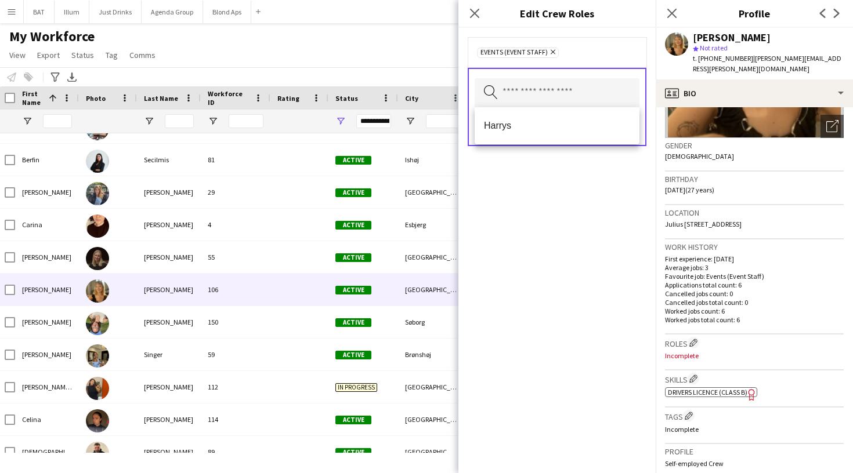
click at [623, 182] on div "Events (Event Staff) Remove Search by role type Save" at bounding box center [556, 250] width 197 height 445
click at [628, 122] on button "Save" at bounding box center [625, 127] width 27 height 19
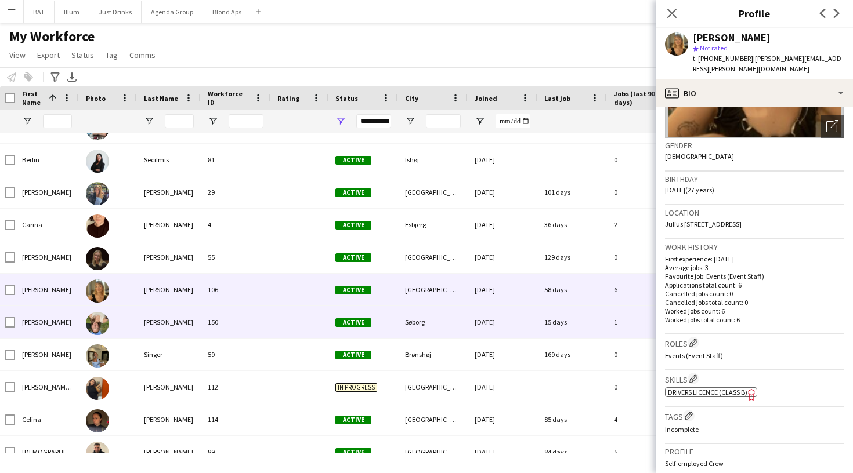
click at [472, 318] on div "09-09-2025" at bounding box center [502, 322] width 70 height 32
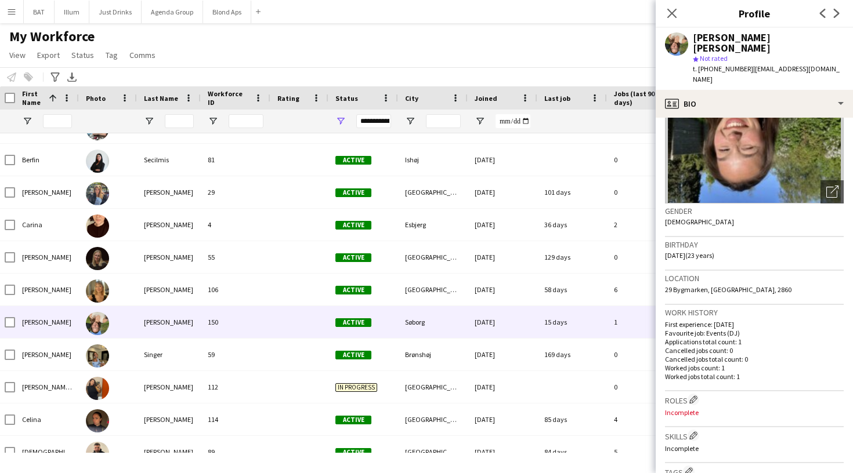
scroll to position [125, 0]
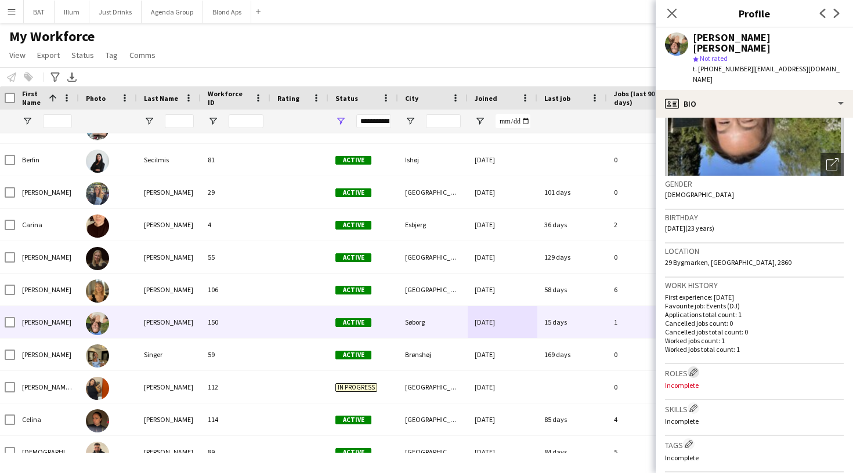
click at [696, 368] on app-icon "Edit crew company roles" at bounding box center [693, 372] width 8 height 8
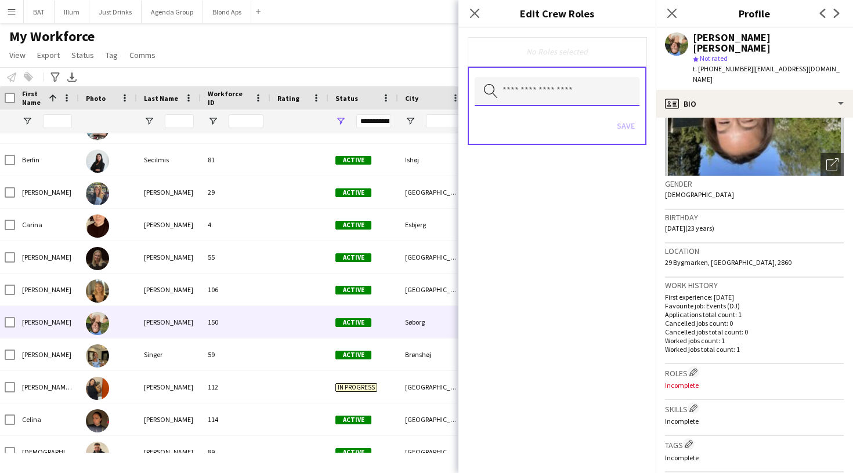
click at [605, 81] on input "text" at bounding box center [556, 91] width 165 height 29
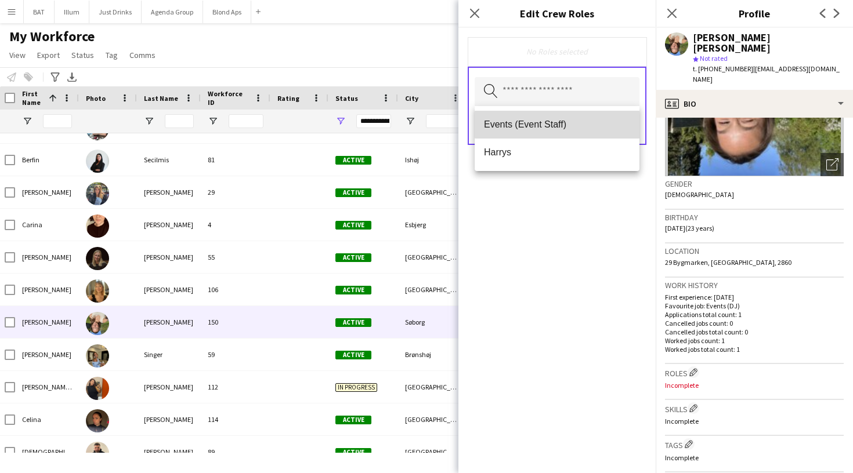
click at [592, 117] on mat-option "Events (Event Staff)" at bounding box center [556, 125] width 165 height 28
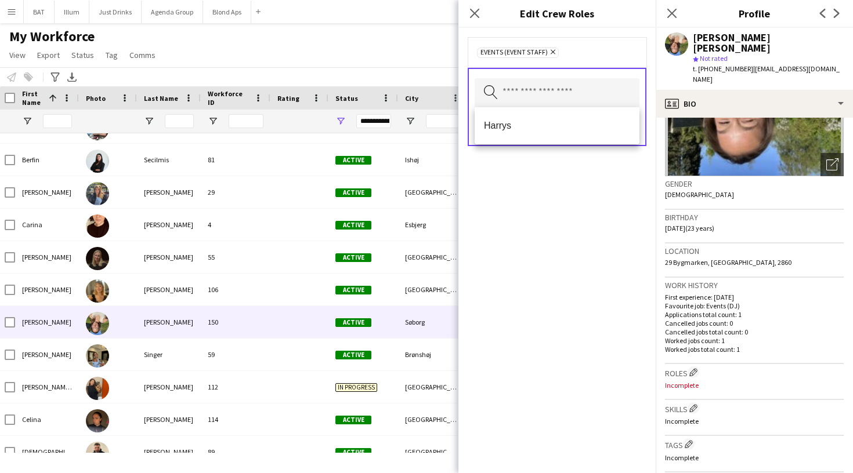
click at [712, 224] on span "06-05-2002 (23 years)" at bounding box center [689, 228] width 49 height 9
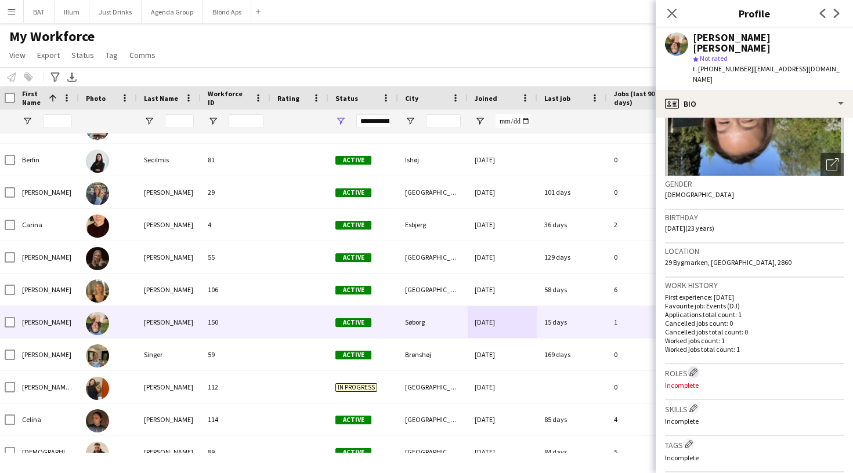
click at [691, 368] on app-icon "Edit crew company roles" at bounding box center [693, 372] width 8 height 8
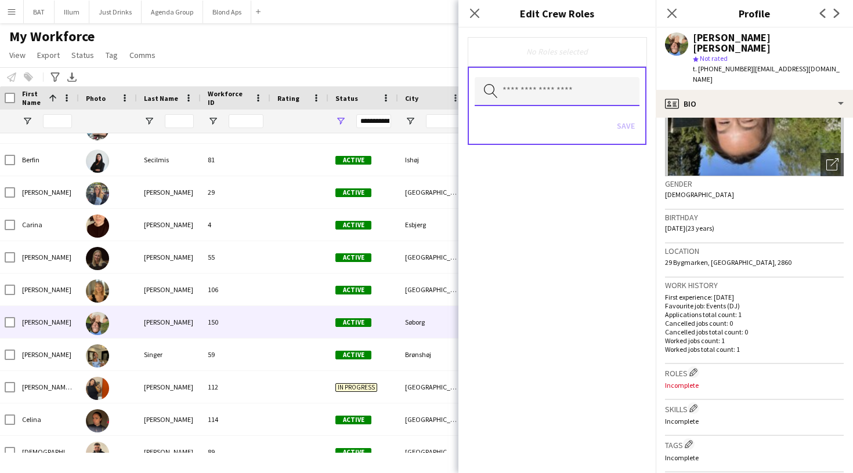
click at [609, 89] on input "text" at bounding box center [556, 91] width 165 height 29
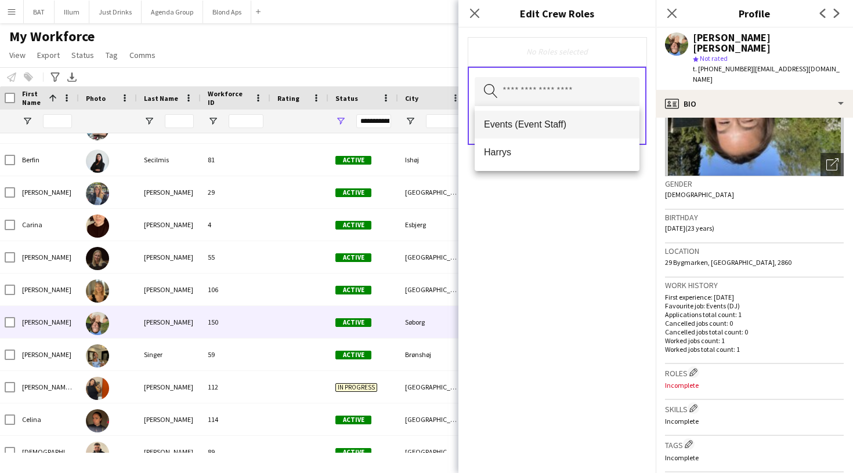
click at [607, 115] on mat-option "Events (Event Staff)" at bounding box center [556, 125] width 165 height 28
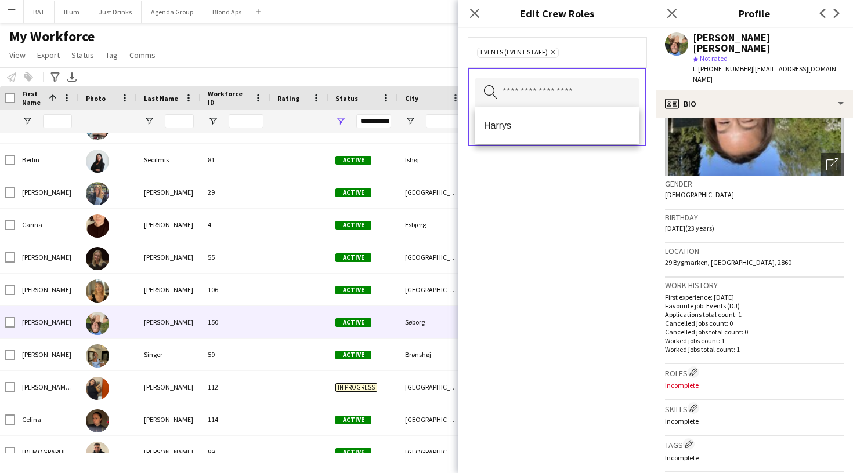
click at [619, 183] on div "Events (Event Staff) Remove Search by role type Save" at bounding box center [556, 250] width 197 height 445
click at [625, 123] on button "Save" at bounding box center [625, 127] width 27 height 19
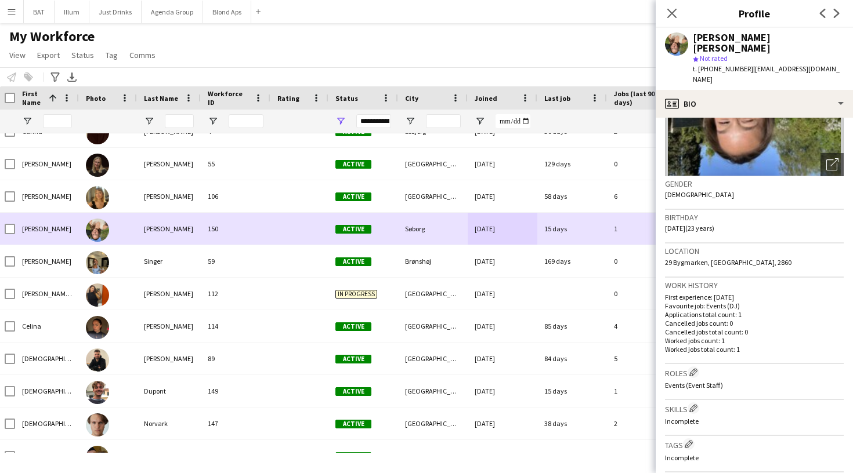
scroll to position [2780, 0]
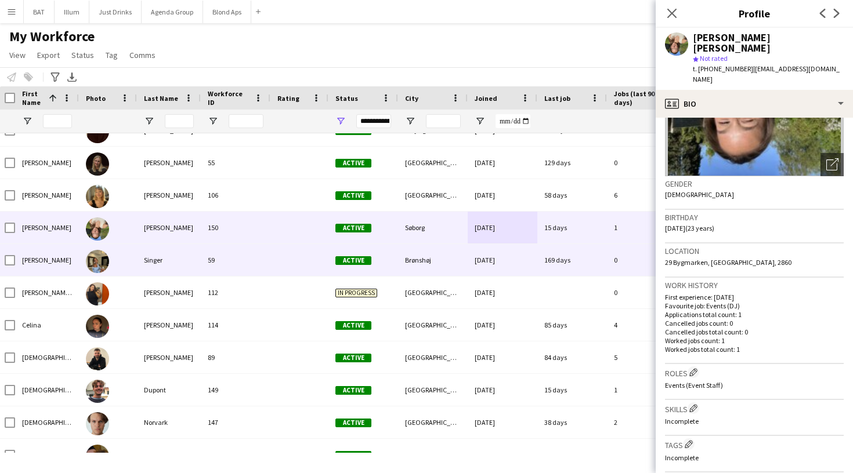
click at [477, 259] on div "24-02-2025" at bounding box center [502, 260] width 70 height 32
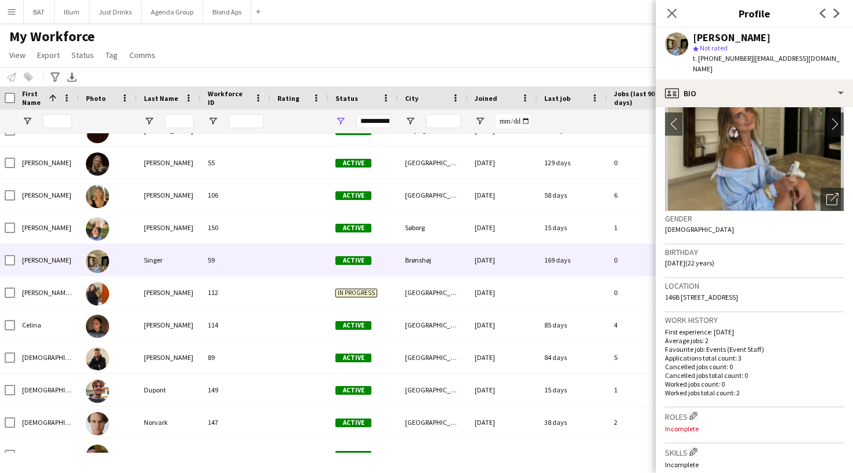
scroll to position [82, 0]
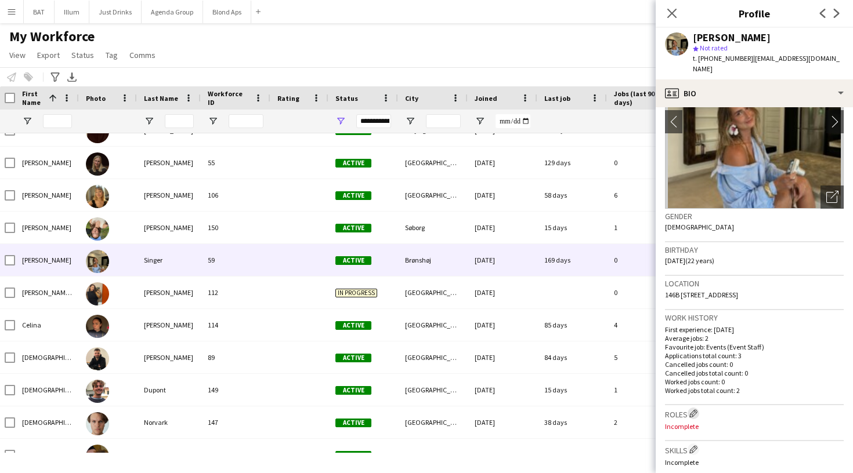
click at [695, 409] on app-icon "Edit crew company roles" at bounding box center [693, 413] width 8 height 8
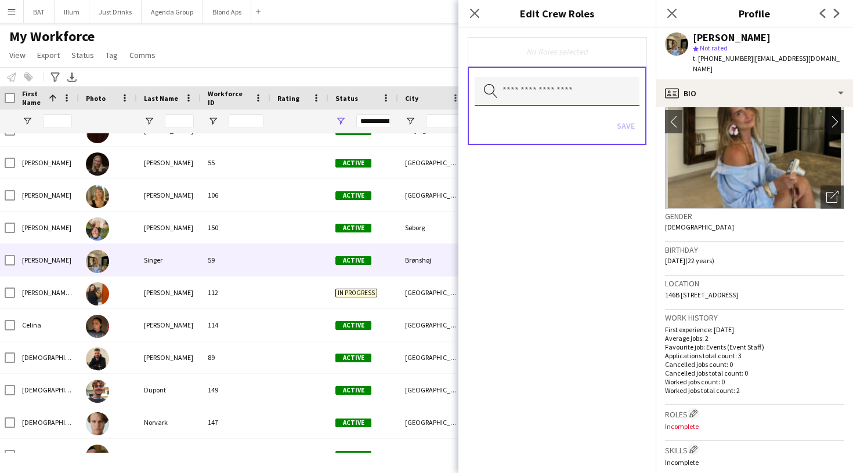
click at [520, 99] on input "text" at bounding box center [556, 91] width 165 height 29
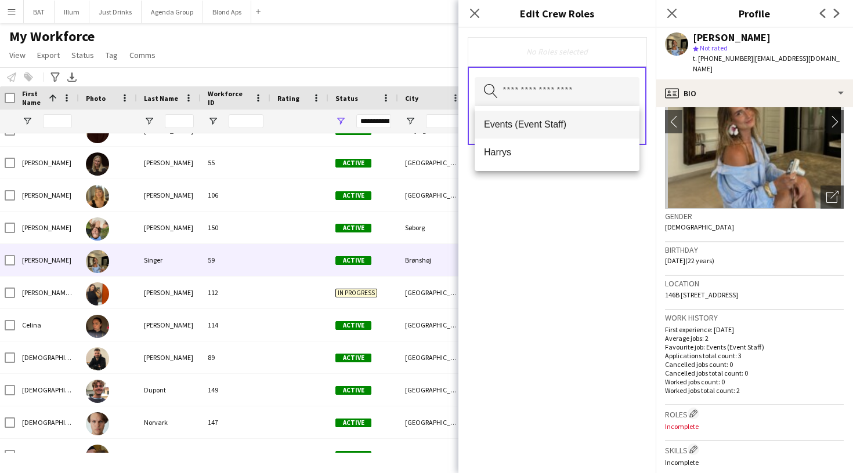
click at [520, 122] on span "Events (Event Staff)" at bounding box center [557, 124] width 146 height 11
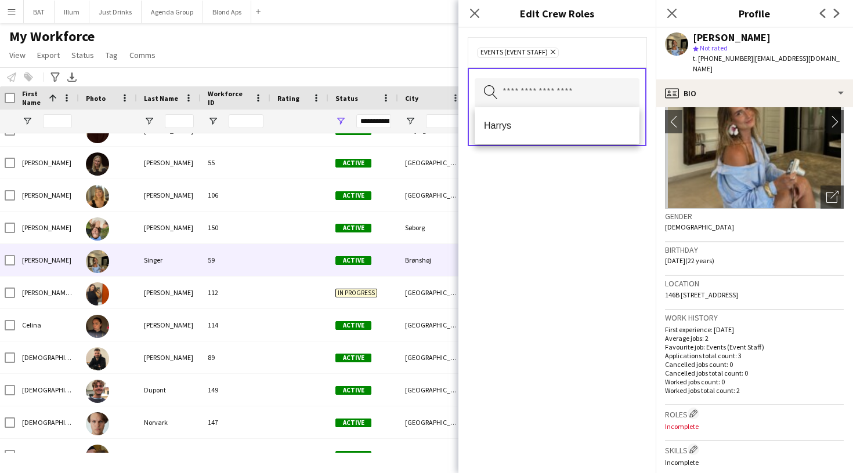
click at [606, 191] on div "Events (Event Staff) Remove Search by role type Save" at bounding box center [556, 250] width 197 height 445
click at [622, 122] on button "Save" at bounding box center [625, 127] width 27 height 19
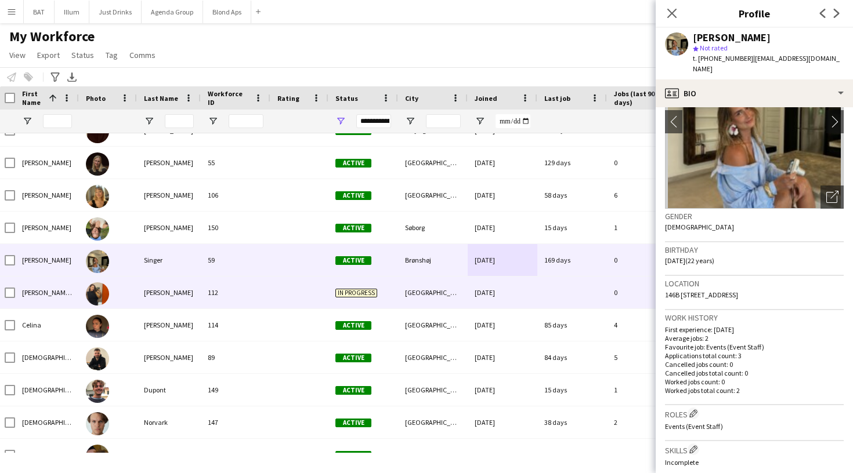
click at [423, 286] on div "København" at bounding box center [433, 293] width 70 height 32
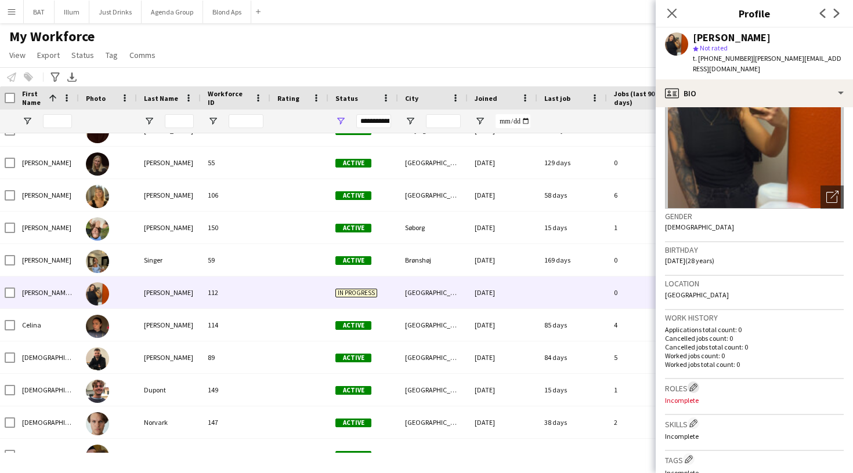
click at [694, 383] on app-icon "Edit crew company roles" at bounding box center [693, 387] width 8 height 8
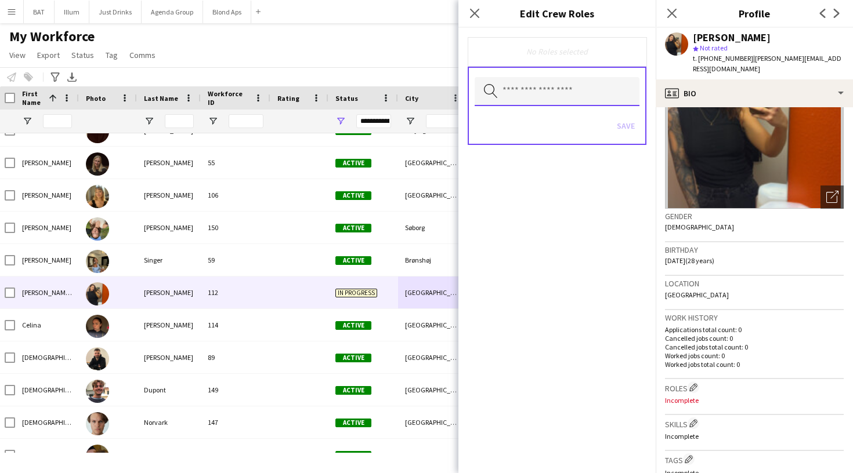
click at [594, 100] on input "text" at bounding box center [556, 91] width 165 height 29
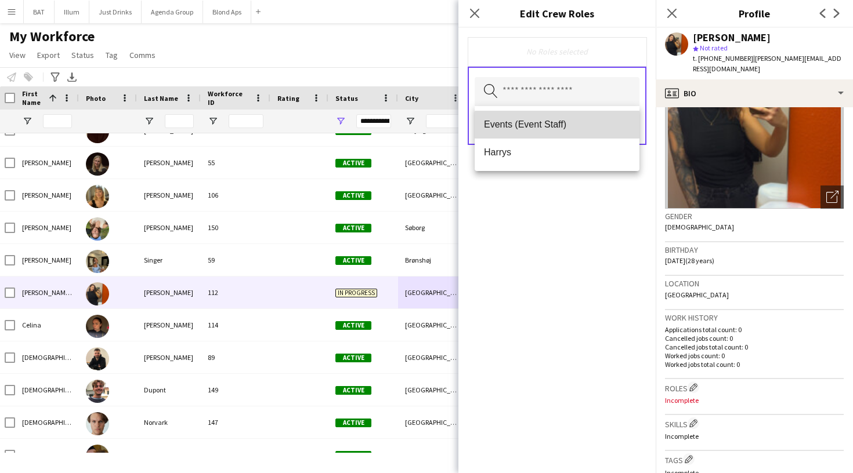
click at [585, 128] on span "Events (Event Staff)" at bounding box center [557, 124] width 146 height 11
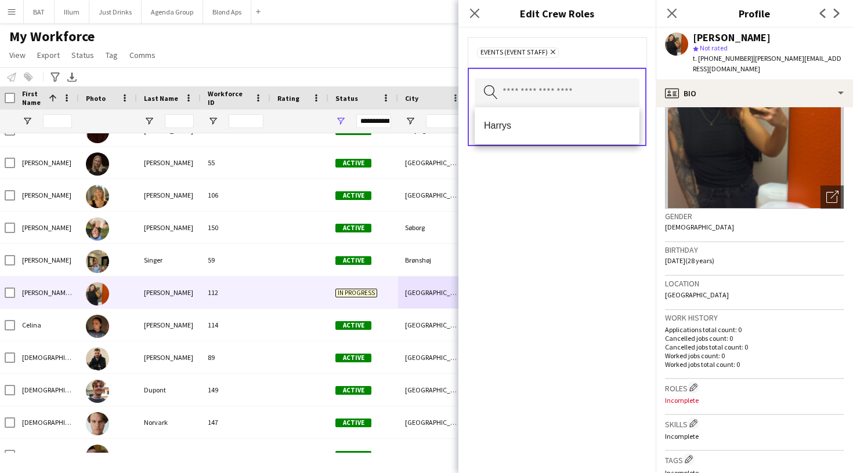
click at [586, 242] on div "Events (Event Staff) Remove Search by role type Save" at bounding box center [556, 250] width 197 height 445
click at [625, 124] on button "Save" at bounding box center [625, 127] width 27 height 19
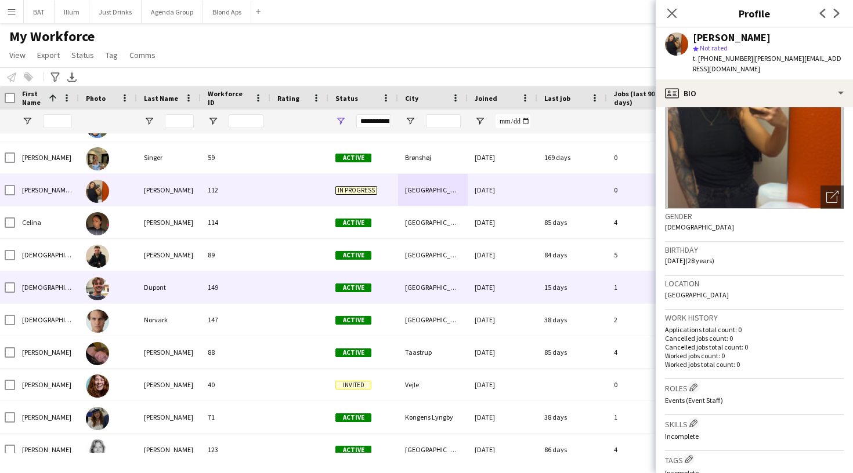
scroll to position [2883, 0]
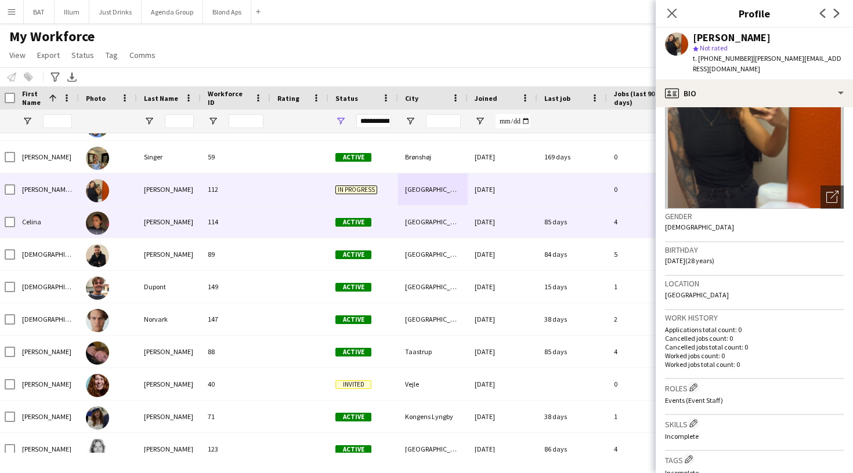
click at [466, 231] on div "København" at bounding box center [433, 222] width 70 height 32
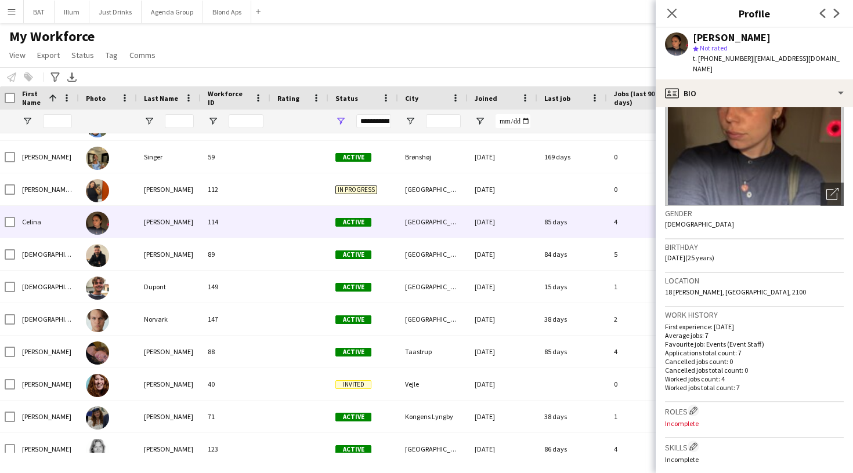
scroll to position [85, 0]
click at [695, 402] on div "Roles Edit crew company roles Incomplete" at bounding box center [754, 420] width 179 height 36
click at [694, 406] on app-icon "Edit crew company roles" at bounding box center [693, 410] width 8 height 8
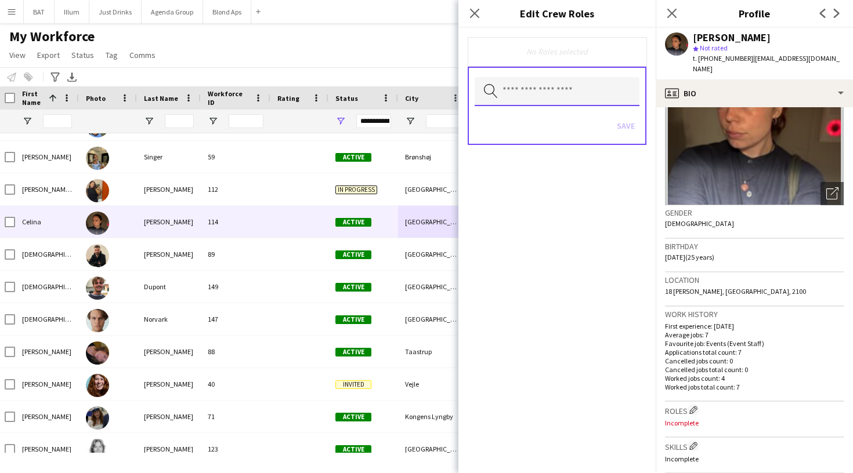
click at [563, 92] on input "text" at bounding box center [556, 91] width 165 height 29
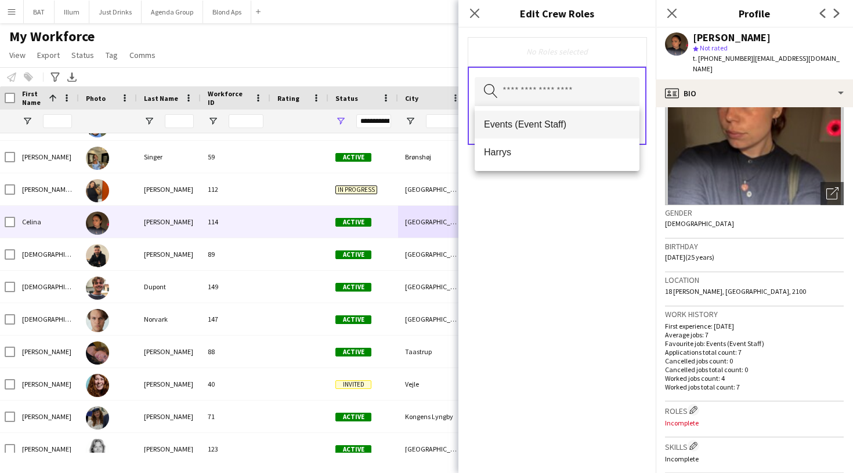
click at [559, 136] on mat-option "Events (Event Staff)" at bounding box center [556, 125] width 165 height 28
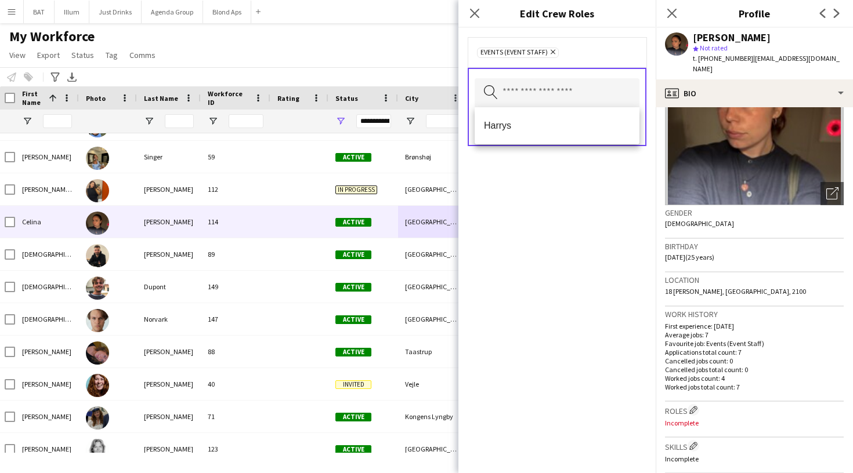
click at [603, 192] on div "Events (Event Staff) Remove Search by role type Save" at bounding box center [556, 250] width 197 height 445
click at [632, 125] on button "Save" at bounding box center [625, 127] width 27 height 19
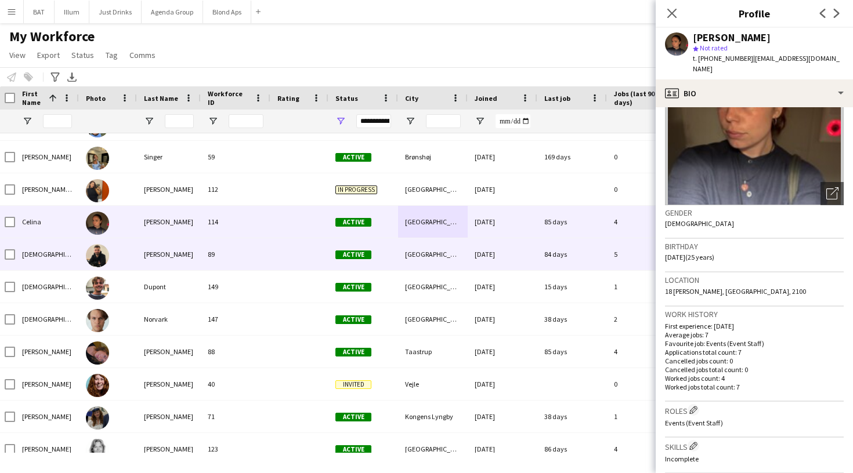
click at [502, 269] on div "01-05-2025" at bounding box center [502, 254] width 70 height 32
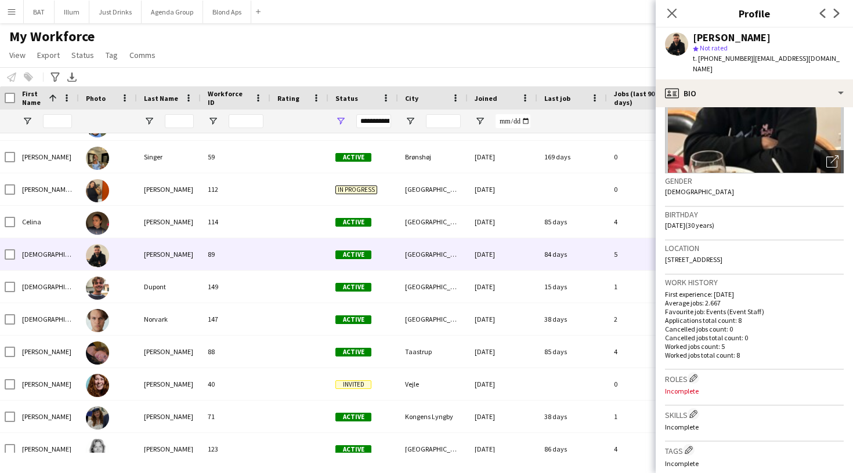
scroll to position [120, 0]
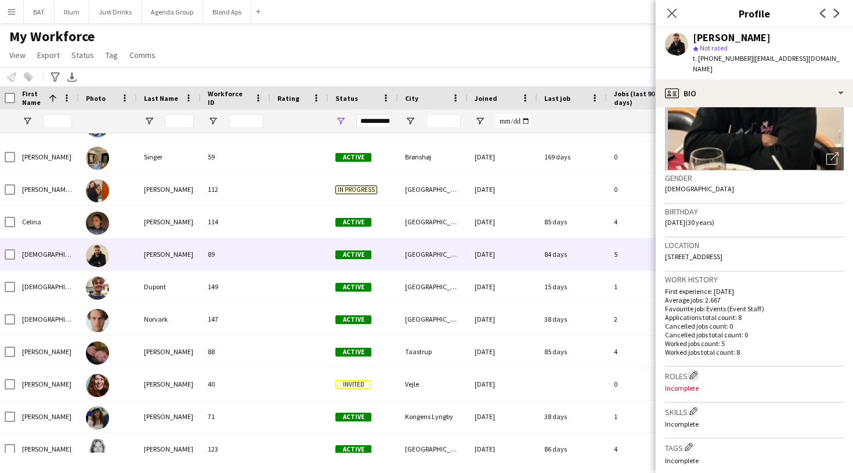
click at [696, 369] on button "Edit crew company roles" at bounding box center [693, 375] width 12 height 12
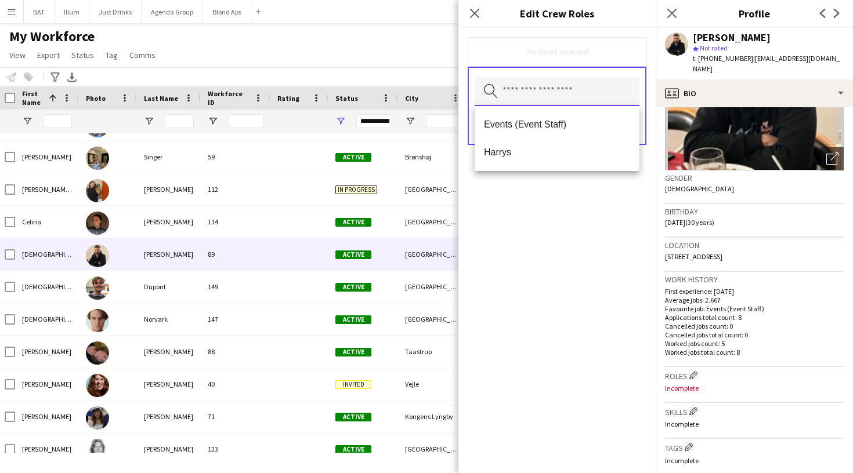
click at [592, 100] on input "text" at bounding box center [556, 91] width 165 height 29
click at [582, 122] on span "Events (Event Staff)" at bounding box center [557, 124] width 146 height 11
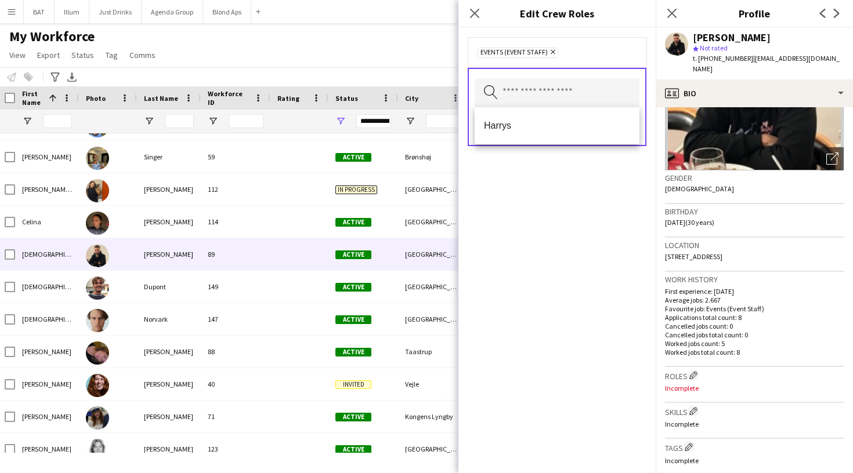
click at [582, 233] on div "Events (Event Staff) Remove Search by role type Save" at bounding box center [556, 250] width 197 height 445
click at [630, 126] on button "Save" at bounding box center [625, 127] width 27 height 19
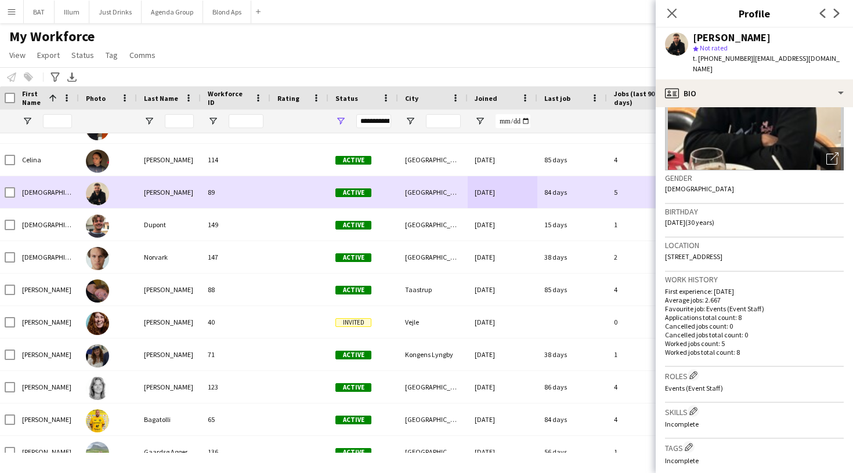
scroll to position [2946, 0]
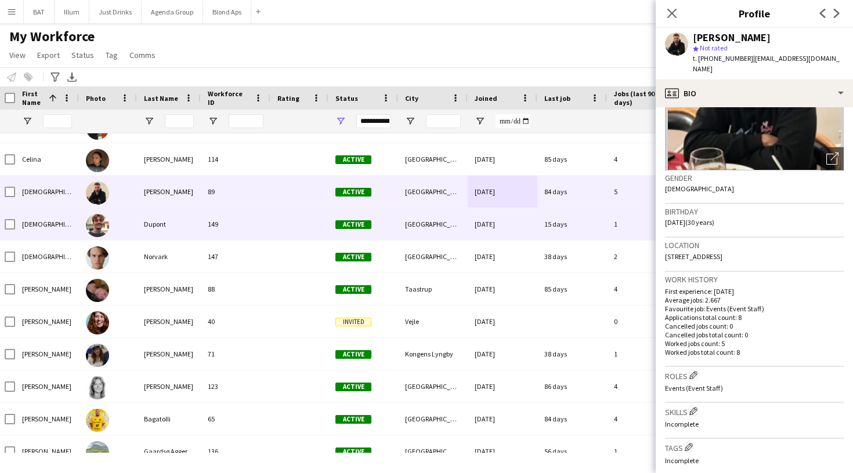
click at [527, 235] on div "09-09-2025" at bounding box center [502, 224] width 70 height 32
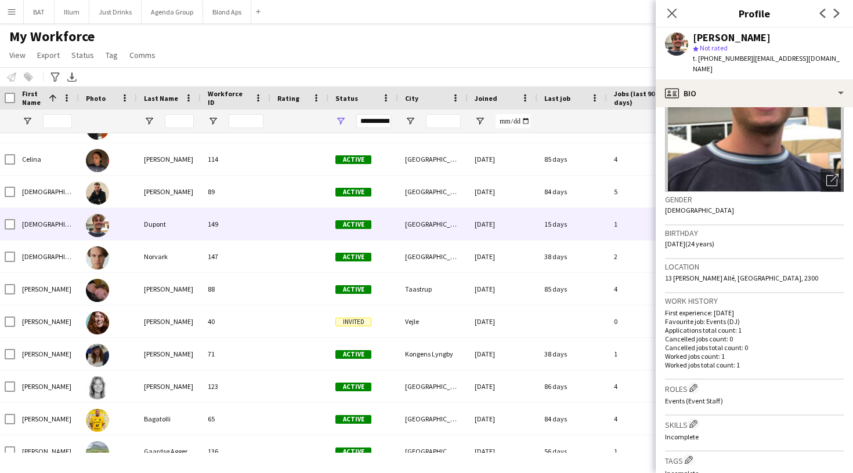
scroll to position [99, 0]
click at [697, 383] on app-icon "Edit crew company roles" at bounding box center [693, 387] width 8 height 8
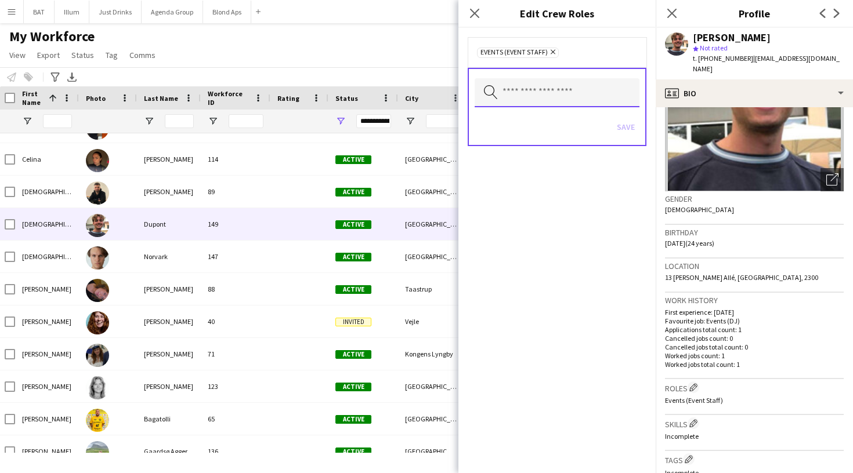
click at [576, 99] on input "text" at bounding box center [556, 92] width 165 height 29
click at [592, 183] on div "Events (Event Staff) Remove Search by role type Save" at bounding box center [556, 250] width 197 height 445
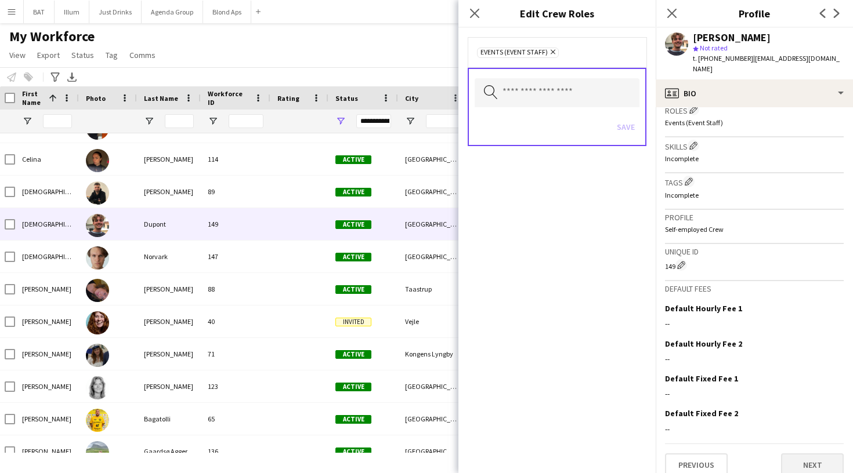
scroll to position [376, 0]
click at [790, 454] on button "Next" at bounding box center [812, 465] width 63 height 23
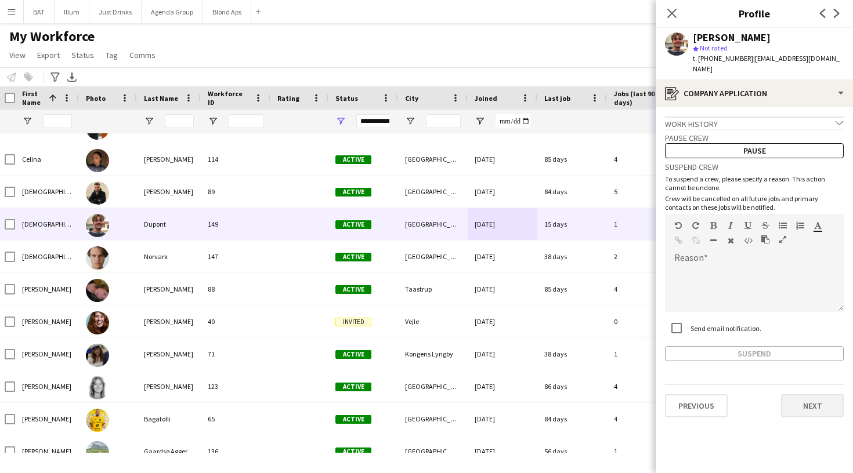
click at [808, 394] on button "Next" at bounding box center [812, 405] width 63 height 23
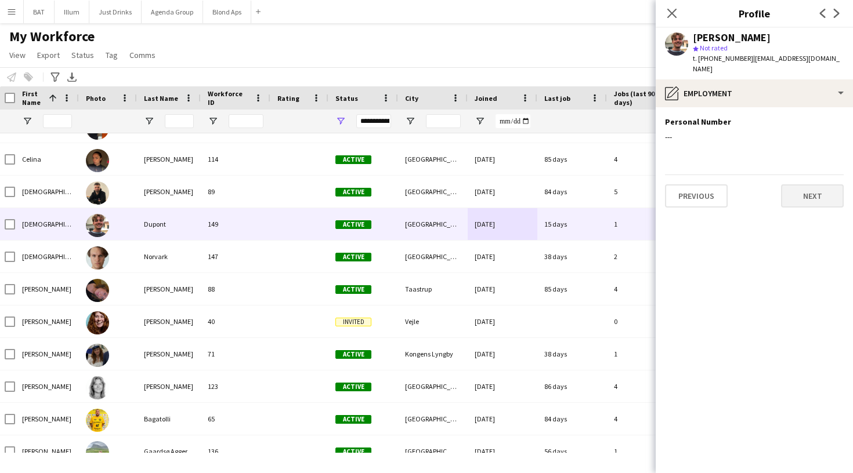
click at [788, 187] on button "Next" at bounding box center [812, 195] width 63 height 23
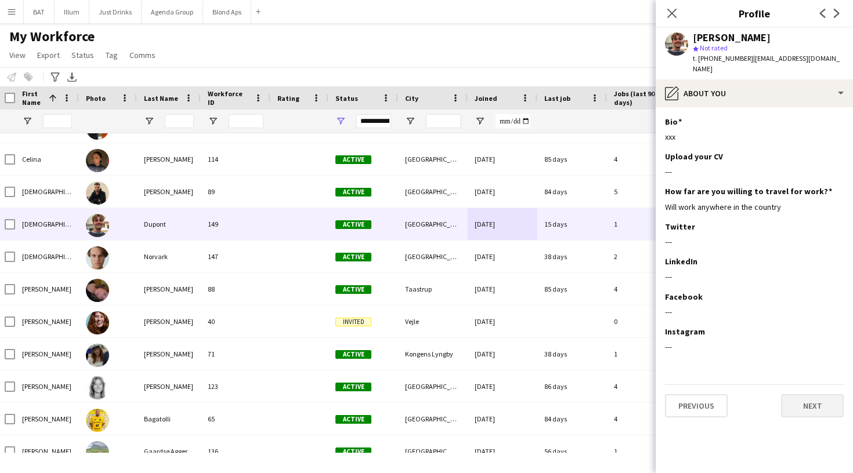
click at [797, 394] on button "Next" at bounding box center [812, 405] width 63 height 23
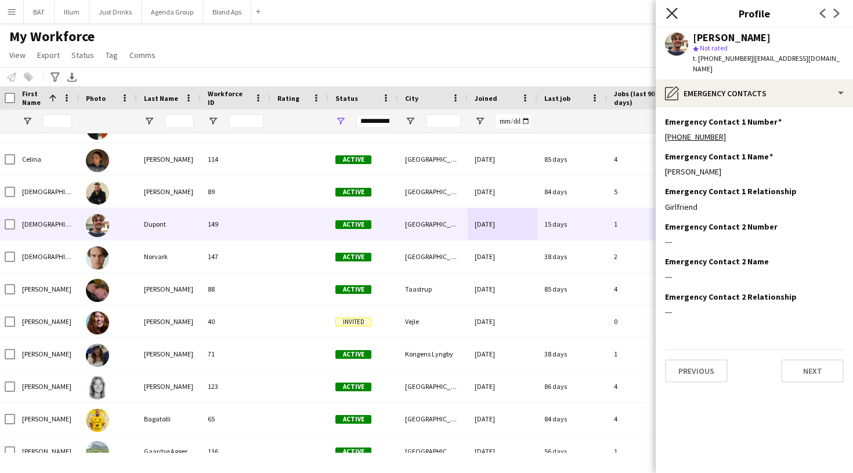
click at [674, 16] on icon at bounding box center [671, 13] width 11 height 11
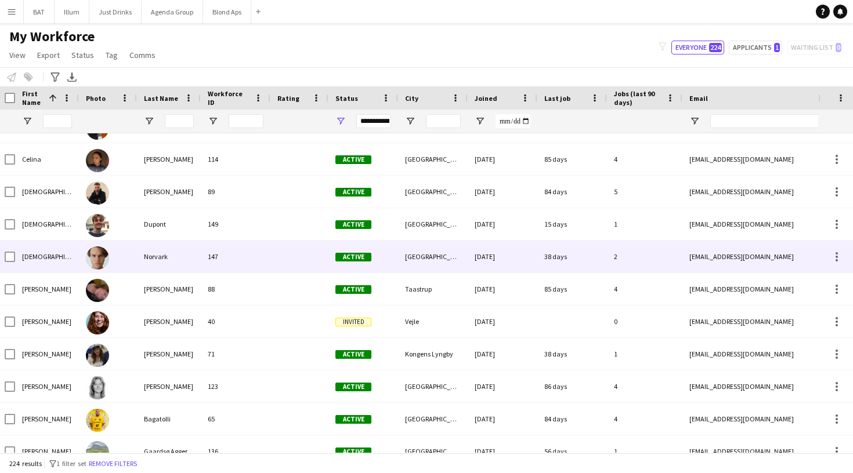
click at [564, 252] on div "38 days" at bounding box center [572, 257] width 70 height 32
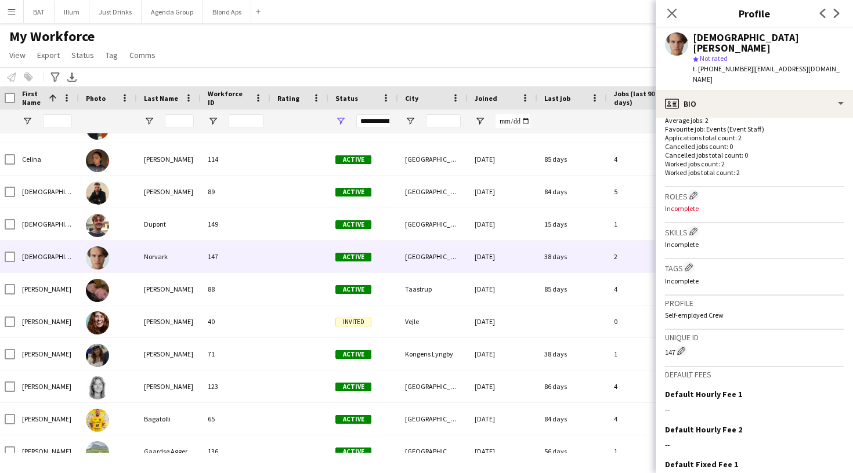
scroll to position [313, 0]
click at [696, 189] on app-icon "Edit crew company roles" at bounding box center [693, 193] width 8 height 8
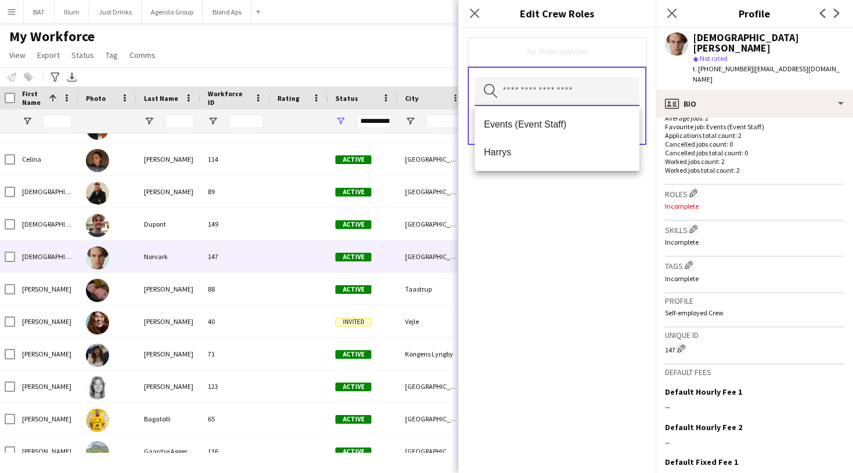
click at [595, 85] on input "text" at bounding box center [556, 91] width 165 height 29
click at [582, 118] on mat-option "Events (Event Staff)" at bounding box center [556, 125] width 165 height 28
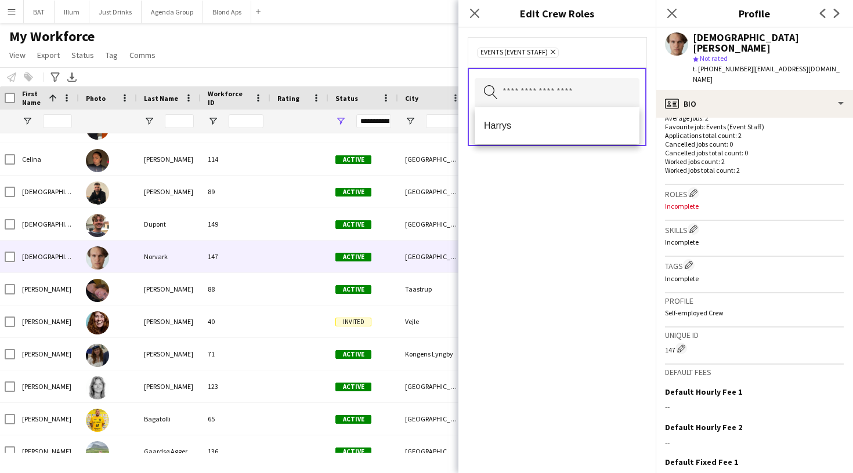
click at [593, 241] on div "Events (Event Staff) Remove Search by role type Save" at bounding box center [556, 250] width 197 height 445
click at [625, 133] on button "Save" at bounding box center [625, 127] width 27 height 19
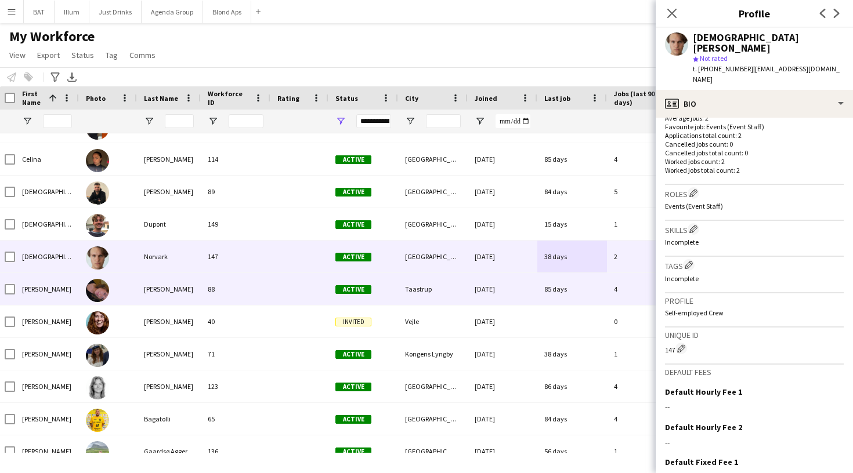
click at [536, 274] on div "01-05-2025" at bounding box center [502, 289] width 70 height 32
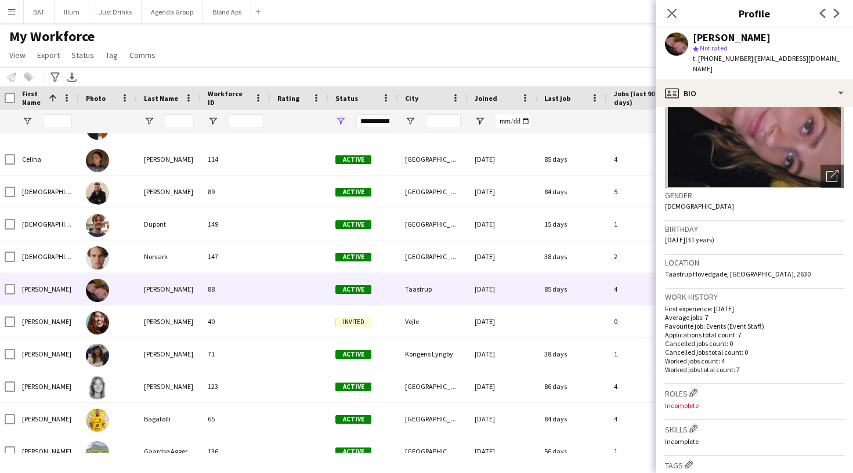
scroll to position [103, 0]
click at [694, 388] on app-icon "Edit crew company roles" at bounding box center [693, 392] width 8 height 8
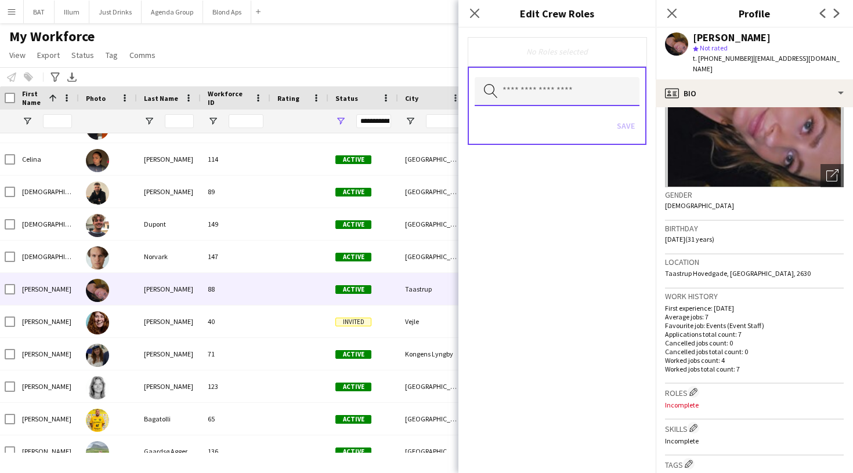
click at [602, 89] on input "text" at bounding box center [556, 91] width 165 height 29
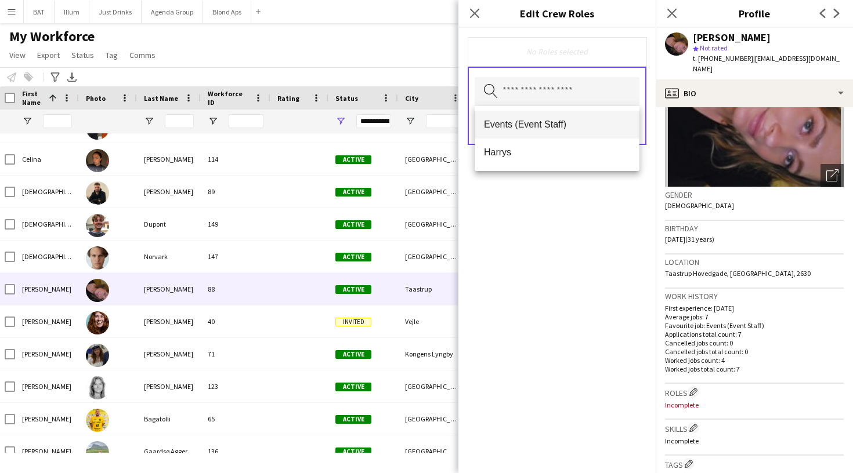
click at [596, 118] on mat-option "Events (Event Staff)" at bounding box center [556, 125] width 165 height 28
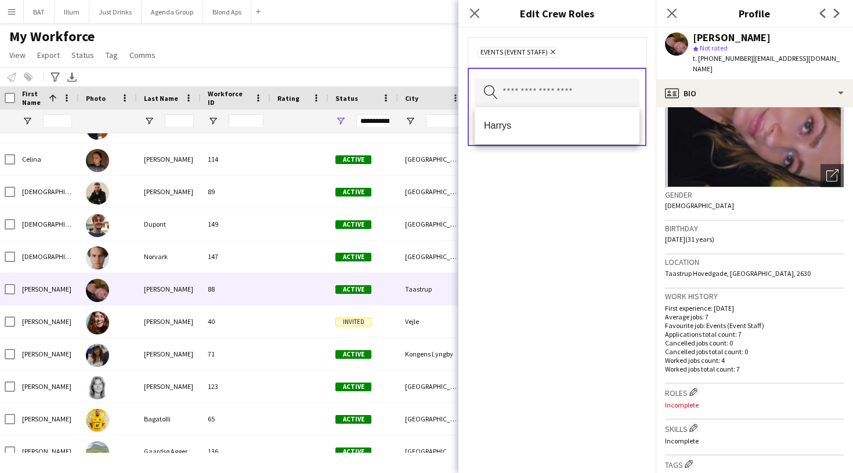
click at [596, 256] on div "Events (Event Staff) Remove Search by role type Save" at bounding box center [556, 250] width 197 height 445
click at [628, 140] on div "Save" at bounding box center [556, 128] width 165 height 33
click at [628, 134] on button "Save" at bounding box center [625, 127] width 27 height 19
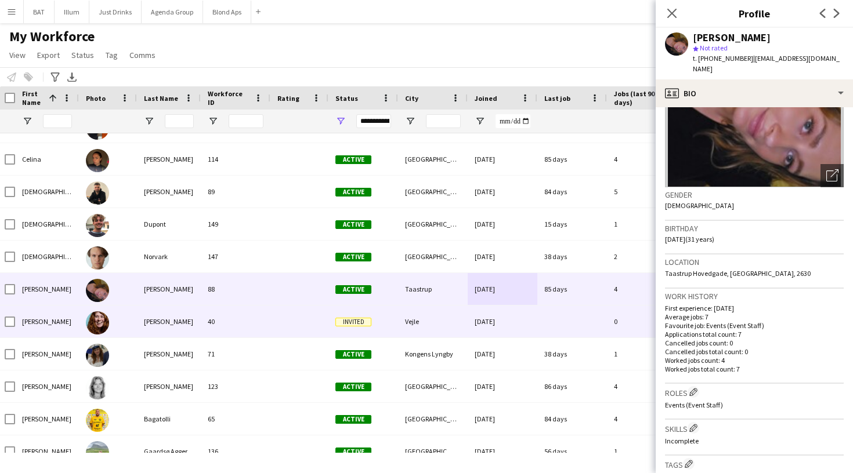
click at [480, 310] on div "03-02-2025" at bounding box center [502, 322] width 70 height 32
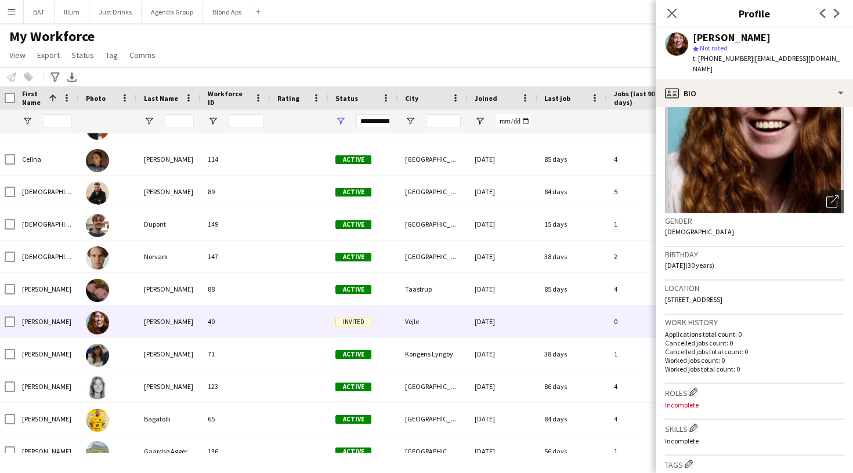
scroll to position [79, 0]
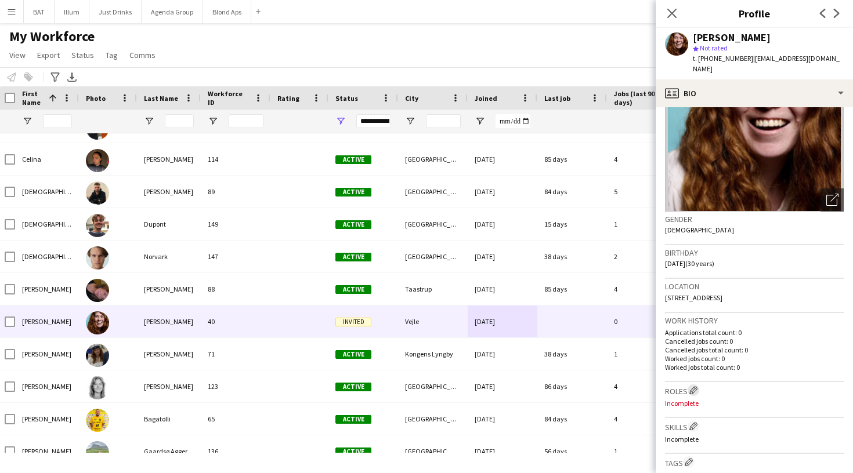
click at [697, 386] on app-icon "Edit crew company roles" at bounding box center [693, 390] width 8 height 8
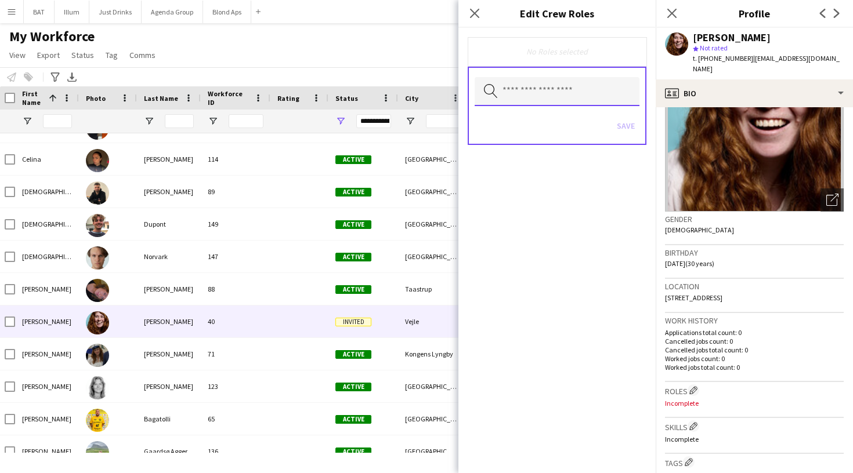
click at [609, 93] on input "text" at bounding box center [556, 91] width 165 height 29
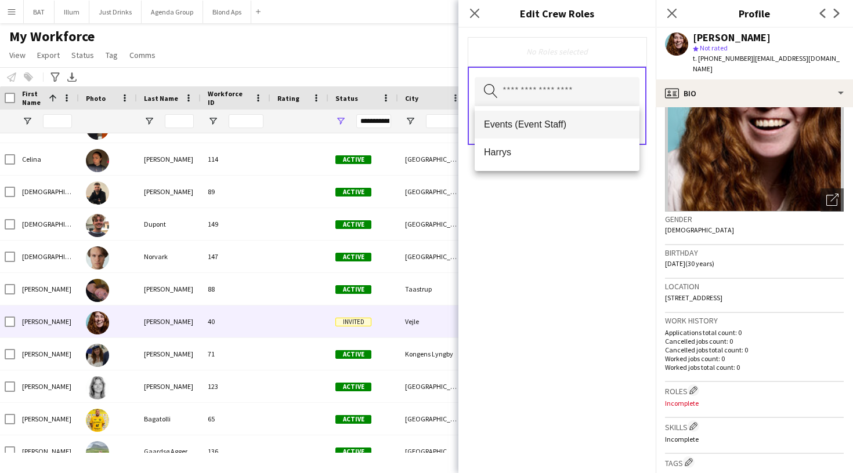
click at [588, 123] on span "Events (Event Staff)" at bounding box center [557, 124] width 146 height 11
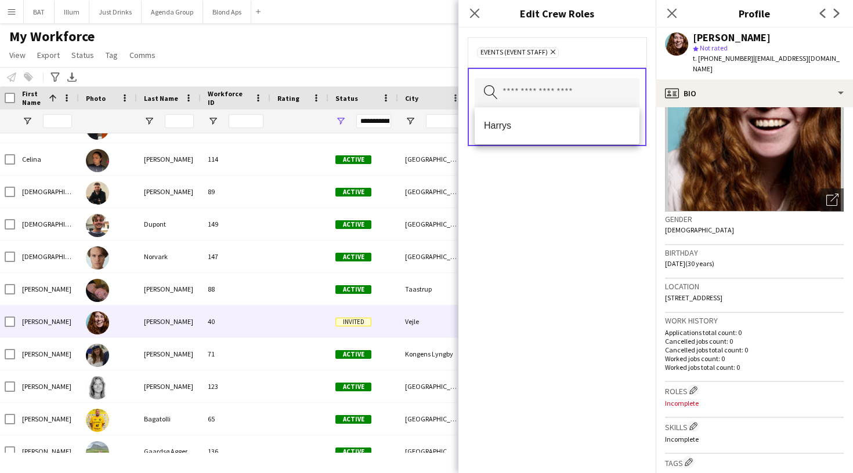
click at [599, 218] on div "Events (Event Staff) Remove Search by role type Save" at bounding box center [556, 250] width 197 height 445
click at [629, 121] on button "Save" at bounding box center [625, 127] width 27 height 19
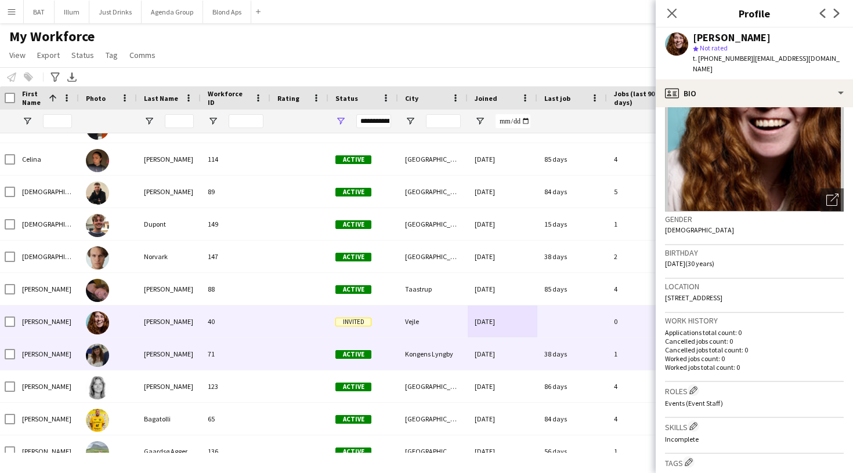
click at [471, 359] on div "28-03-2025" at bounding box center [502, 354] width 70 height 32
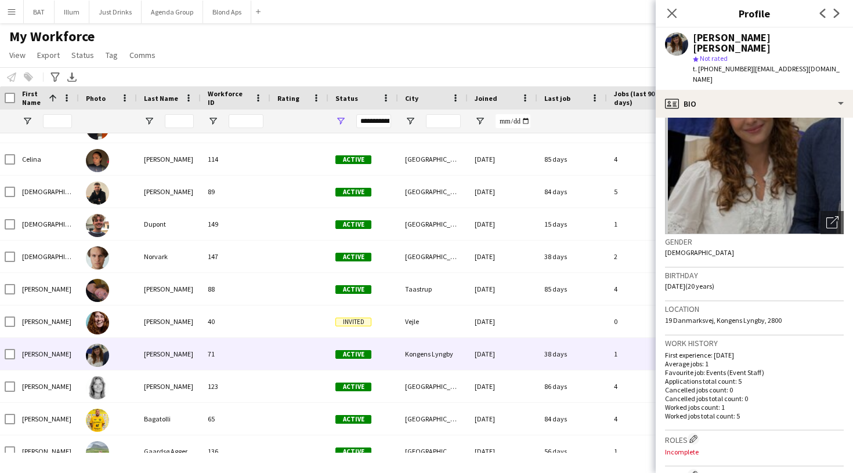
scroll to position [68, 0]
click at [692, 434] on app-icon "Edit crew company roles" at bounding box center [693, 438] width 8 height 8
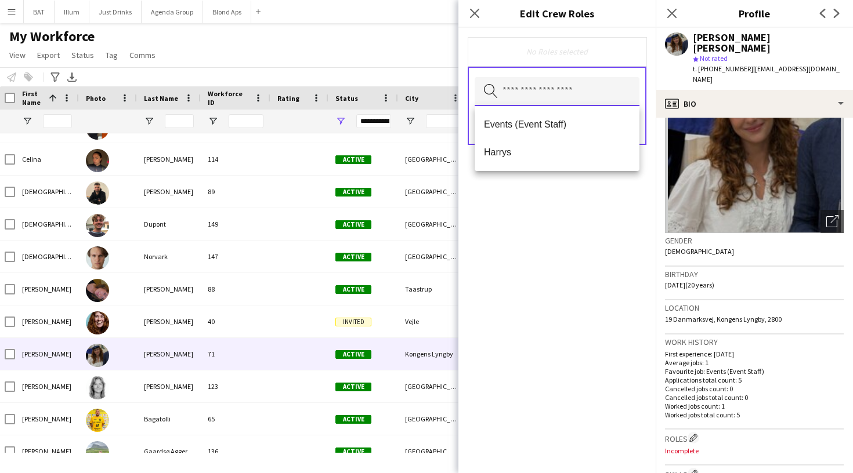
click at [608, 84] on input "text" at bounding box center [556, 91] width 165 height 29
click at [596, 122] on span "Events (Event Staff)" at bounding box center [557, 124] width 146 height 11
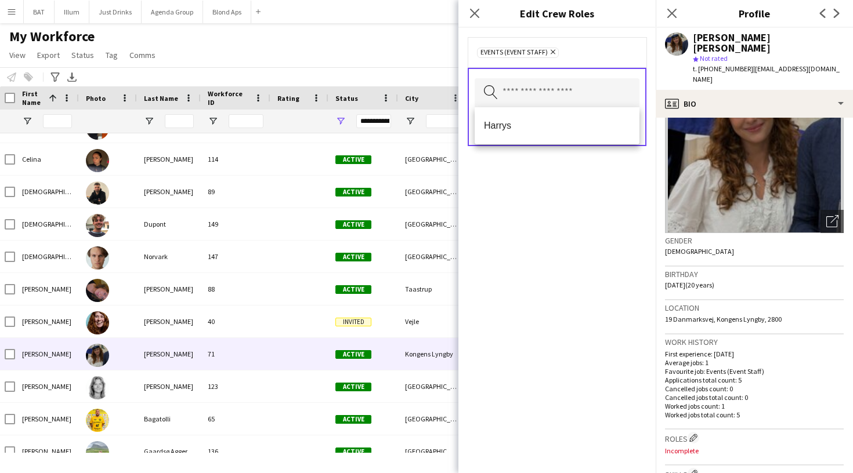
click at [587, 298] on div "Events (Event Staff) Remove Search by role type Save" at bounding box center [556, 250] width 197 height 445
click at [629, 130] on button "Save" at bounding box center [625, 127] width 27 height 19
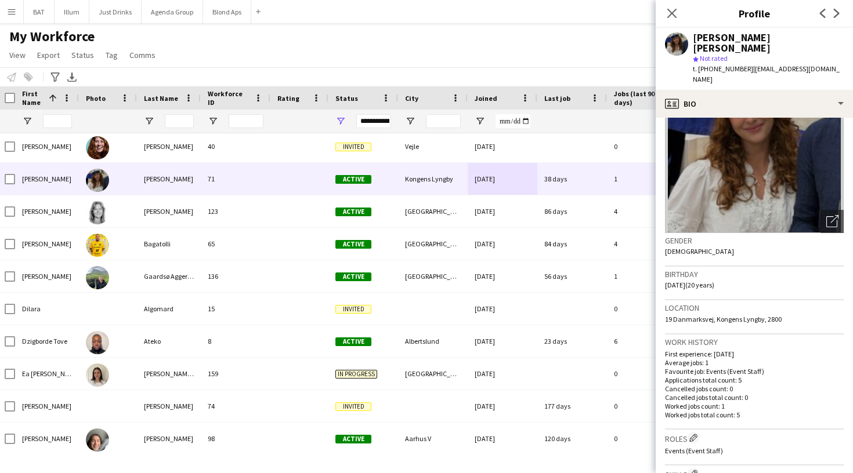
scroll to position [3121, 0]
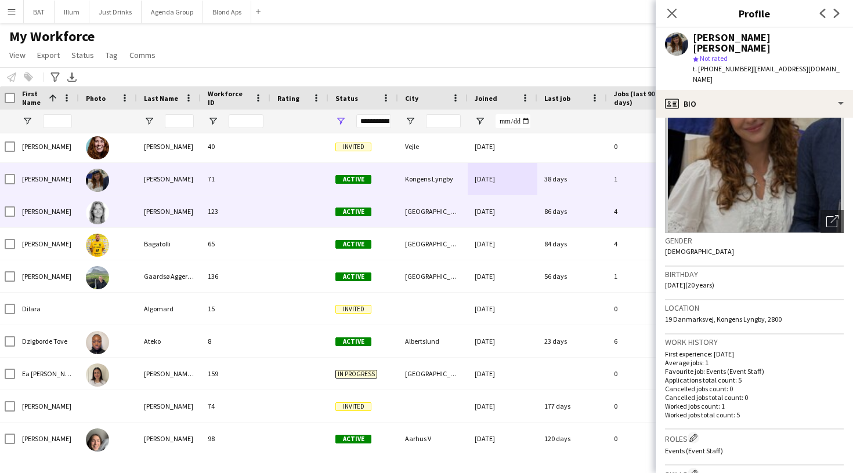
click at [488, 217] on div "16-06-2025" at bounding box center [502, 211] width 70 height 32
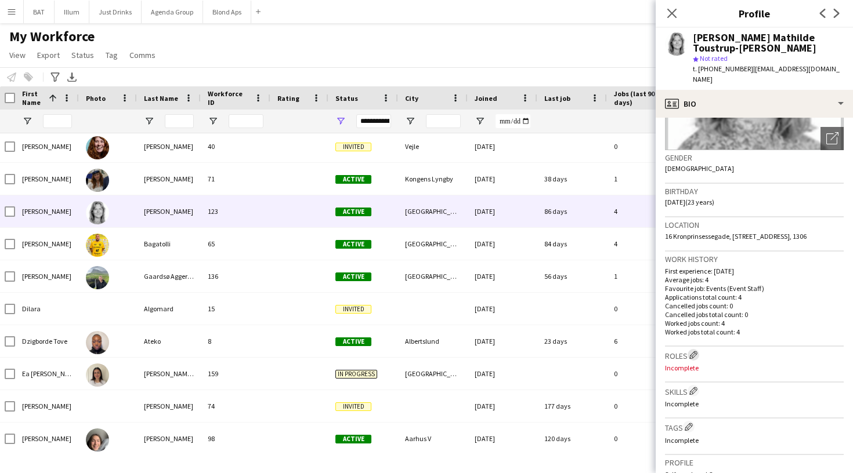
scroll to position [150, 0]
click at [694, 353] on app-icon "Edit crew company roles" at bounding box center [693, 356] width 8 height 8
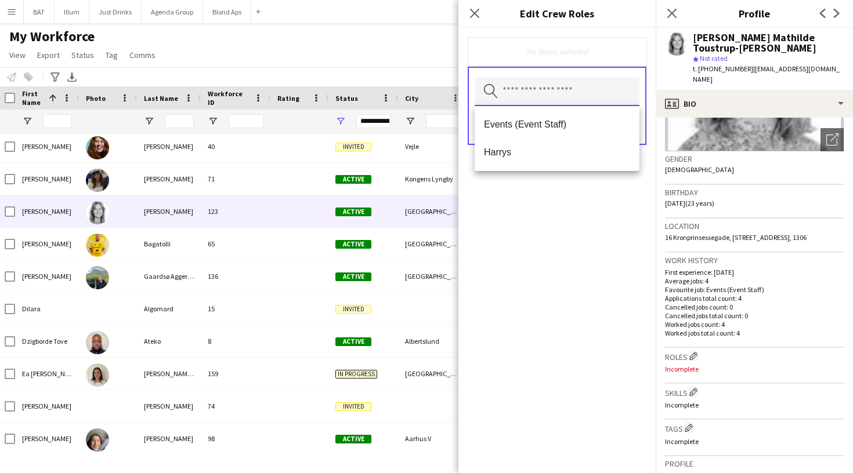
click at [594, 99] on input "text" at bounding box center [556, 91] width 165 height 29
click at [593, 108] on div "Events (Event Staff) Harrys" at bounding box center [556, 138] width 165 height 65
click at [593, 117] on mat-option "Events (Event Staff)" at bounding box center [556, 125] width 165 height 28
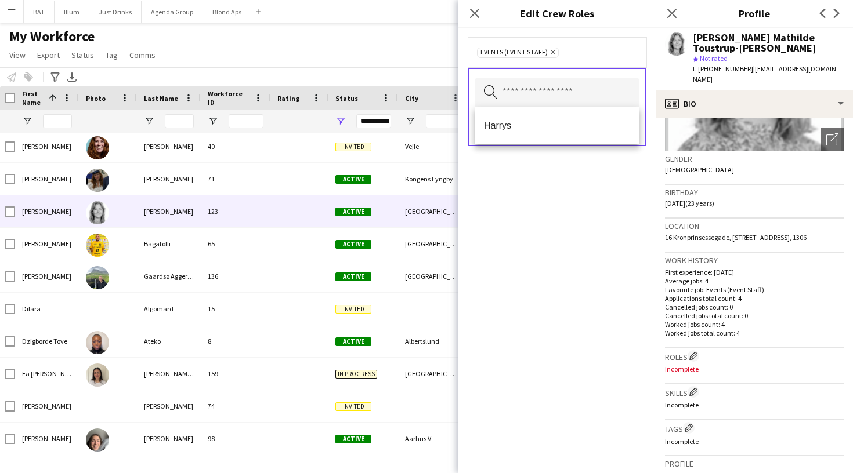
click at [625, 183] on div "Events (Event Staff) Remove Search by role type Save" at bounding box center [556, 250] width 197 height 445
click at [625, 125] on button "Save" at bounding box center [625, 127] width 27 height 19
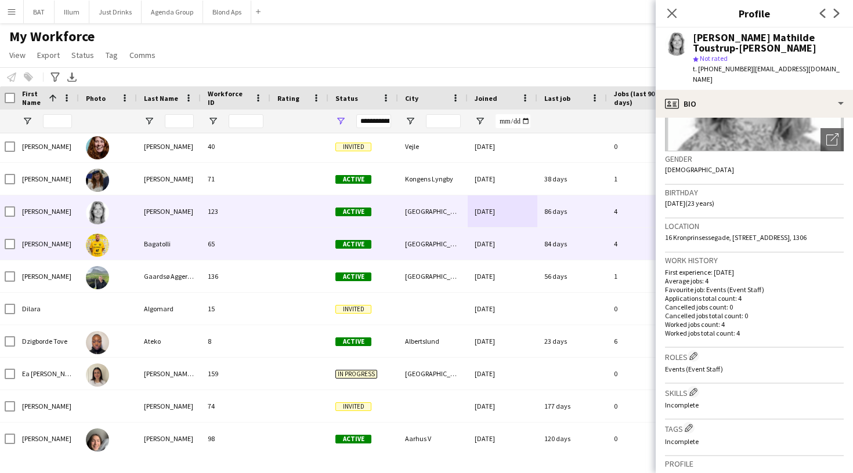
click at [510, 238] on div "15-03-2025" at bounding box center [502, 244] width 70 height 32
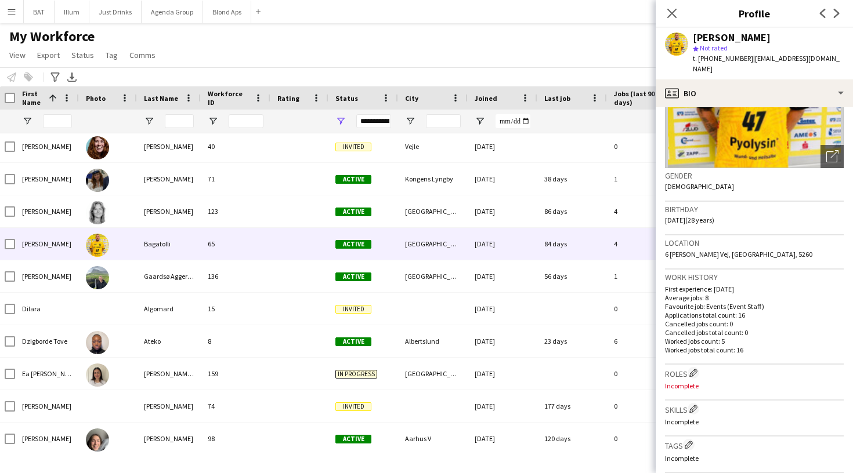
scroll to position [125, 0]
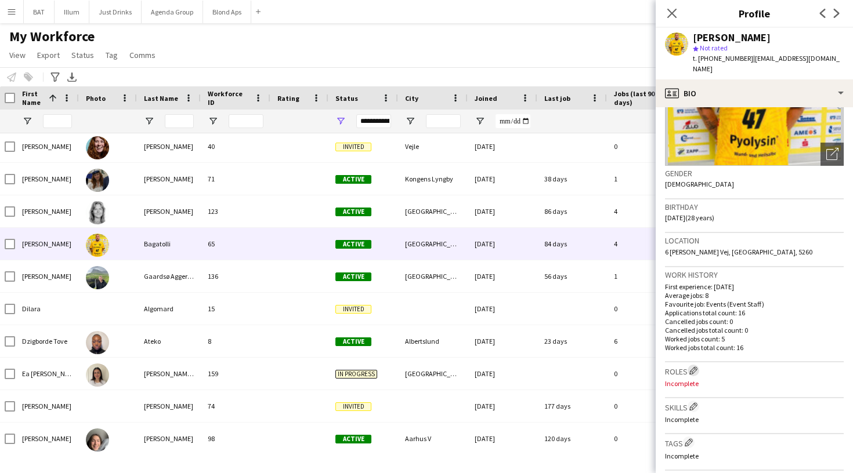
click at [696, 365] on button "Edit crew company roles" at bounding box center [693, 371] width 12 height 12
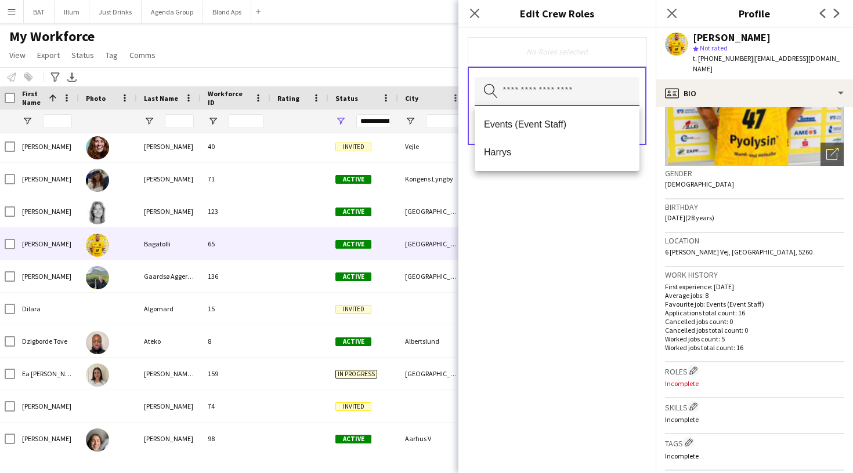
click at [600, 88] on input "text" at bounding box center [556, 91] width 165 height 29
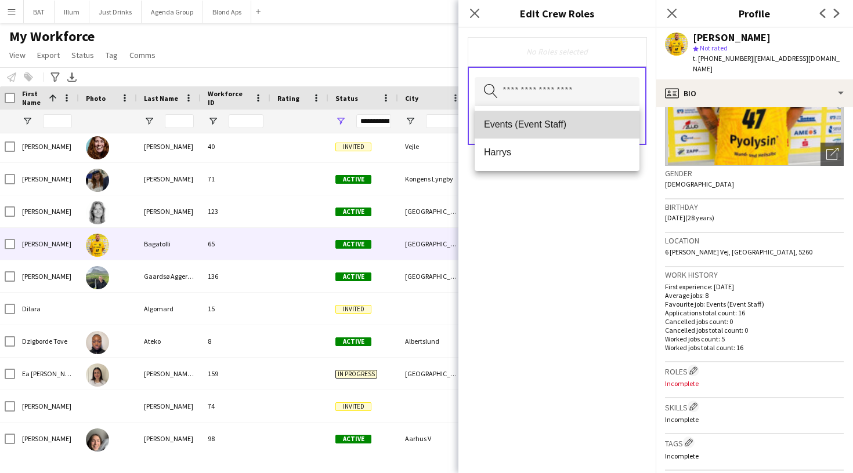
click at [587, 118] on mat-option "Events (Event Staff)" at bounding box center [556, 125] width 165 height 28
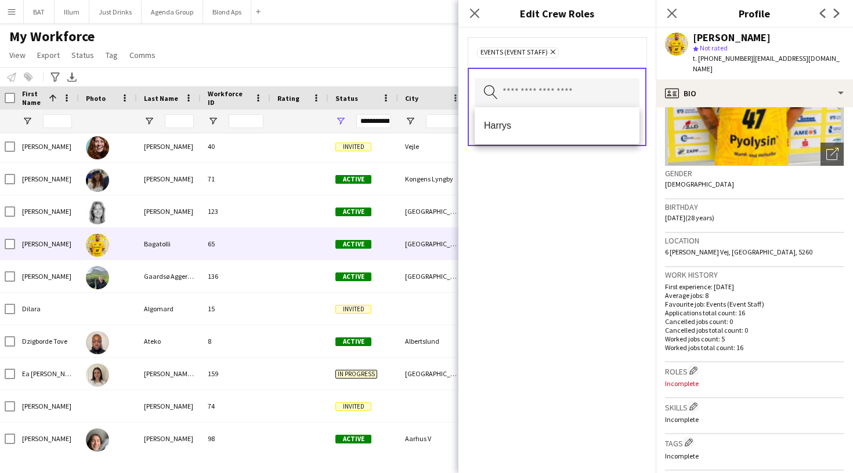
click at [628, 164] on form "Events (Event Staff) Remove Search by role type Save" at bounding box center [556, 103] width 197 height 151
click at [634, 132] on button "Save" at bounding box center [625, 127] width 27 height 19
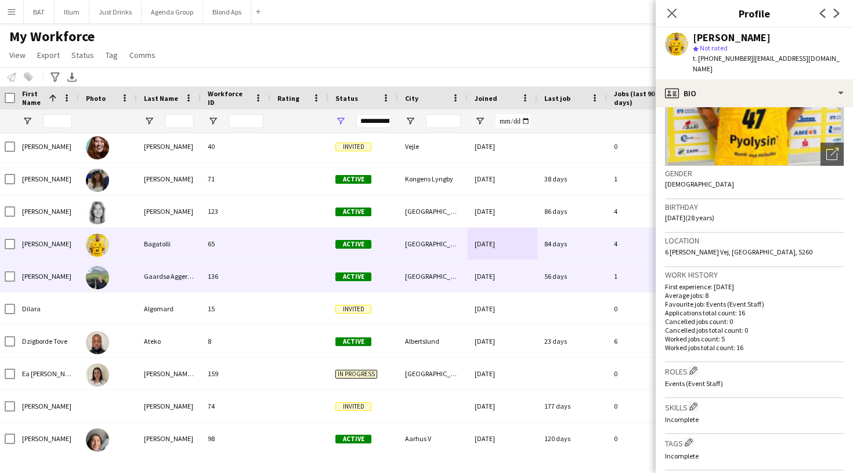
click at [481, 280] on div "30-07-2025" at bounding box center [502, 276] width 70 height 32
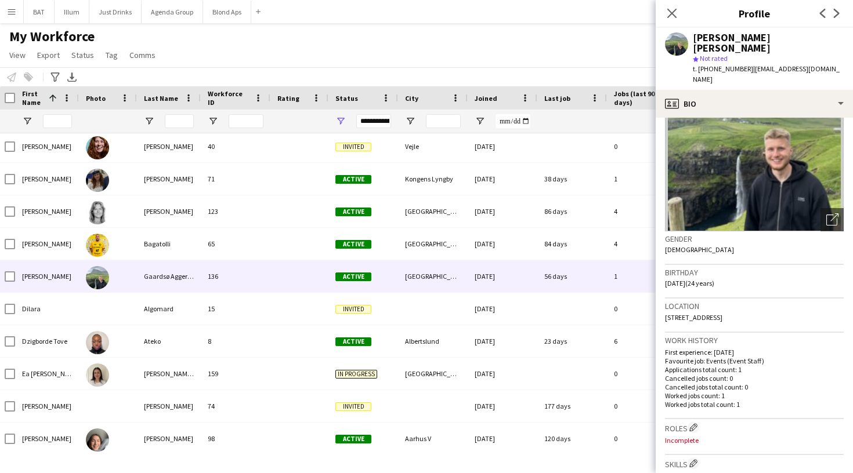
scroll to position [71, 0]
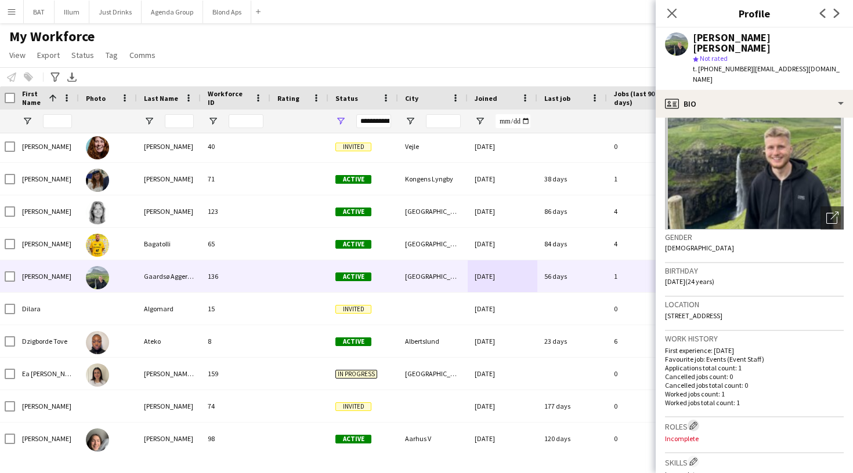
click at [694, 422] on app-icon "Edit crew company roles" at bounding box center [693, 426] width 8 height 8
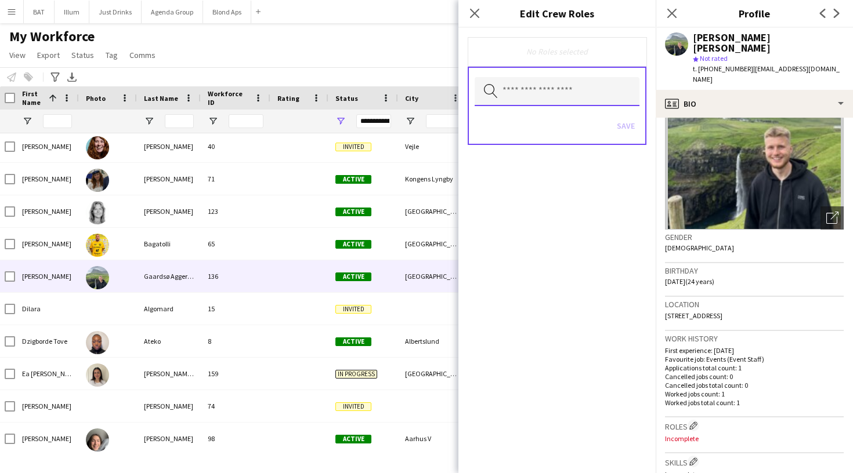
click at [586, 88] on input "text" at bounding box center [556, 91] width 165 height 29
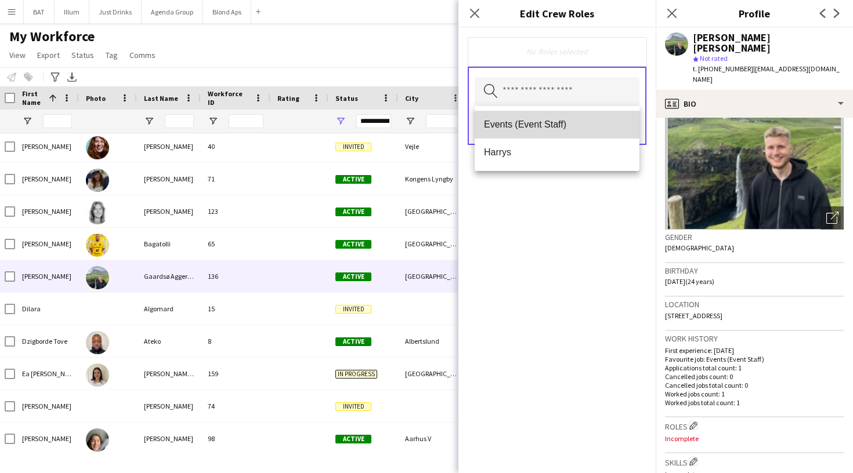
click at [578, 119] on span "Events (Event Staff)" at bounding box center [557, 124] width 146 height 11
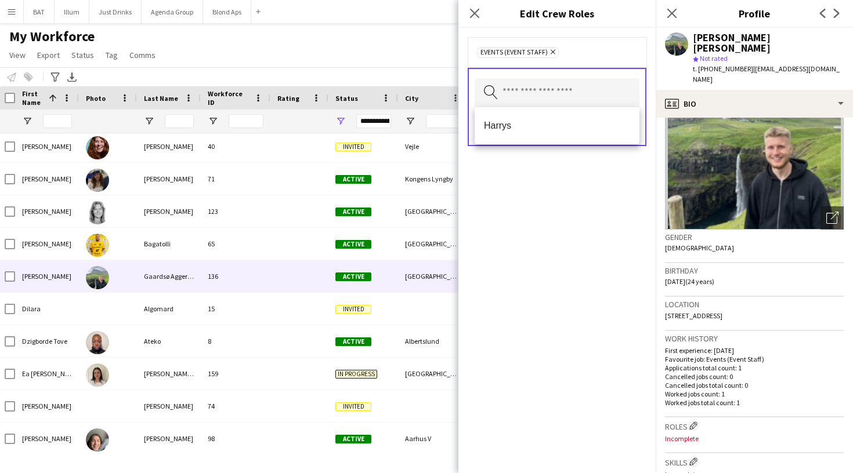
click at [581, 233] on div "Events (Event Staff) Remove Search by role type Save" at bounding box center [556, 250] width 197 height 445
click at [623, 126] on button "Save" at bounding box center [625, 127] width 27 height 19
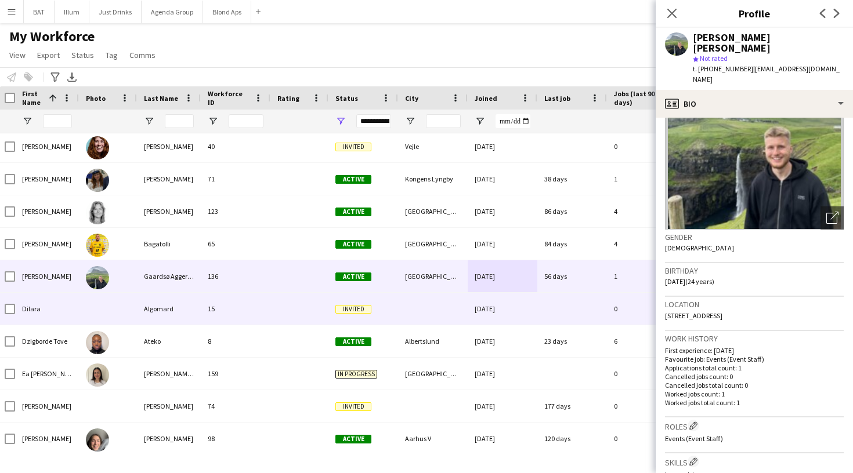
click at [461, 304] on div at bounding box center [433, 309] width 70 height 32
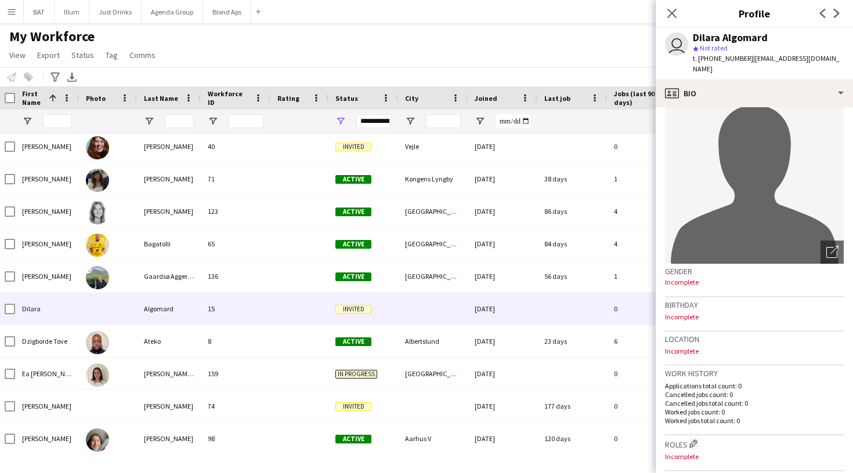
scroll to position [46, 0]
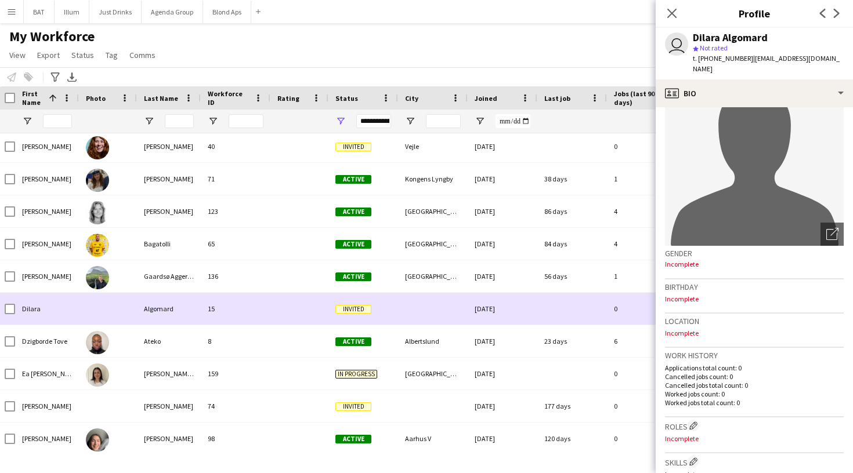
click at [600, 316] on div at bounding box center [572, 309] width 70 height 32
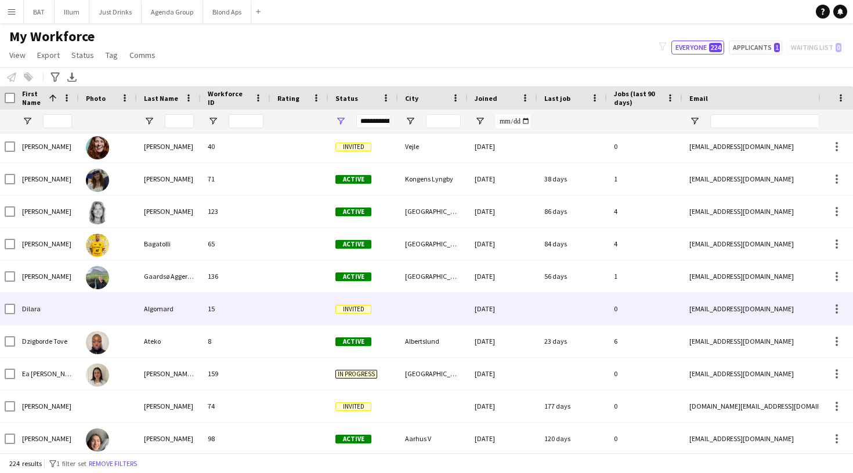
click at [600, 316] on div at bounding box center [572, 309] width 70 height 32
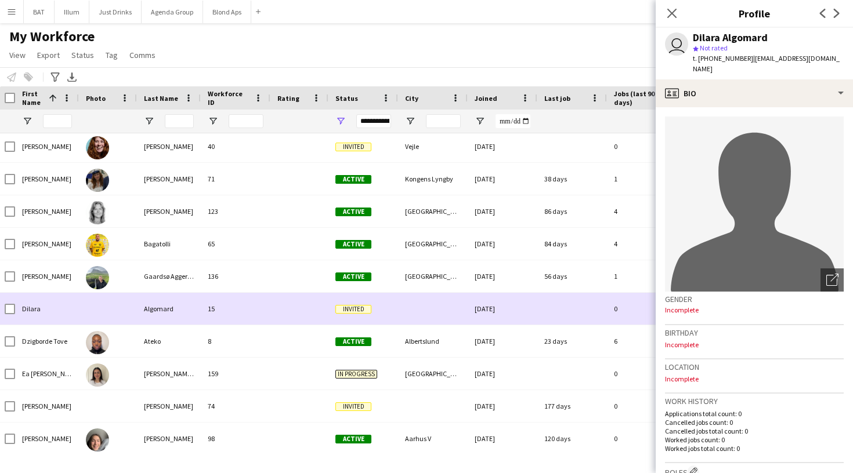
click at [601, 314] on div at bounding box center [572, 309] width 70 height 32
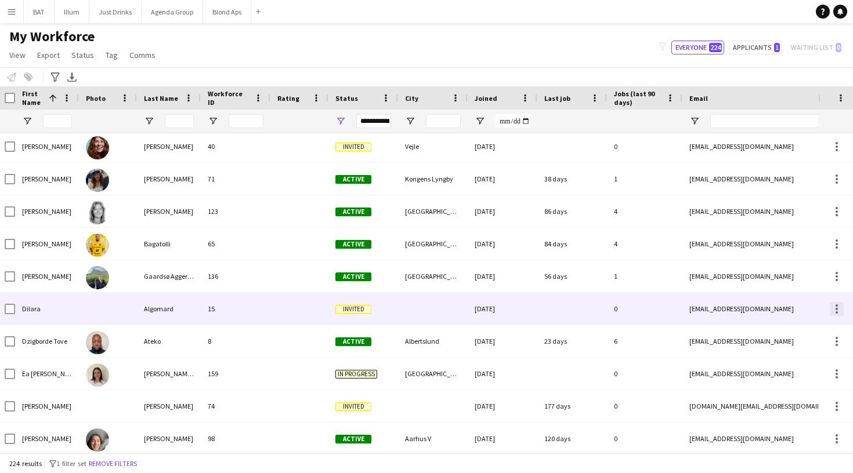
click at [834, 302] on div at bounding box center [836, 309] width 14 height 14
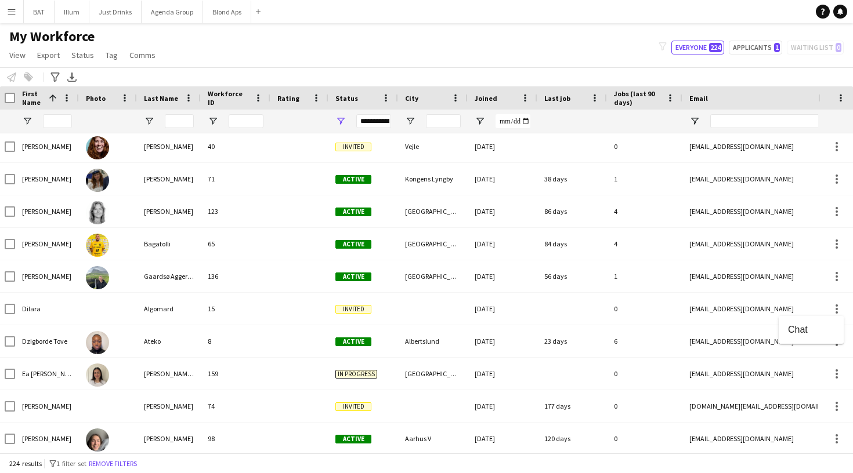
click at [710, 318] on div at bounding box center [426, 236] width 853 height 473
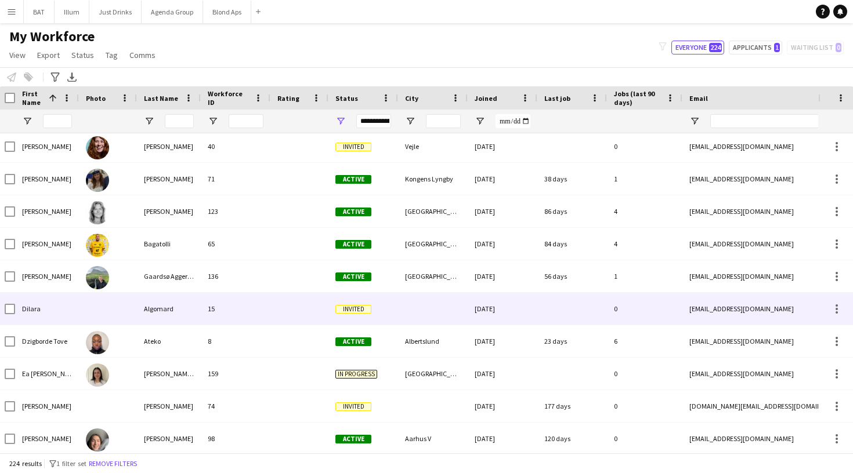
click at [708, 315] on div "dilaraalgomard@gmail.com" at bounding box center [798, 309] width 232 height 32
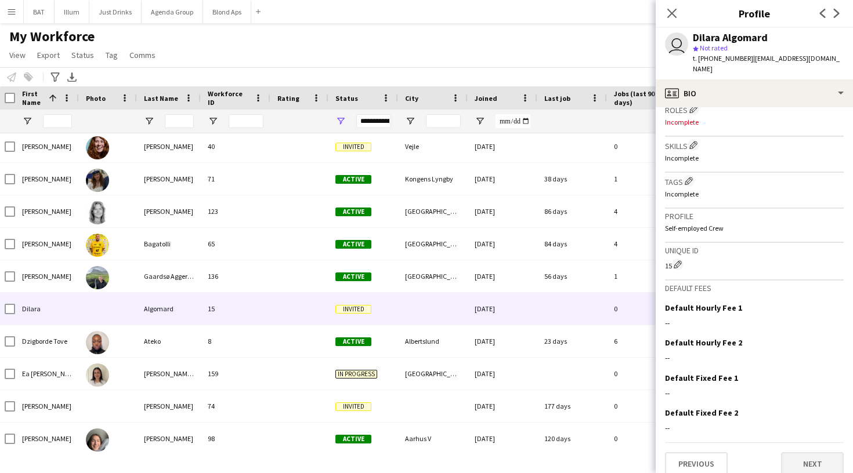
scroll to position [361, 0]
click at [804, 454] on button "Next" at bounding box center [812, 465] width 63 height 23
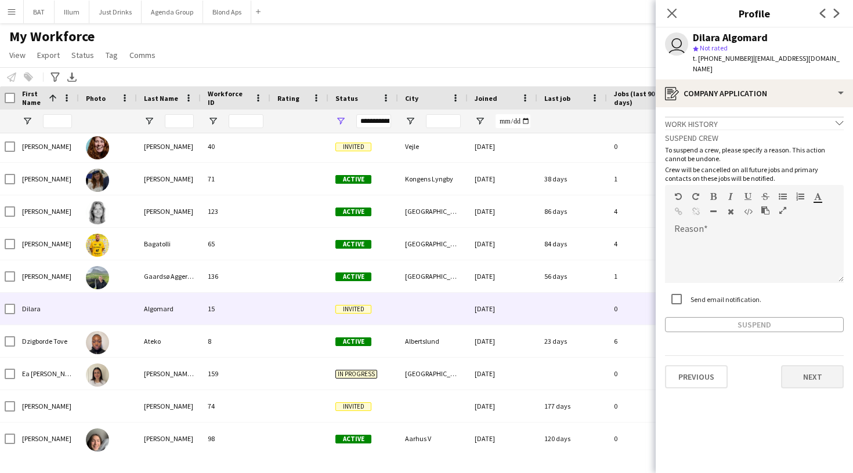
click at [808, 368] on button "Next" at bounding box center [812, 376] width 63 height 23
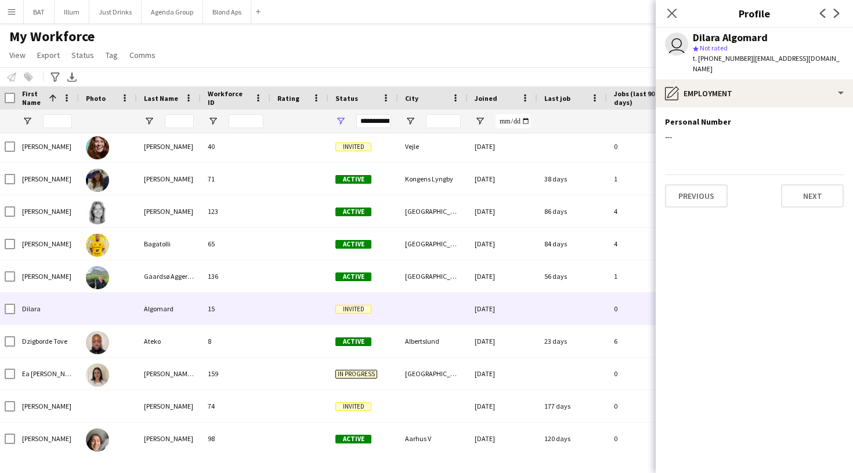
click at [814, 205] on app-section-data-types "Personal Number Edit this field --- Previous Next" at bounding box center [753, 290] width 197 height 366
click at [813, 184] on button "Next" at bounding box center [812, 195] width 63 height 23
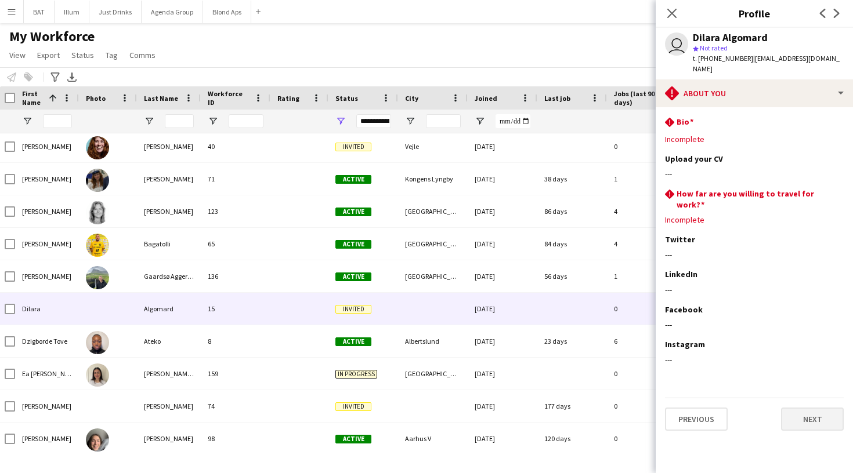
click at [814, 408] on button "Next" at bounding box center [812, 419] width 63 height 23
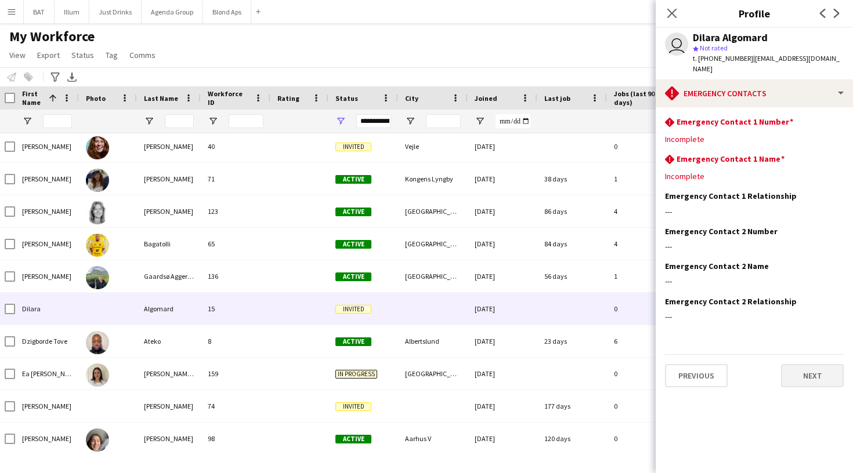
click at [813, 367] on button "Next" at bounding box center [812, 375] width 63 height 23
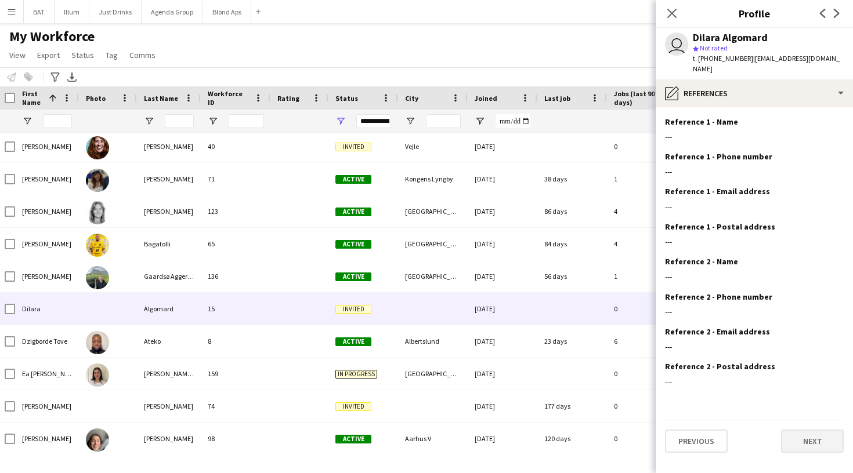
click at [811, 430] on button "Next" at bounding box center [812, 441] width 63 height 23
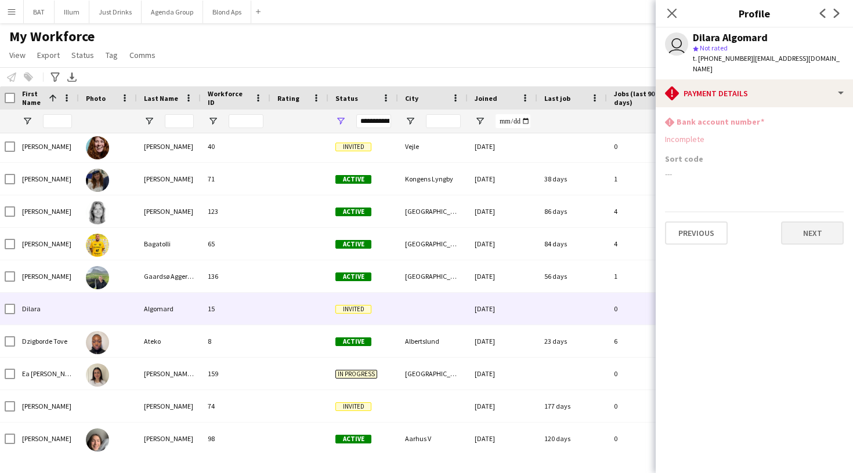
click at [806, 222] on button "Next" at bounding box center [812, 233] width 63 height 23
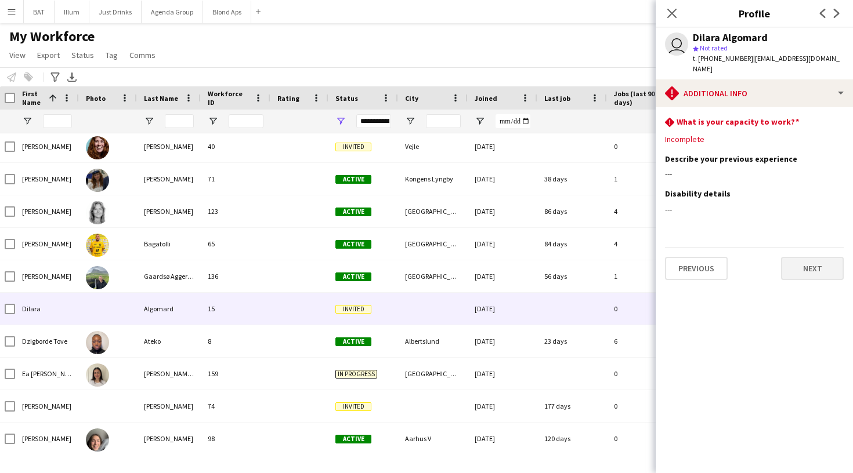
click at [810, 257] on button "Next" at bounding box center [812, 268] width 63 height 23
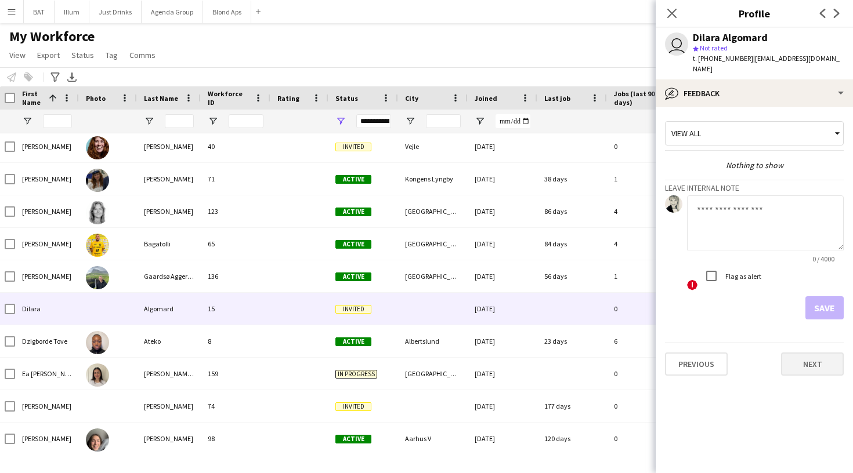
click at [795, 353] on button "Next" at bounding box center [812, 364] width 63 height 23
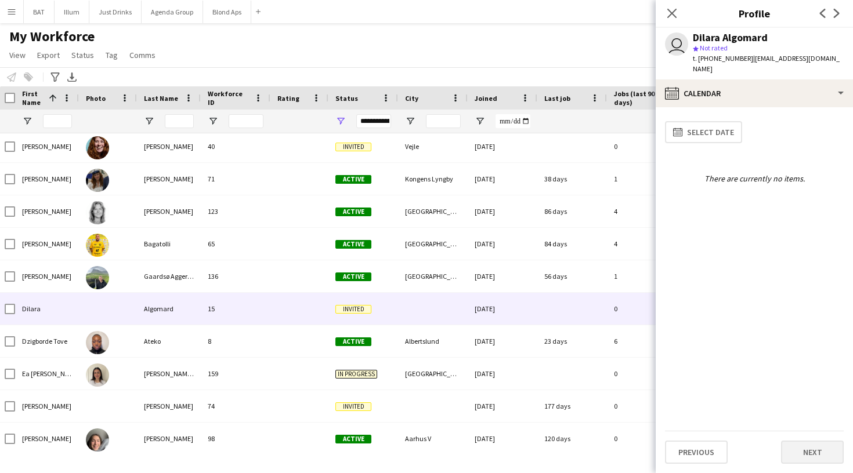
click at [800, 450] on button "Next" at bounding box center [812, 452] width 63 height 23
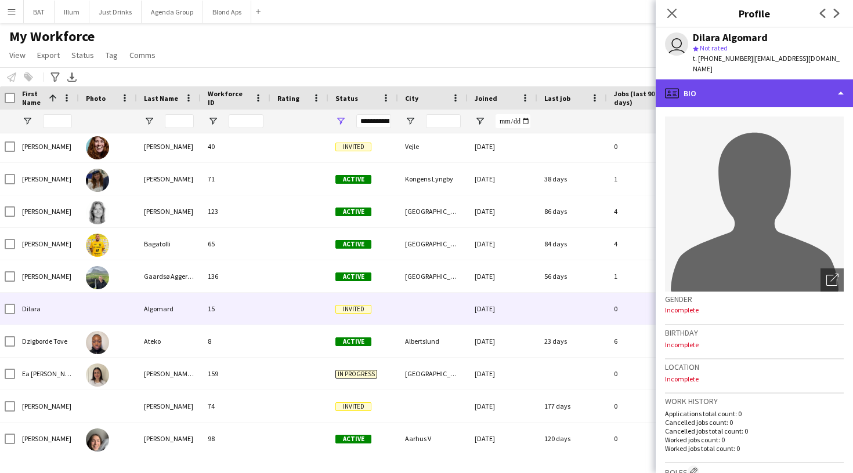
click at [773, 84] on div "profile Bio" at bounding box center [753, 93] width 197 height 28
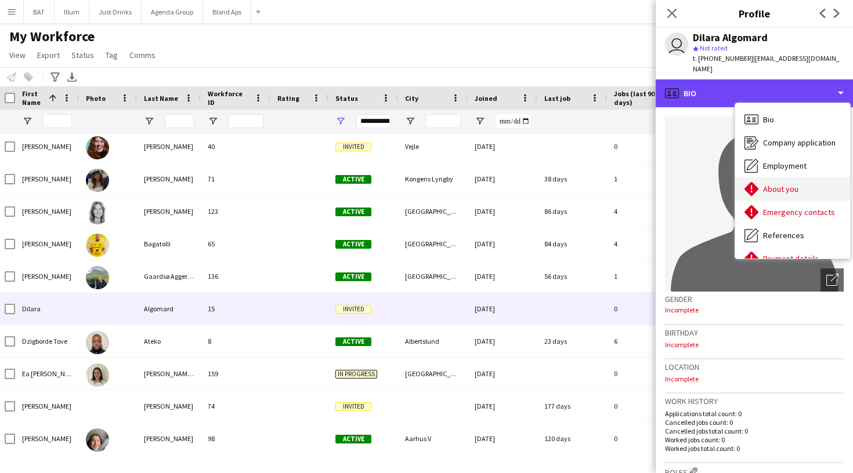
scroll to position [0, 0]
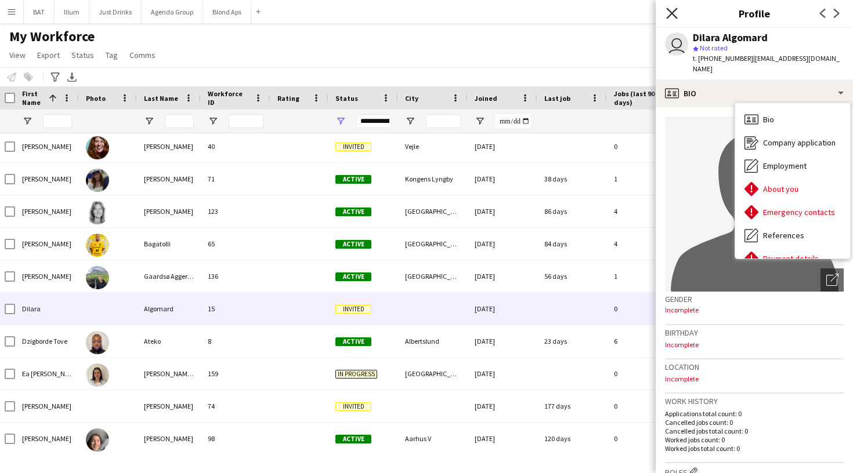
click at [671, 16] on icon "Close pop-in" at bounding box center [671, 13] width 11 height 11
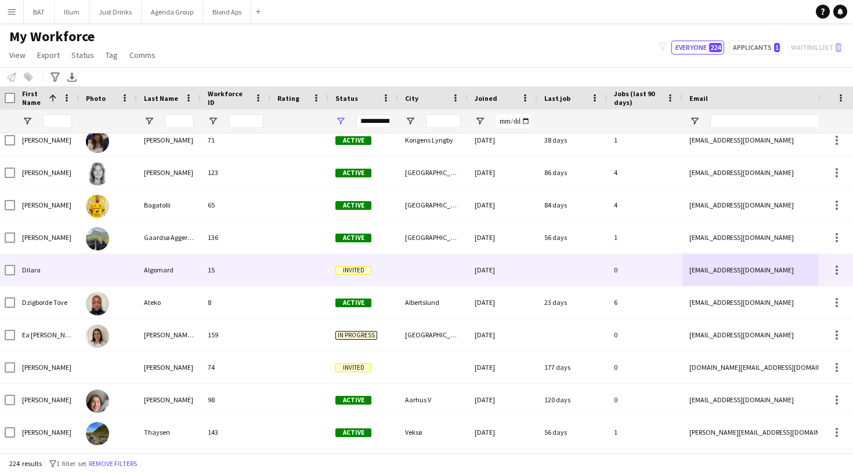
scroll to position [3162, 0]
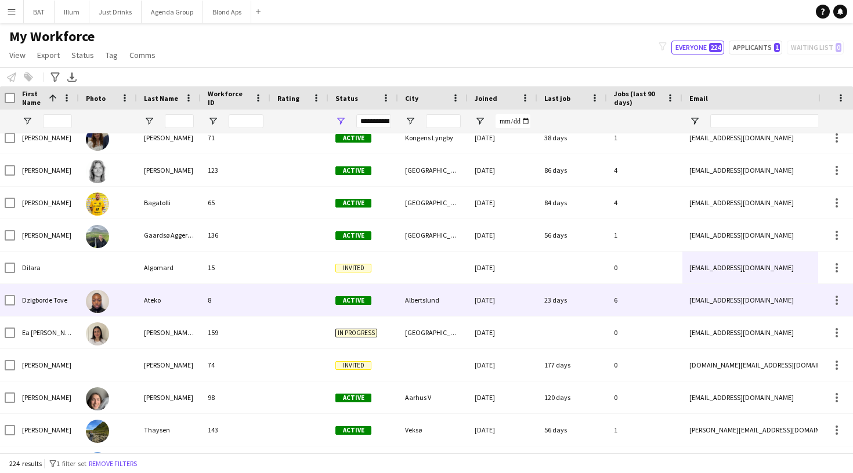
click at [598, 302] on div "23 days" at bounding box center [572, 300] width 70 height 32
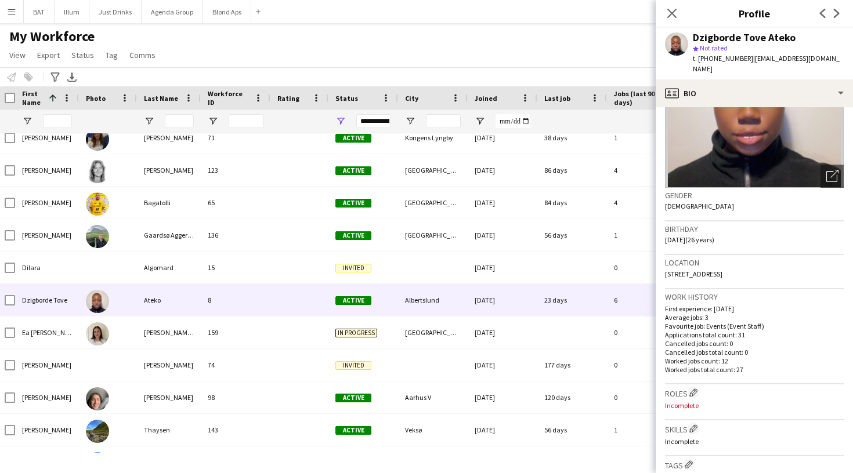
scroll to position [121, 0]
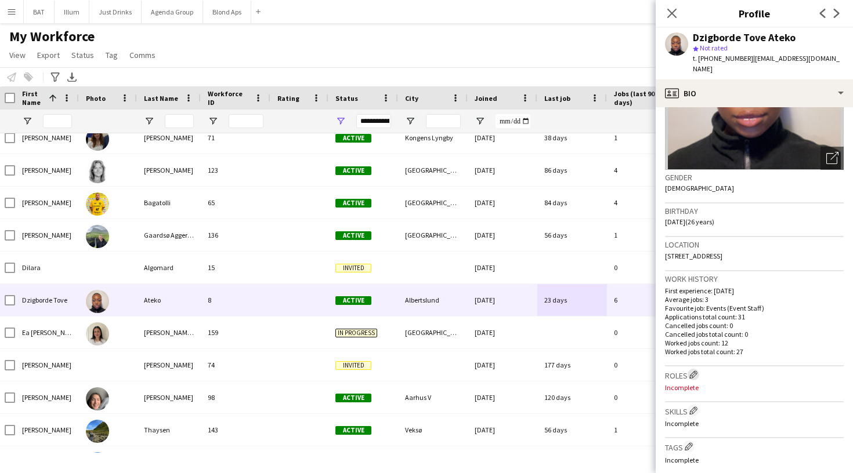
click at [691, 371] on app-icon "Edit crew company roles" at bounding box center [693, 375] width 8 height 8
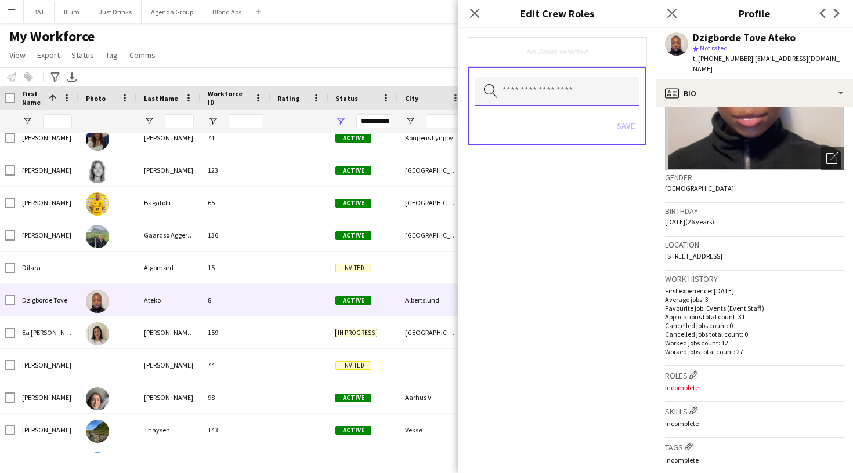
click at [572, 85] on input "text" at bounding box center [556, 91] width 165 height 29
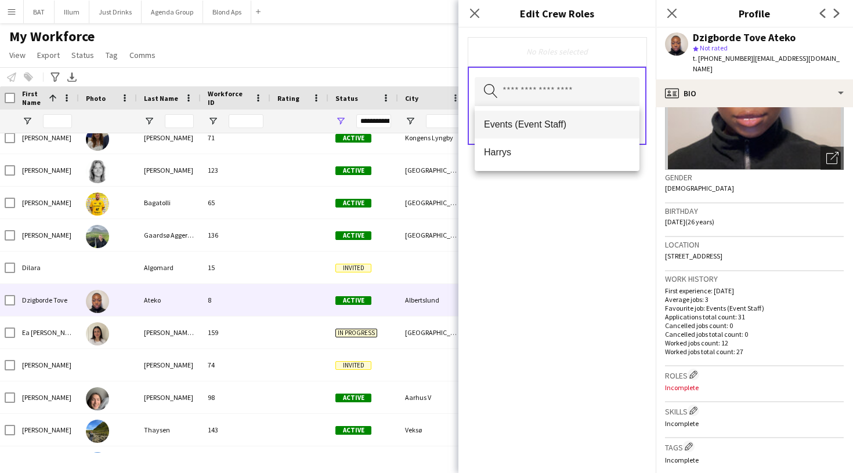
click at [558, 128] on span "Events (Event Staff)" at bounding box center [557, 124] width 146 height 11
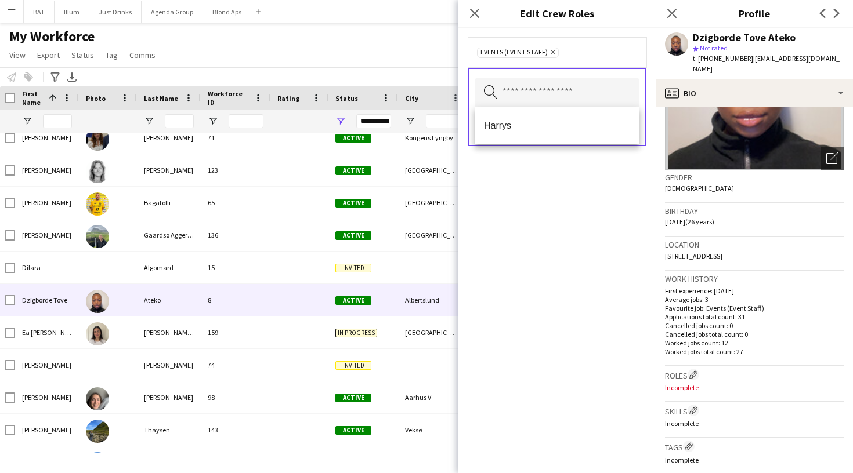
click at [561, 256] on div "Events (Event Staff) Remove Search by role type Save" at bounding box center [556, 250] width 197 height 445
click at [629, 133] on button "Save" at bounding box center [625, 127] width 27 height 19
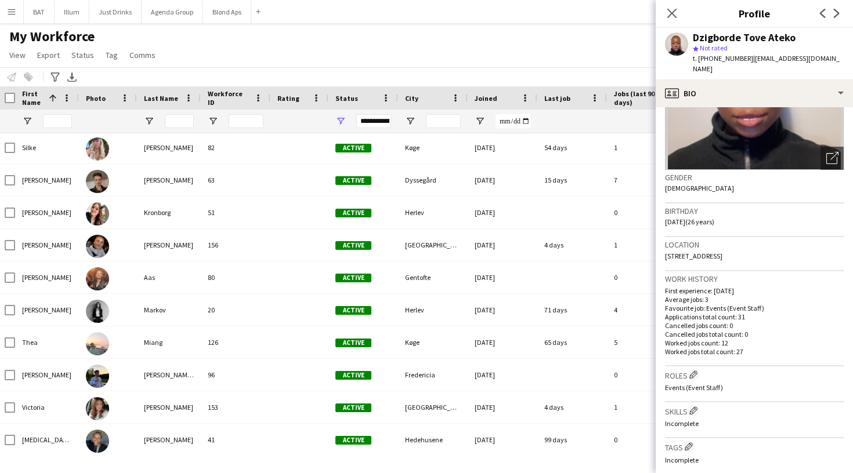
scroll to position [6955, 0]
